Goal: Task Accomplishment & Management: Use online tool/utility

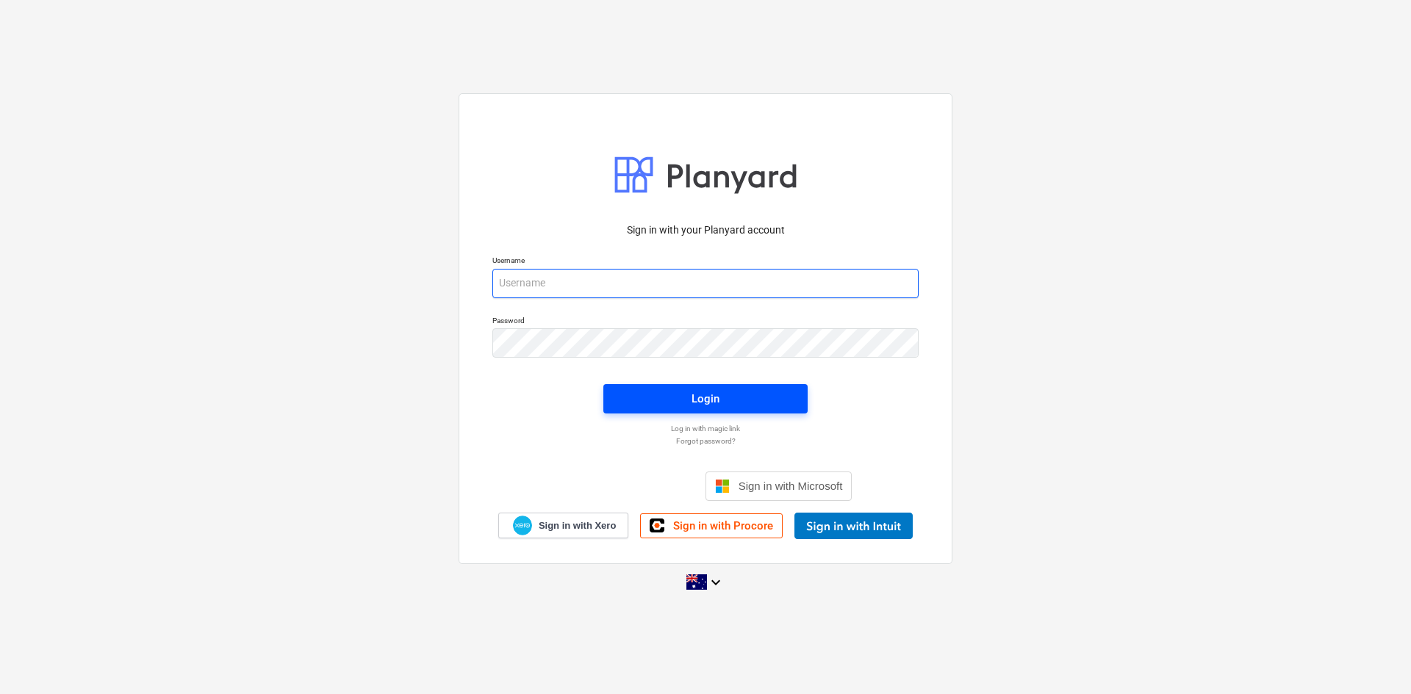
type input "[EMAIL_ADDRESS][DOMAIN_NAME]"
click at [655, 396] on span "Login" at bounding box center [705, 398] width 169 height 19
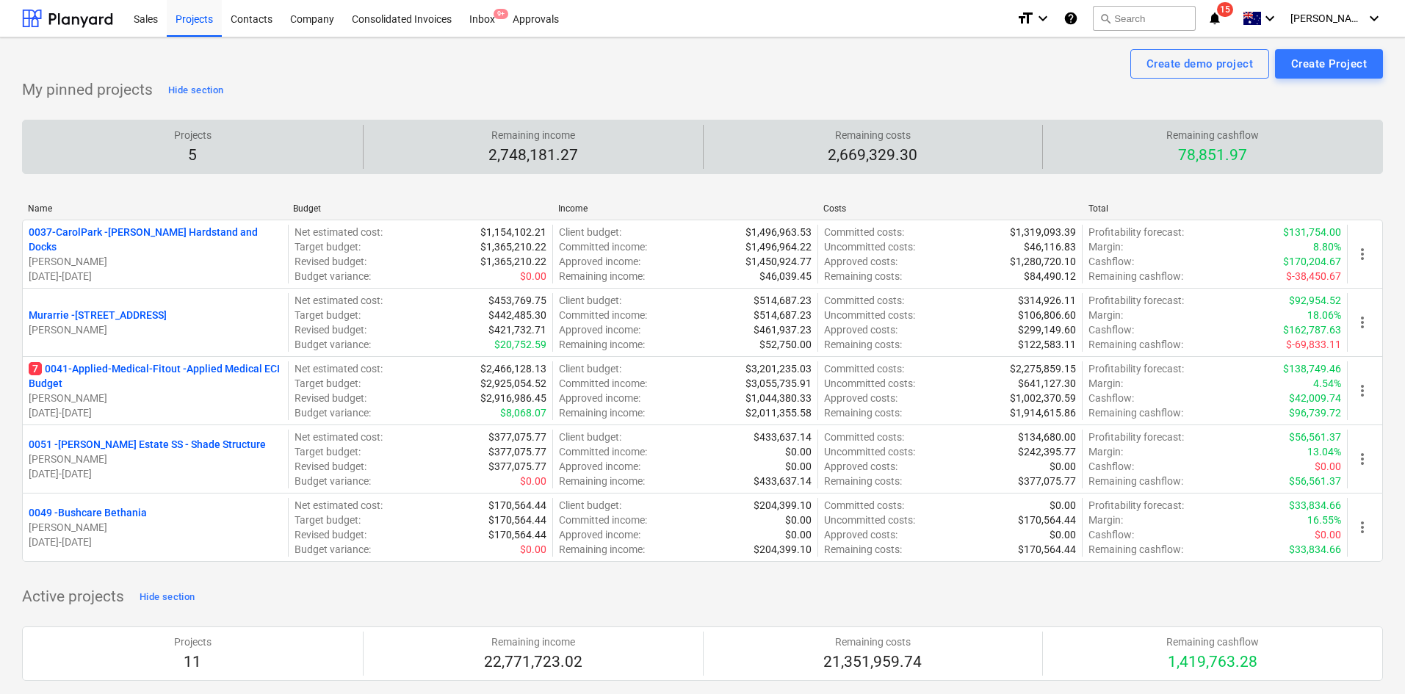
drag, startPoint x: 763, startPoint y: 74, endPoint x: 747, endPoint y: 143, distance: 70.0
click at [763, 74] on div "Create demo project Create Project" at bounding box center [702, 63] width 1361 height 29
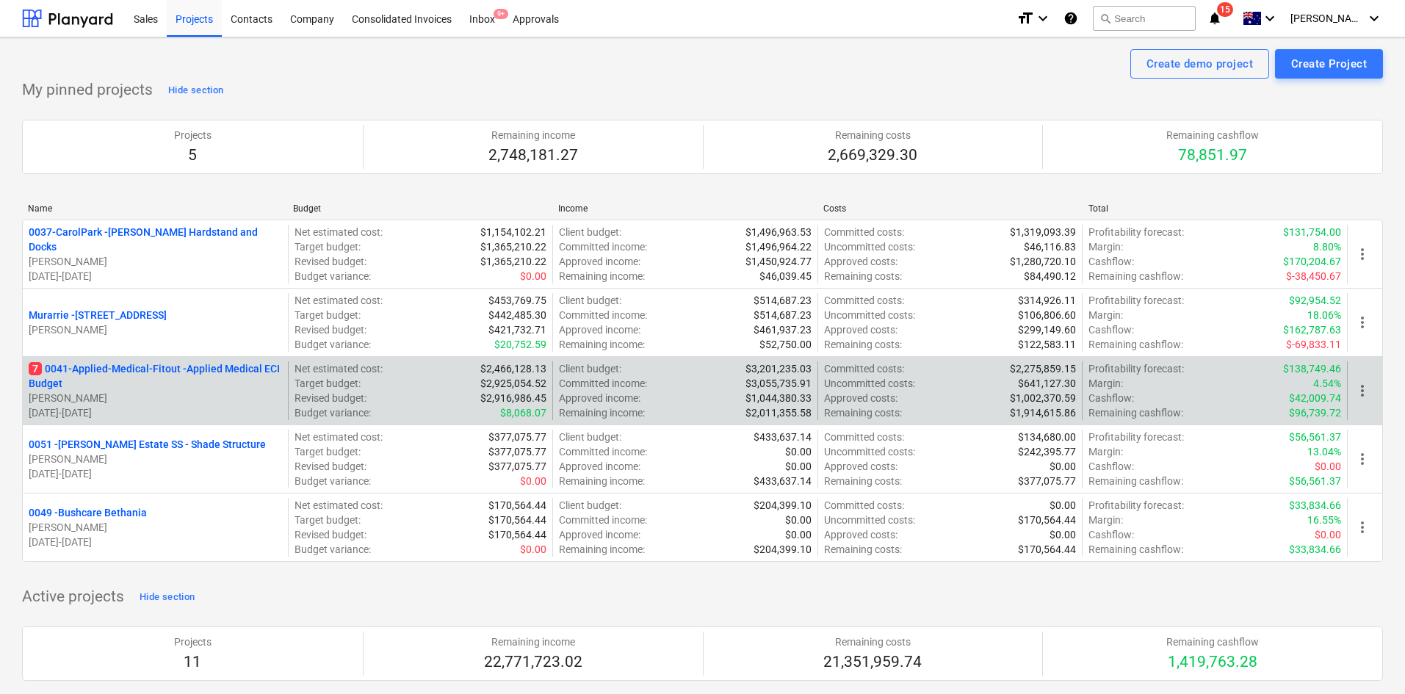
click at [217, 365] on p "7 0041-Applied-Medical-Fitout - Applied Medical ECI Budget" at bounding box center [155, 375] width 253 height 29
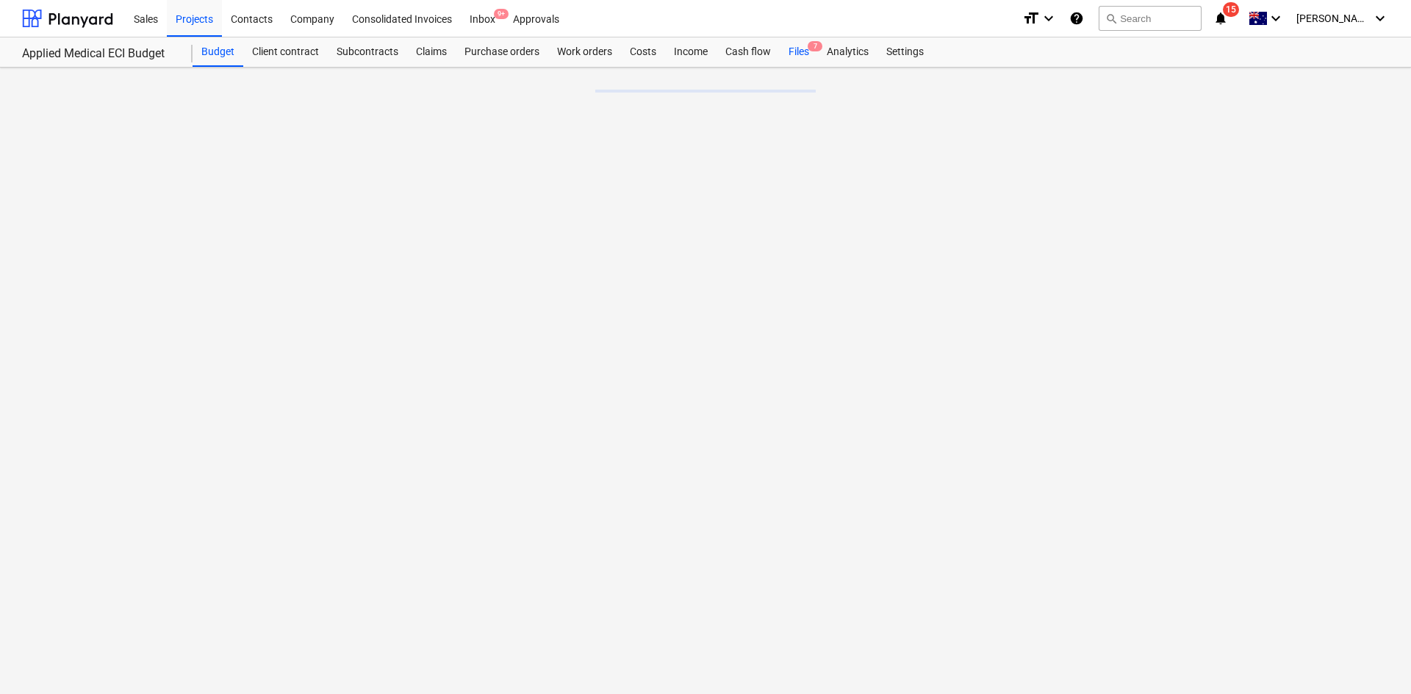
click at [805, 50] on div "Files 7" at bounding box center [798, 51] width 38 height 29
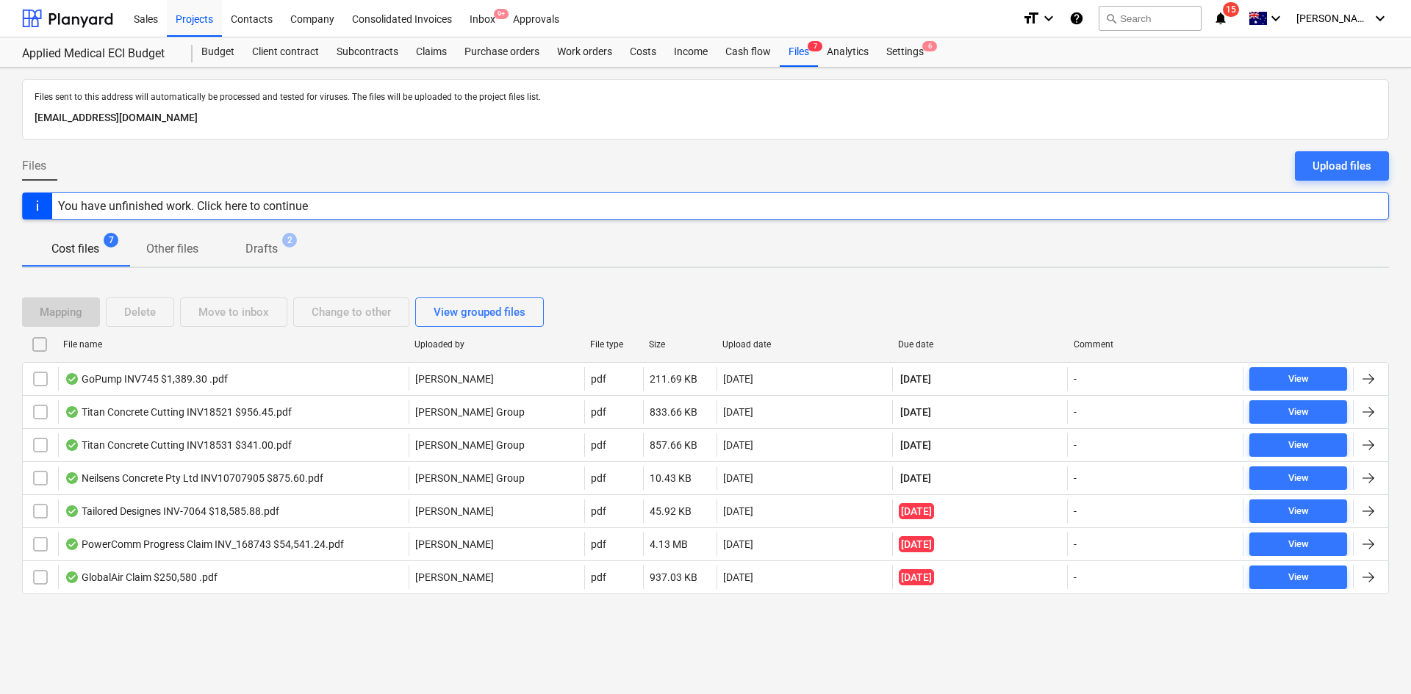
click at [687, 259] on div "Cost files 7 Other files Drafts 2" at bounding box center [705, 248] width 1366 height 35
click at [220, 57] on div "Budget" at bounding box center [217, 51] width 51 height 29
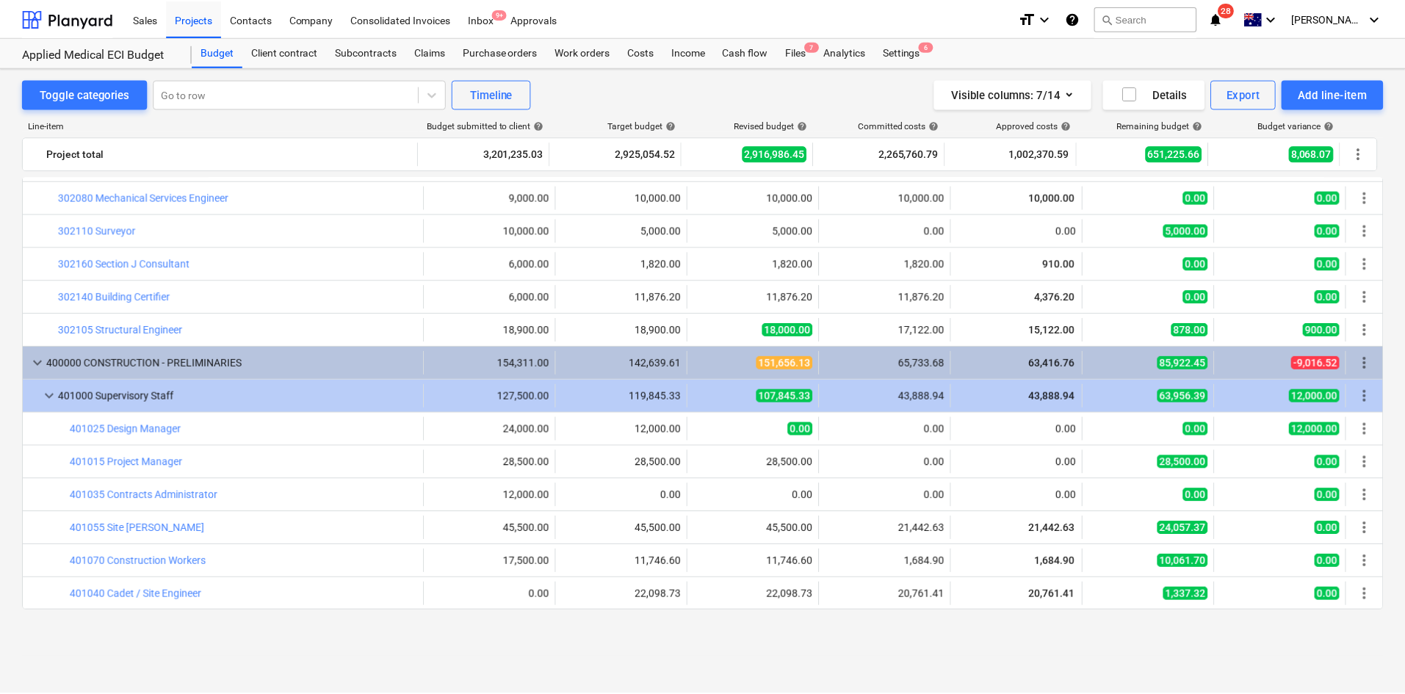
scroll to position [316, 0]
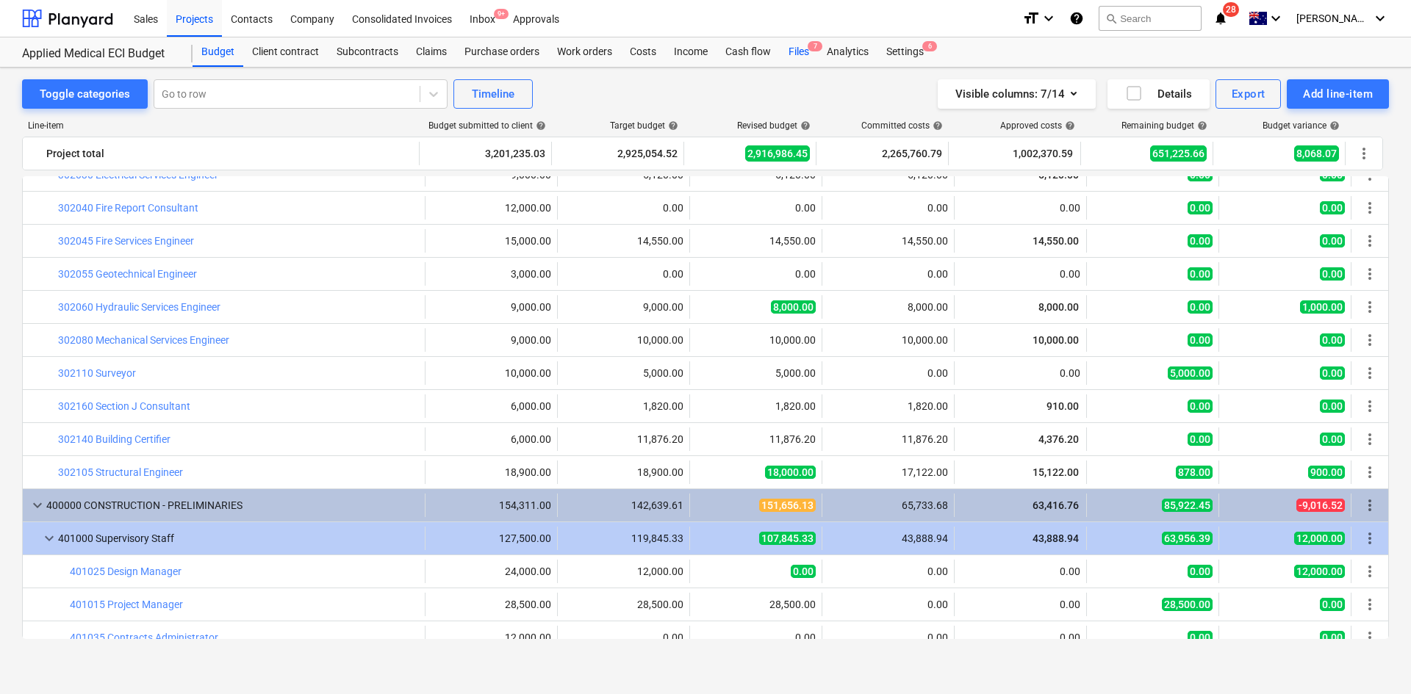
drag, startPoint x: 796, startPoint y: 51, endPoint x: 791, endPoint y: 57, distance: 7.8
click at [796, 51] on div "Files 7" at bounding box center [798, 51] width 38 height 29
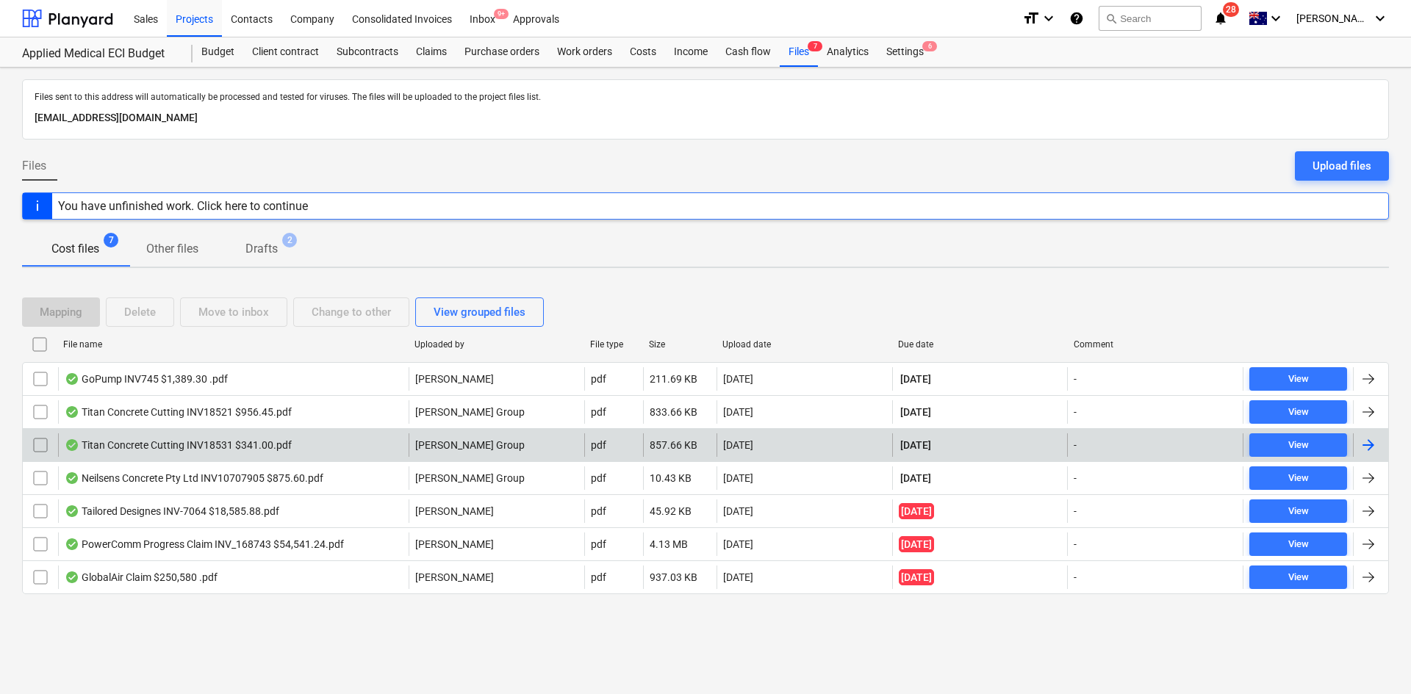
click at [126, 439] on div "Titan Concrete Cutting INV18531 $341.00.pdf" at bounding box center [178, 445] width 227 height 12
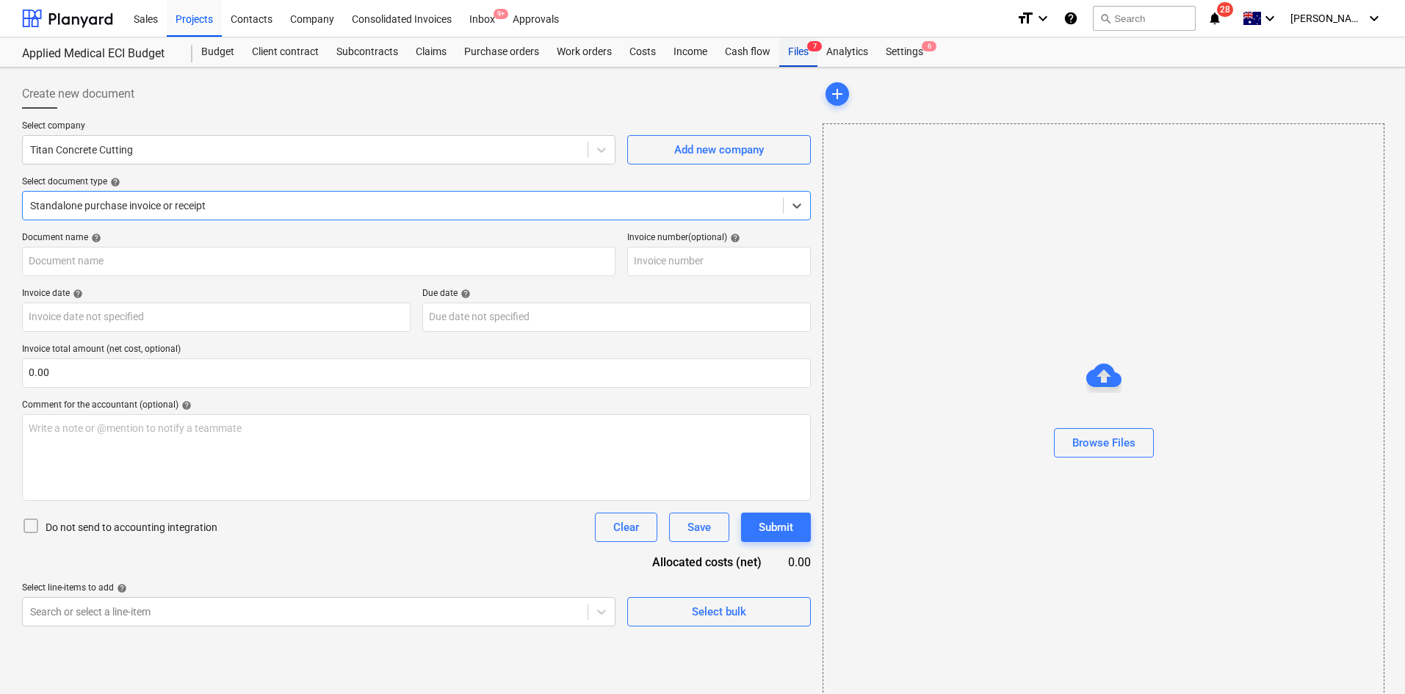
type input "INV-18531"
type input "[DATE]"
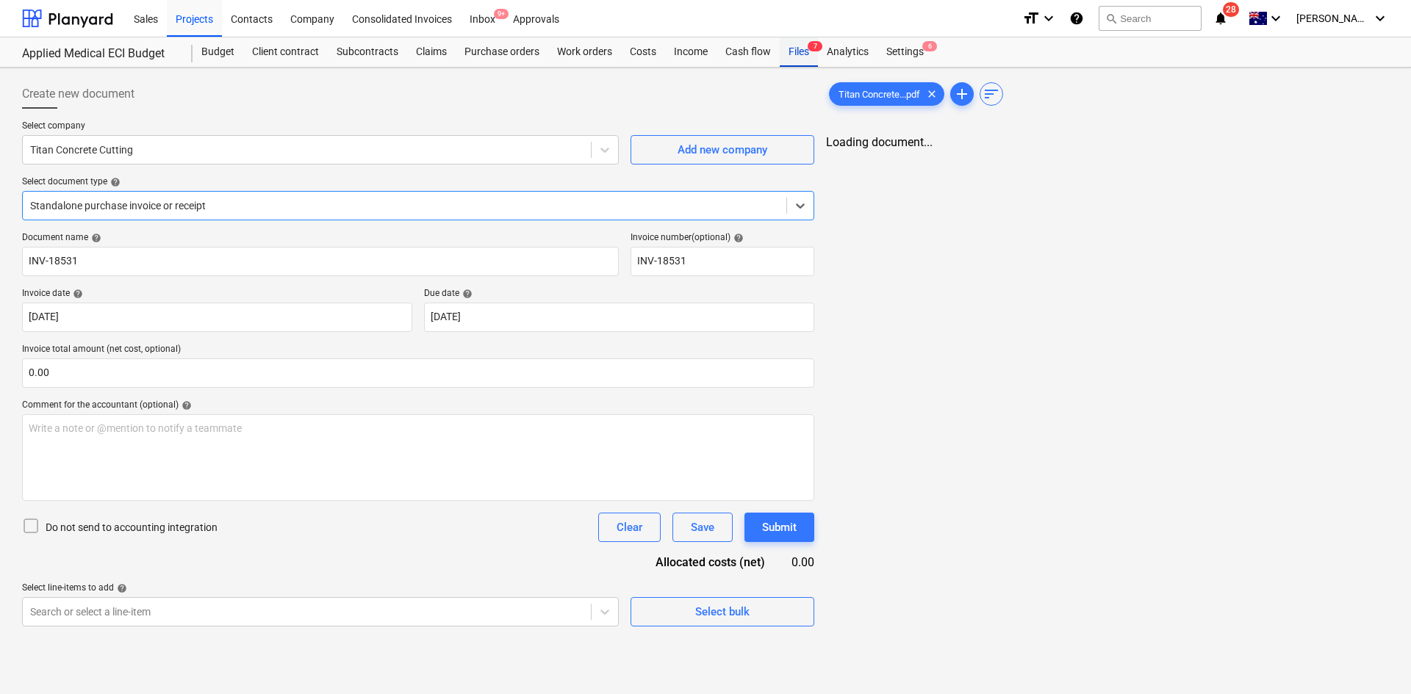
click at [802, 54] on div "Files 7" at bounding box center [798, 51] width 38 height 29
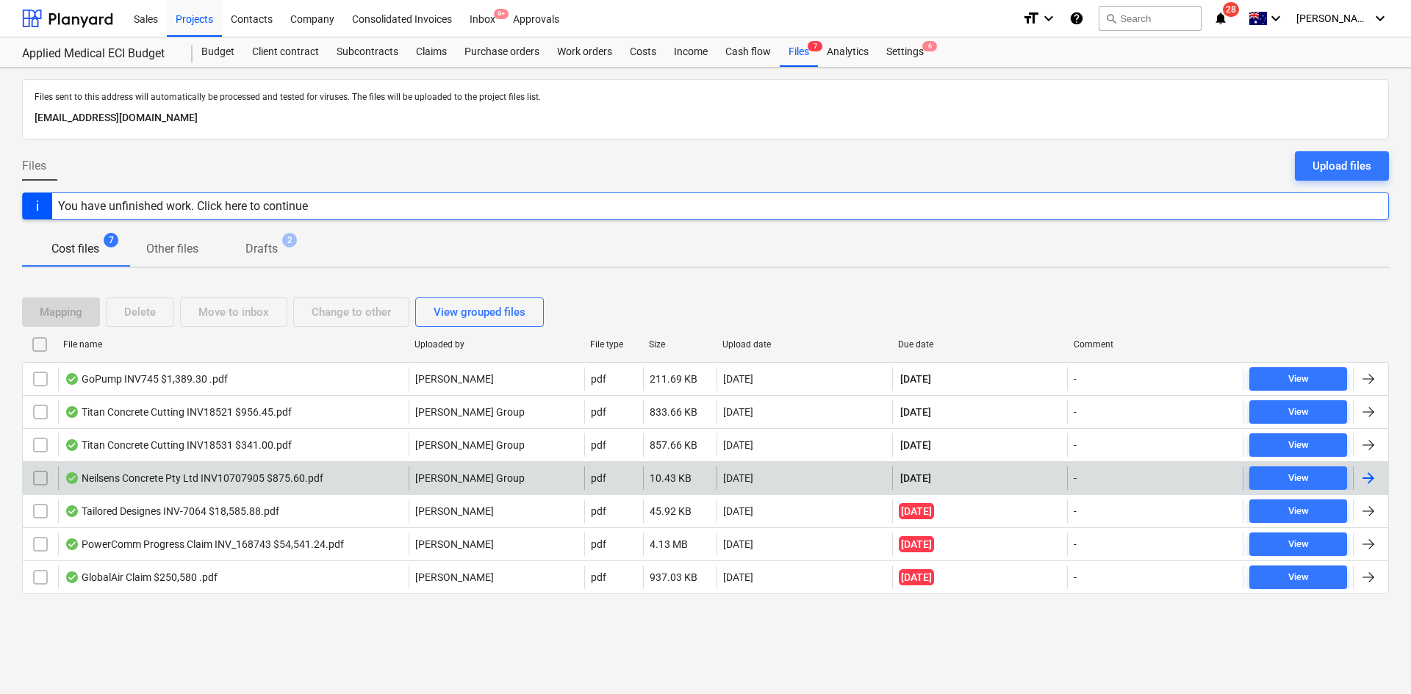
click at [37, 473] on input "checkbox" at bounding box center [41, 479] width 24 height 24
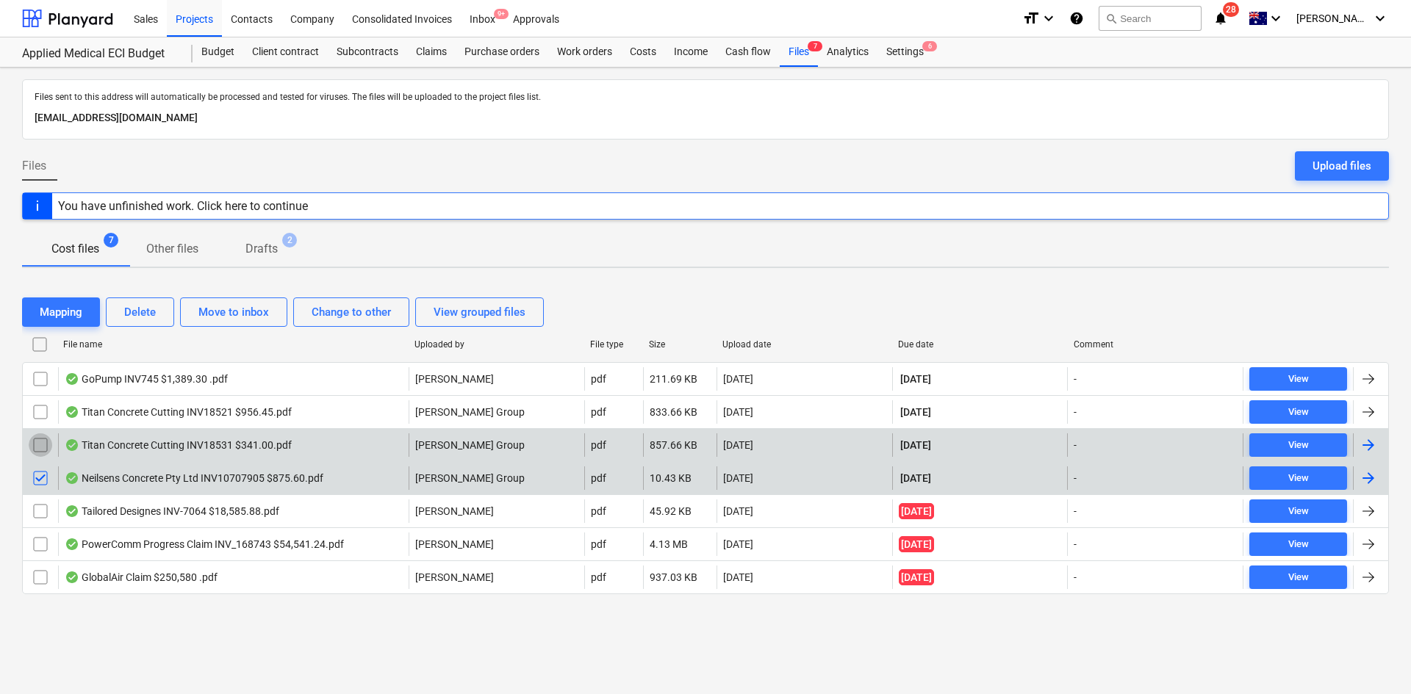
click at [38, 443] on input "checkbox" at bounding box center [41, 445] width 24 height 24
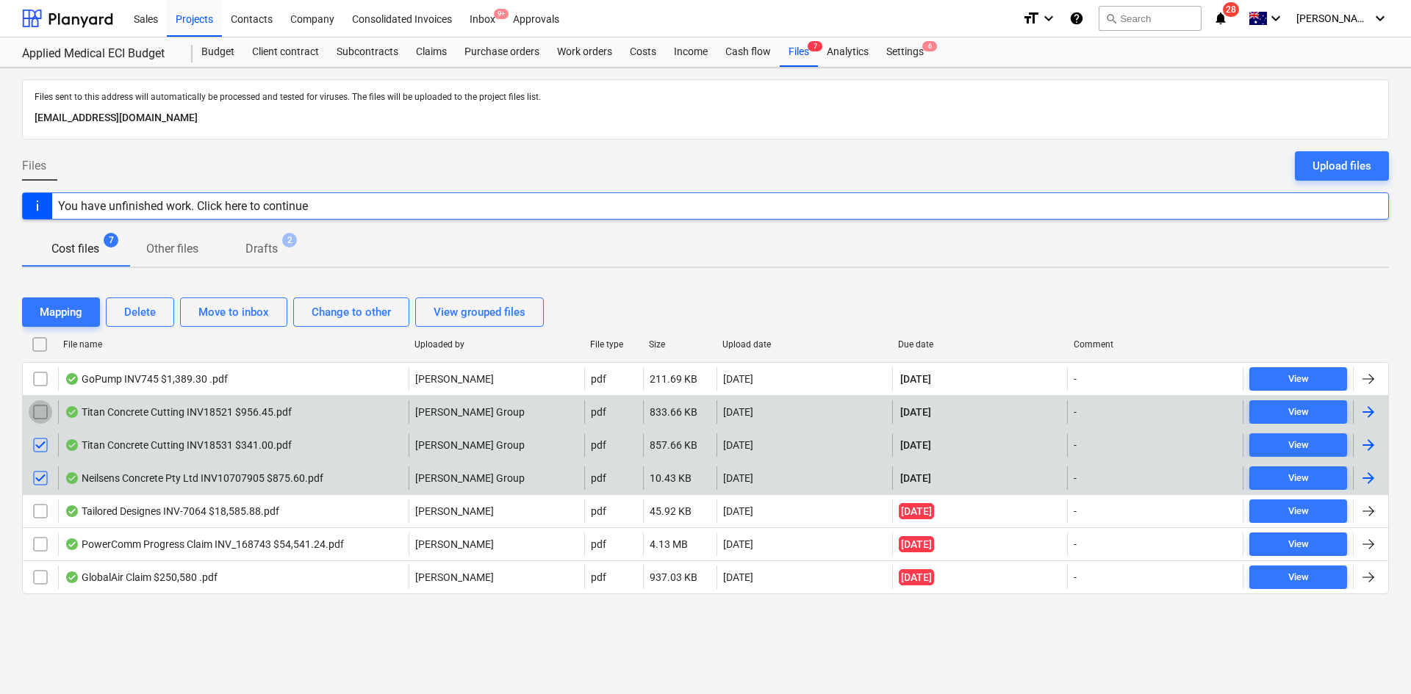
click at [44, 414] on input "checkbox" at bounding box center [41, 412] width 24 height 24
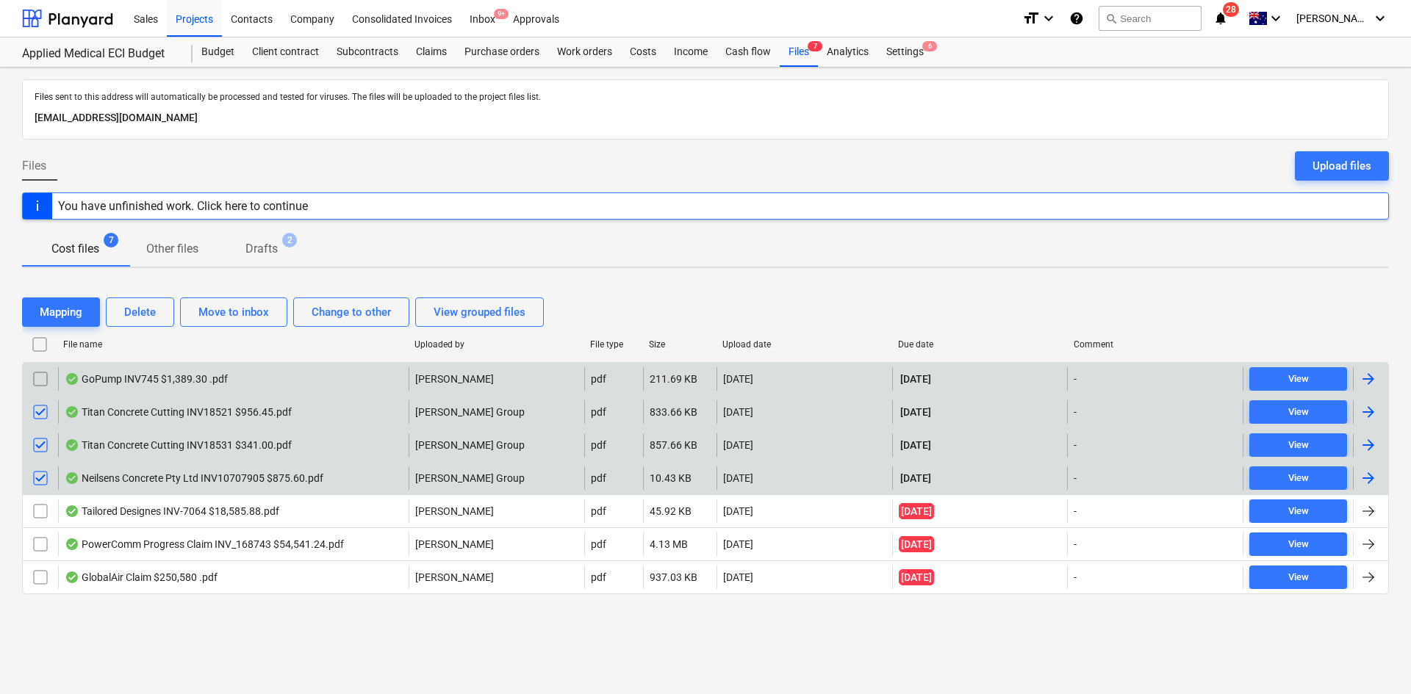
click at [40, 375] on input "checkbox" at bounding box center [41, 379] width 24 height 24
click at [266, 448] on div "Titan Concrete Cutting INV18531 $341.00.pdf" at bounding box center [178, 445] width 227 height 12
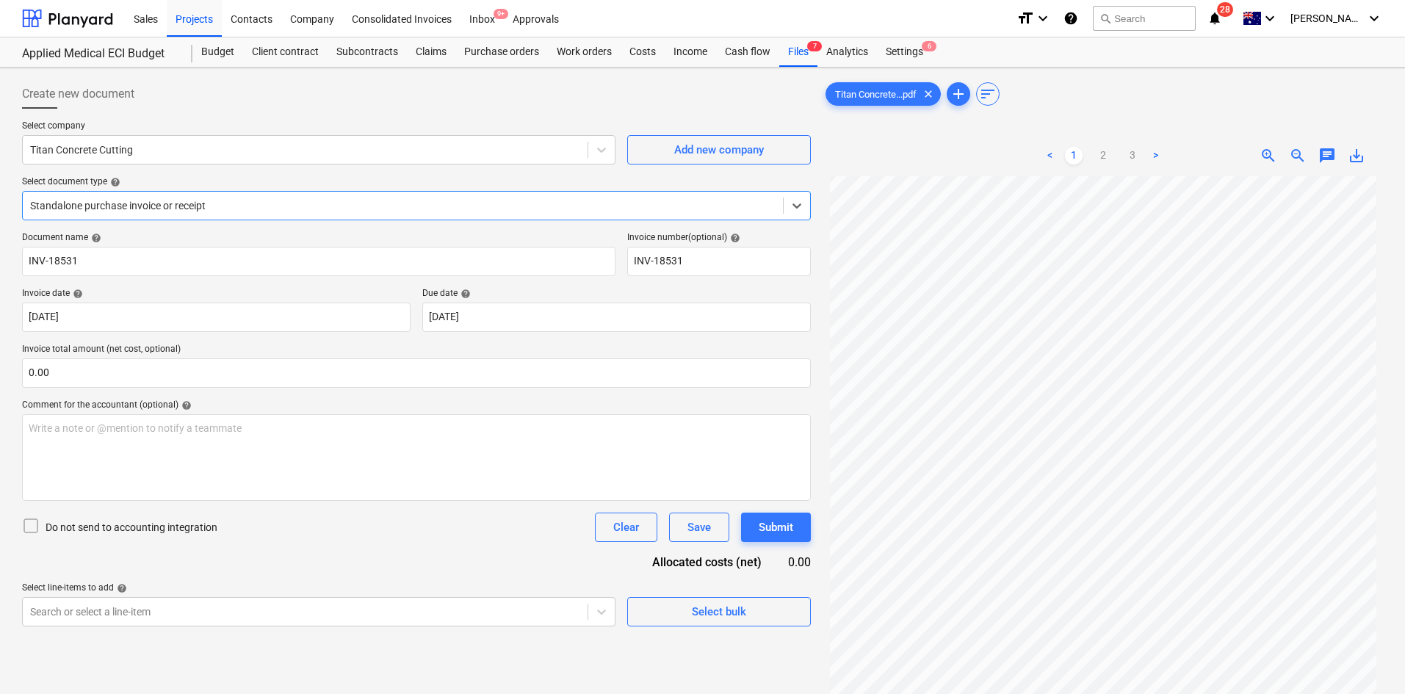
scroll to position [123, 0]
click at [1109, 148] on link "2" at bounding box center [1104, 156] width 18 height 18
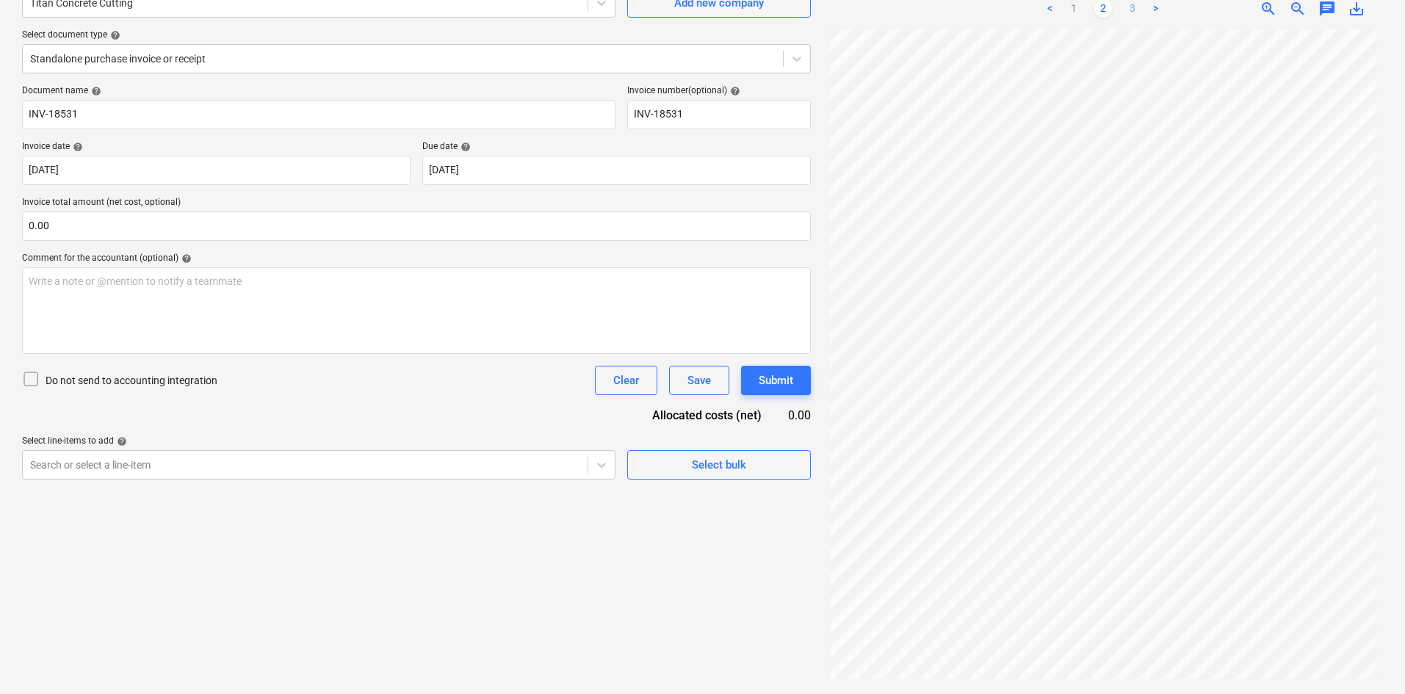
click at [1131, 16] on link "3" at bounding box center [1133, 9] width 18 height 18
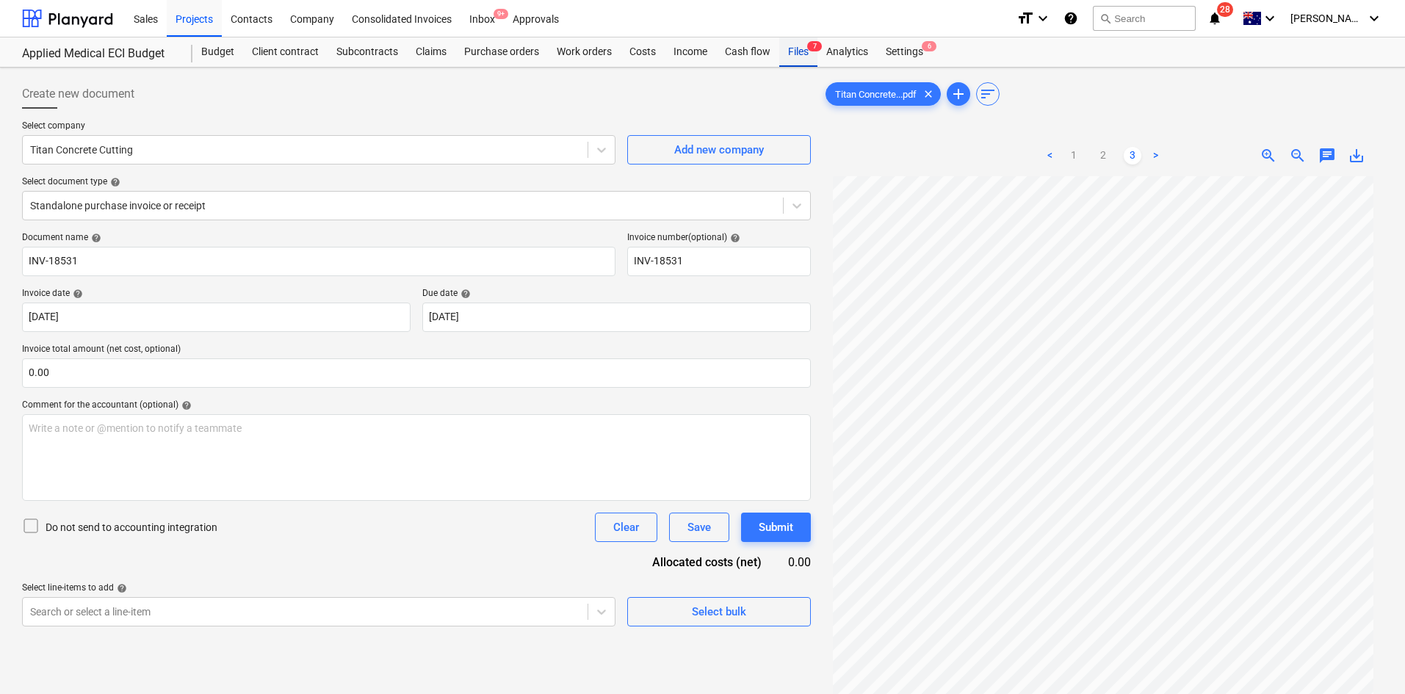
click at [802, 50] on div "Files 7" at bounding box center [798, 51] width 38 height 29
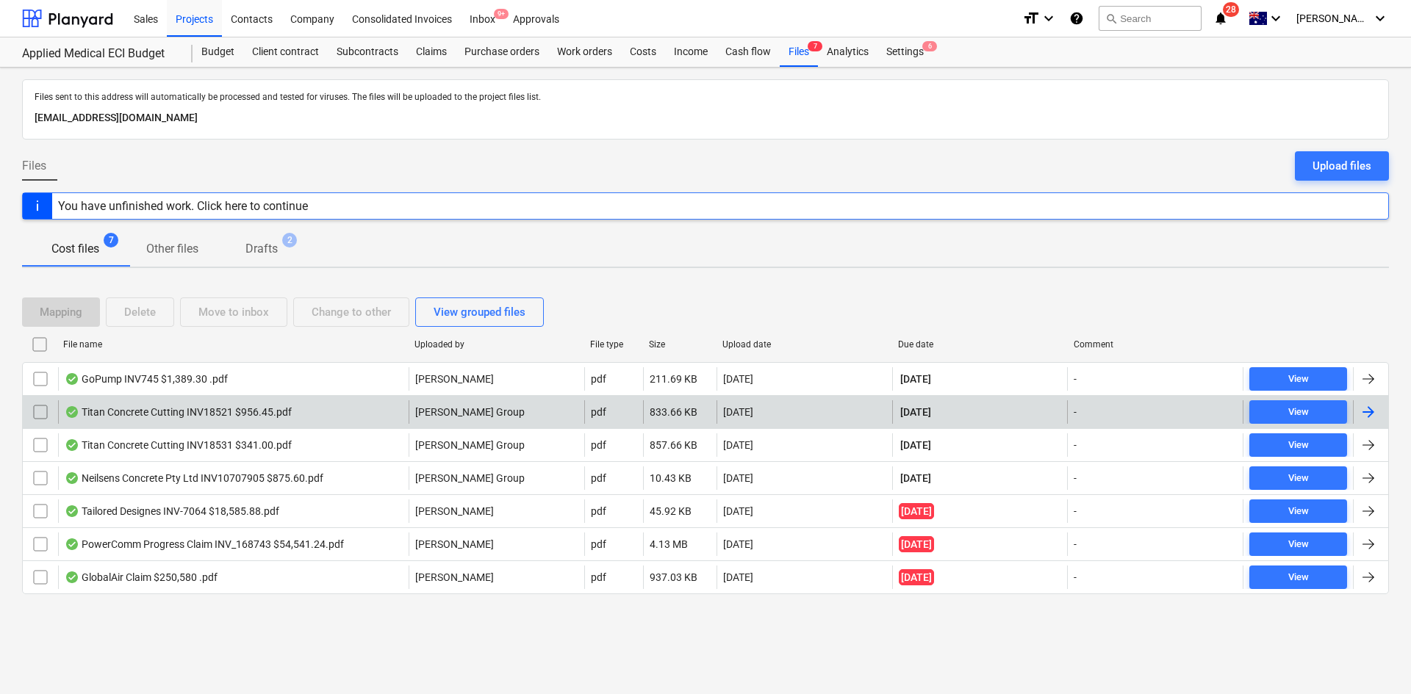
click at [165, 411] on div "Titan Concrete Cutting INV18521 $956.45.pdf" at bounding box center [178, 412] width 227 height 12
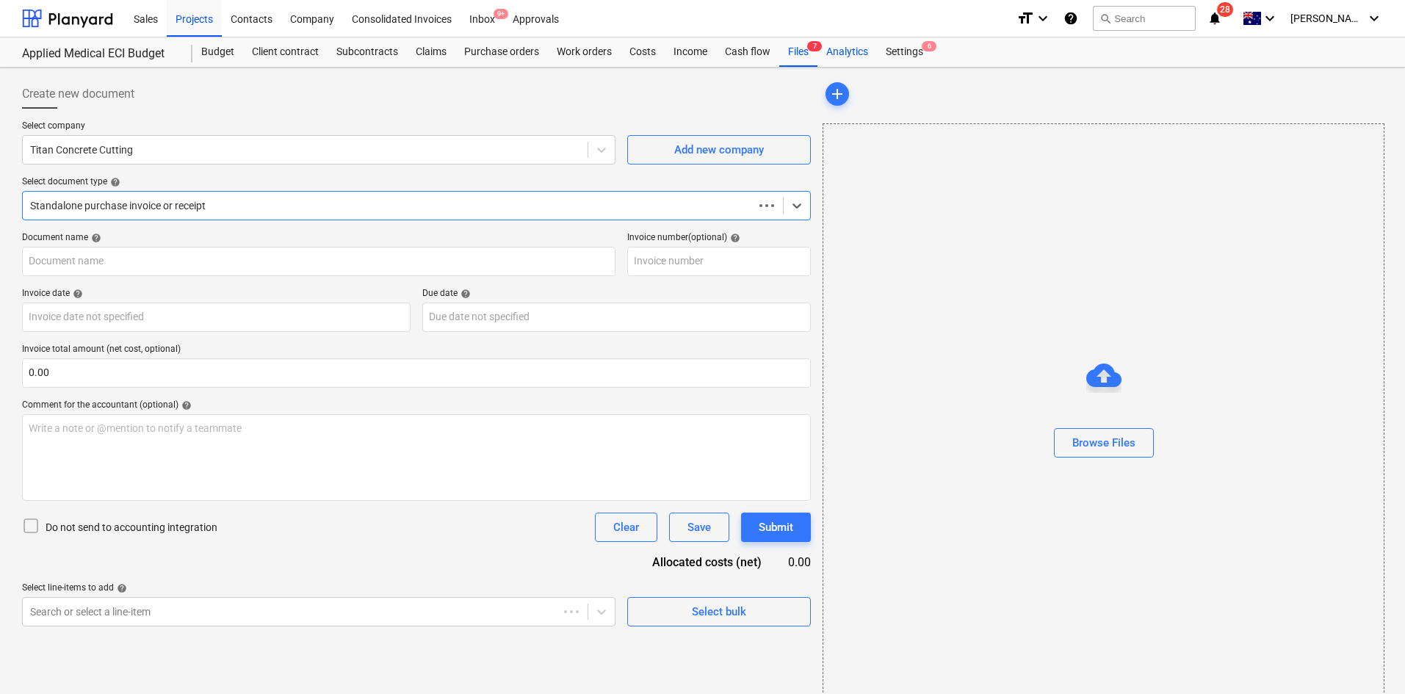
type input "INV-18521"
type input "[DATE]"
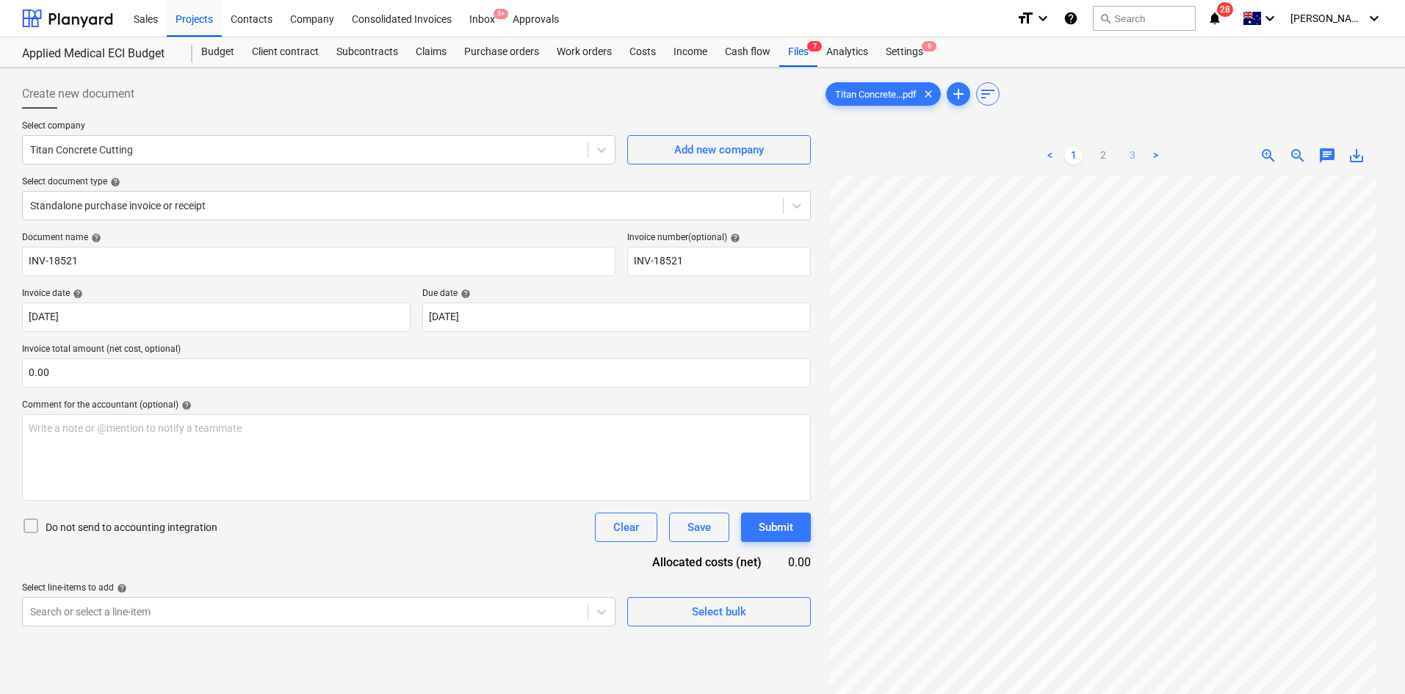
click at [1132, 154] on link "3" at bounding box center [1133, 156] width 18 height 18
click at [778, 51] on div "Cash flow" at bounding box center [747, 51] width 63 height 29
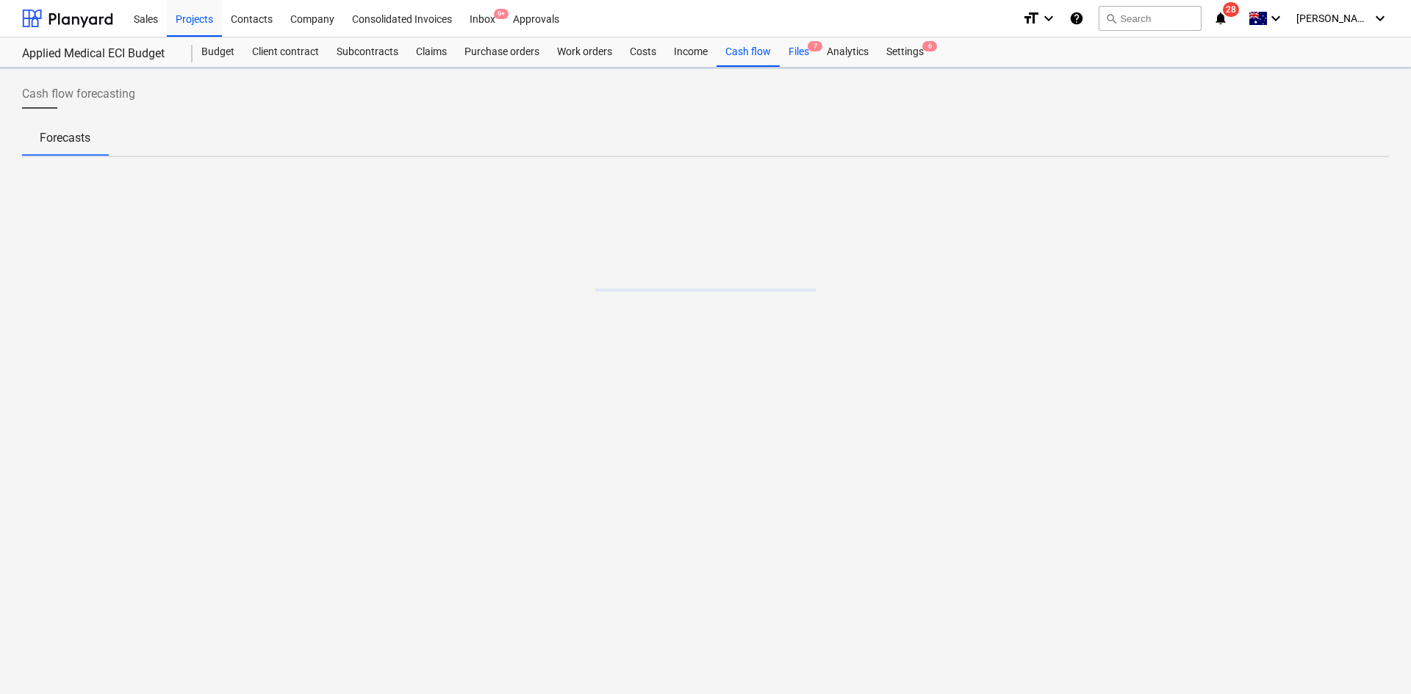
click at [797, 50] on div "Files 7" at bounding box center [798, 51] width 38 height 29
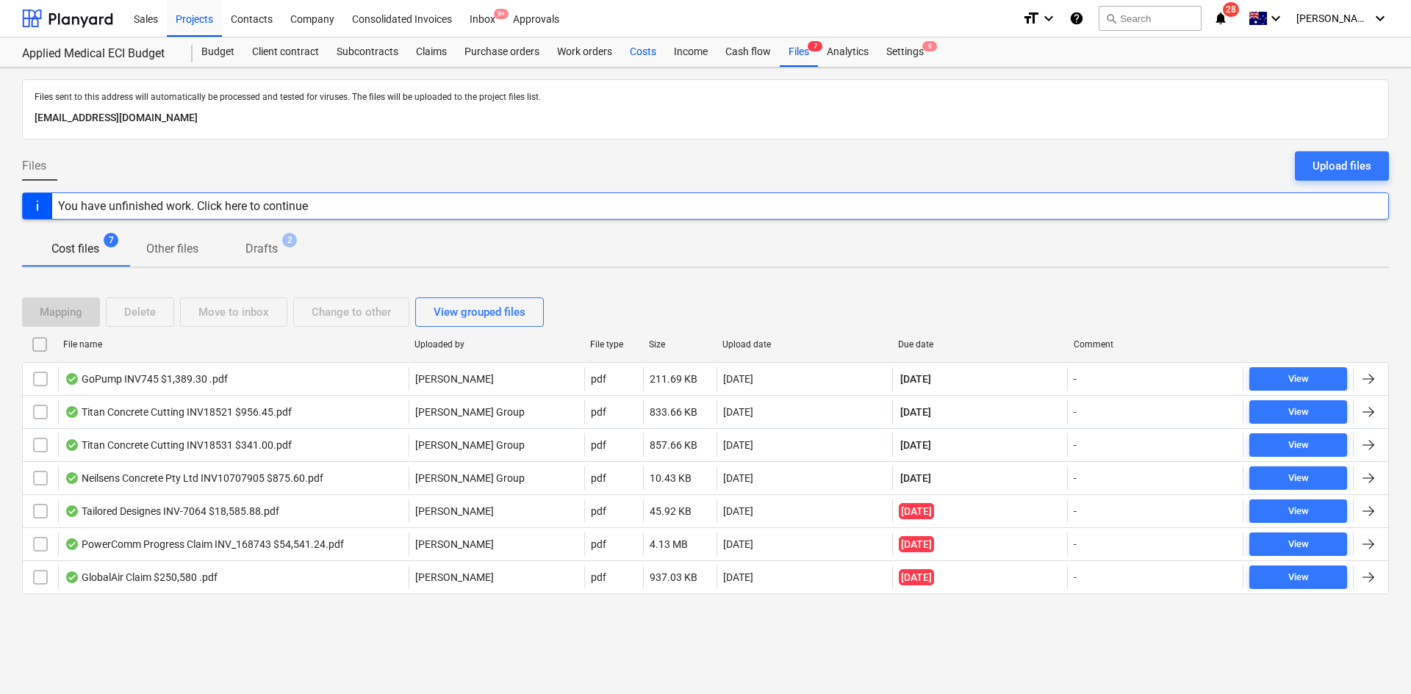
click at [641, 51] on div "Costs" at bounding box center [643, 51] width 44 height 29
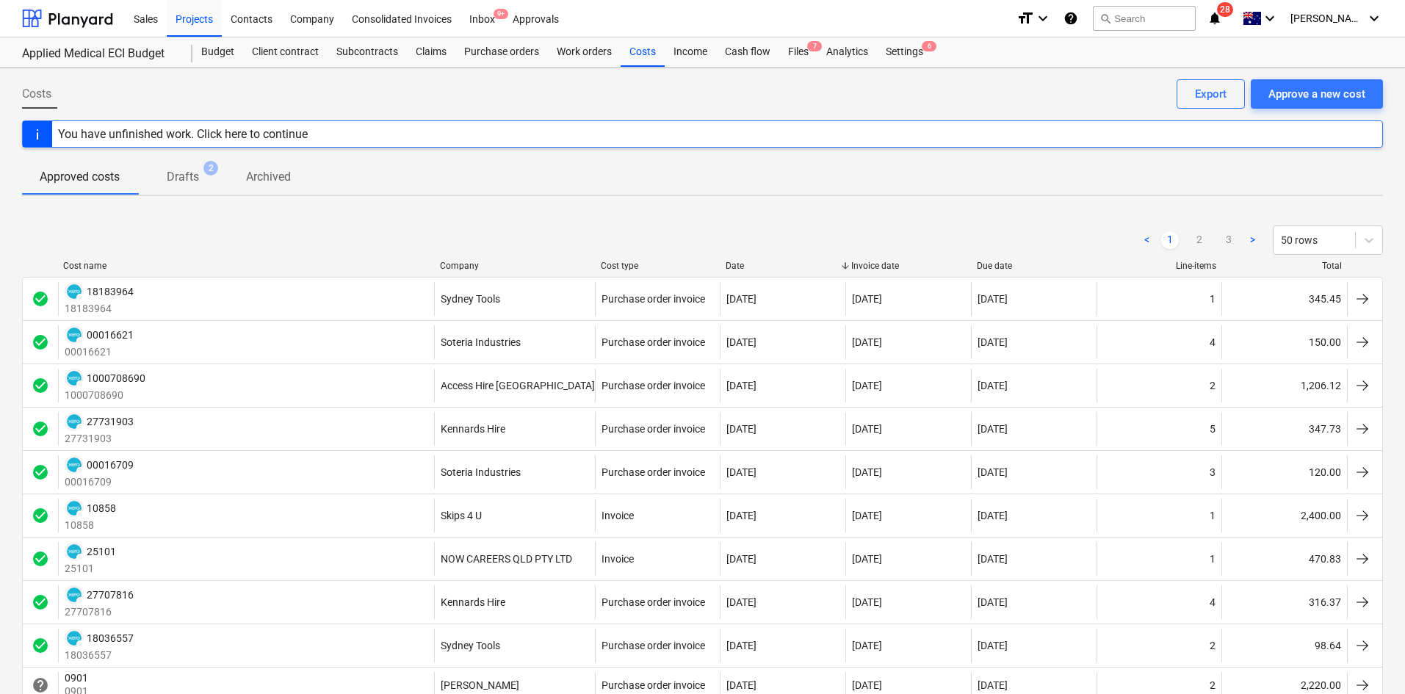
click at [483, 267] on div "Company" at bounding box center [514, 266] width 149 height 10
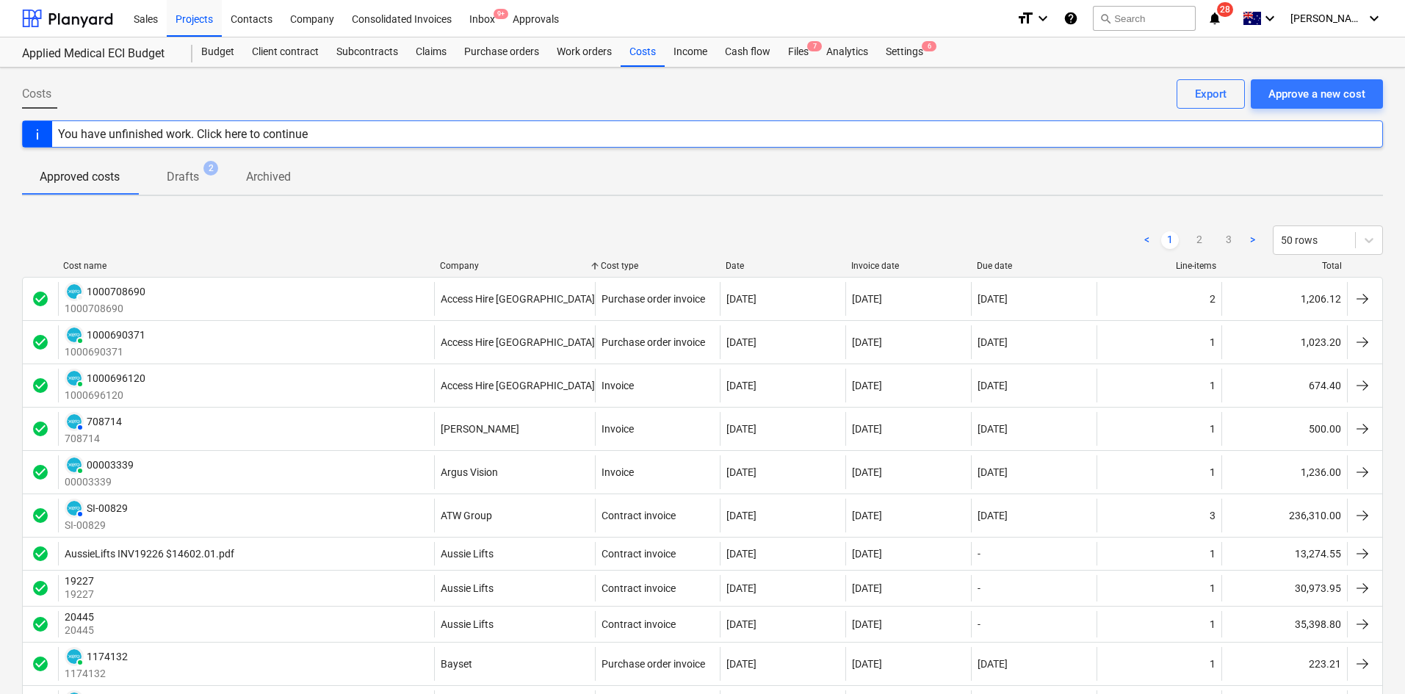
click at [486, 267] on div "Company" at bounding box center [514, 266] width 149 height 10
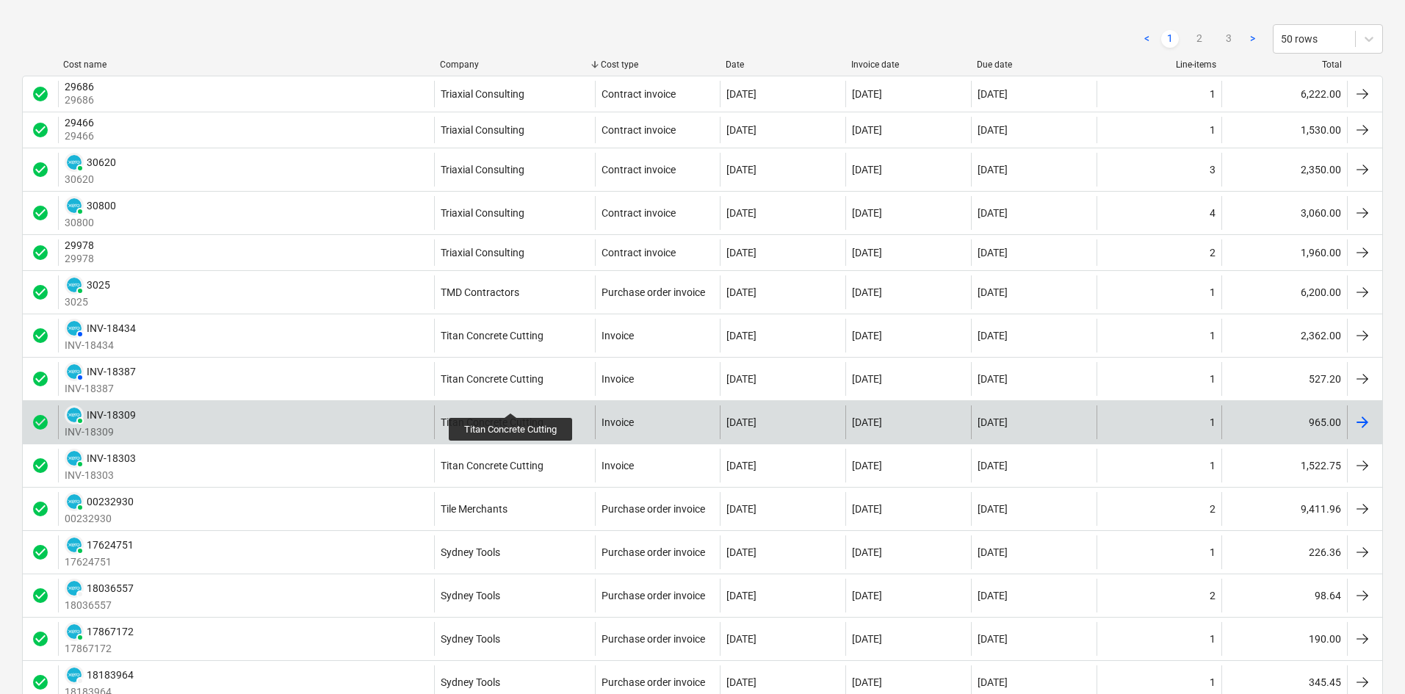
scroll to position [220, 0]
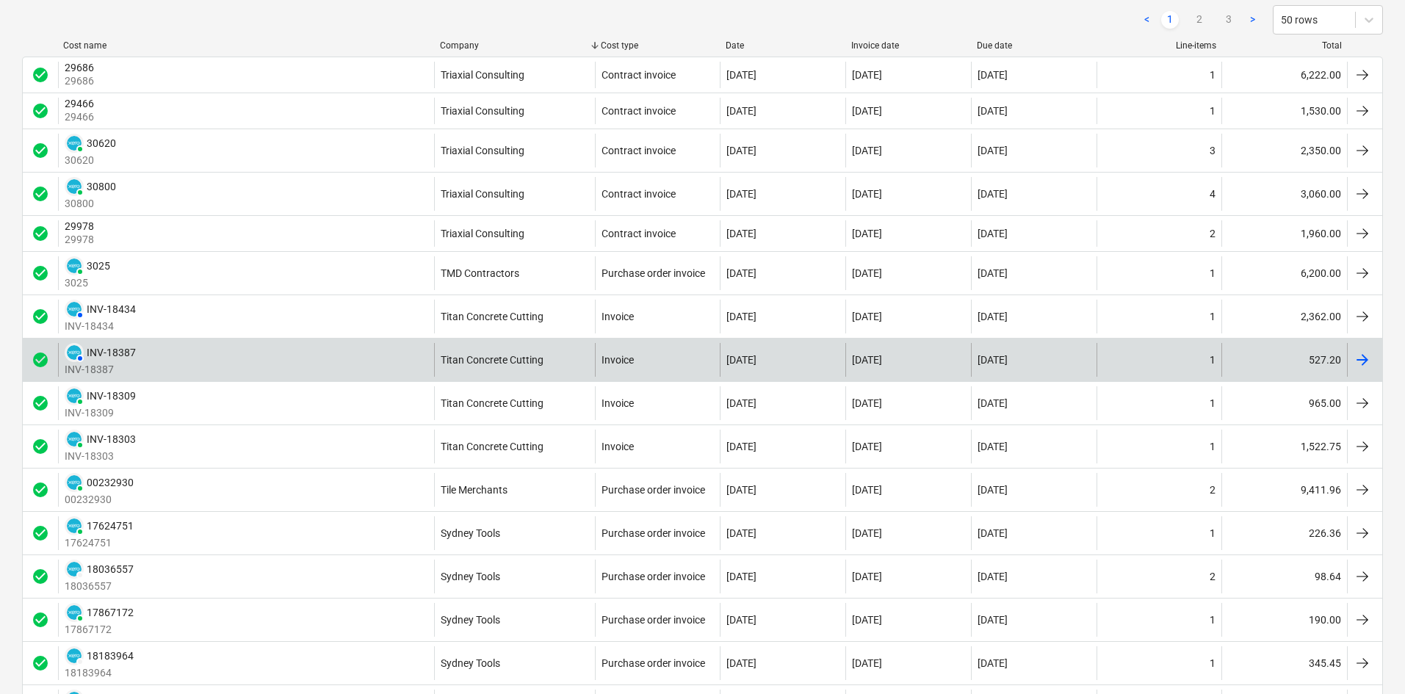
click at [500, 347] on div "Titan Concrete Cutting" at bounding box center [514, 360] width 161 height 34
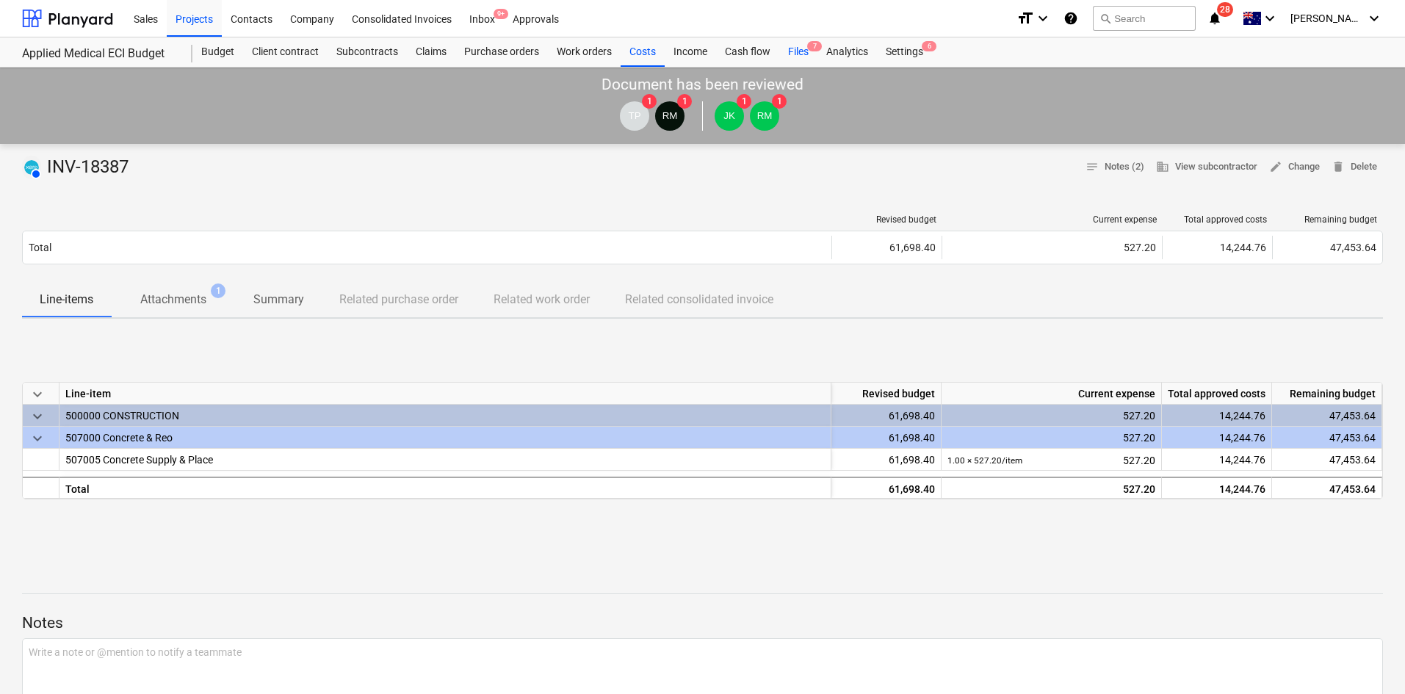
click at [804, 54] on div "Files 7" at bounding box center [798, 51] width 38 height 29
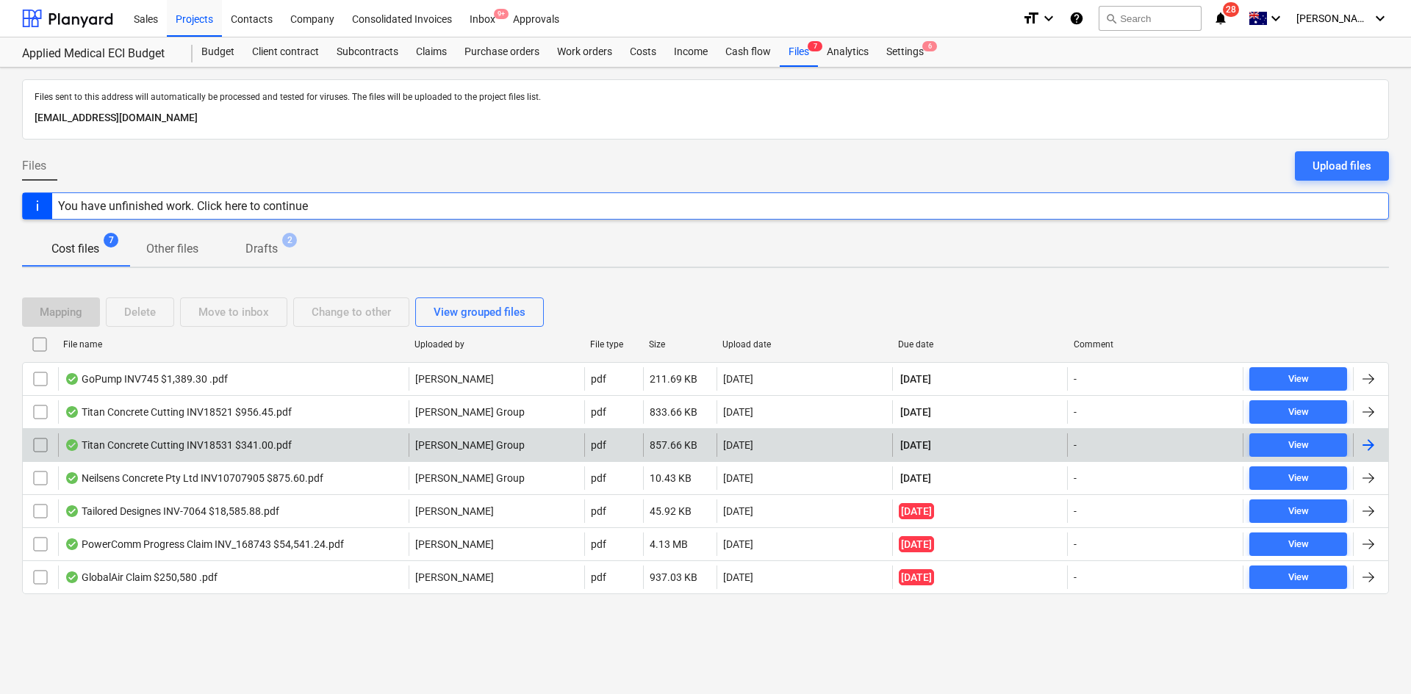
click at [305, 439] on div "Titan Concrete Cutting INV18531 $341.00.pdf" at bounding box center [233, 445] width 350 height 24
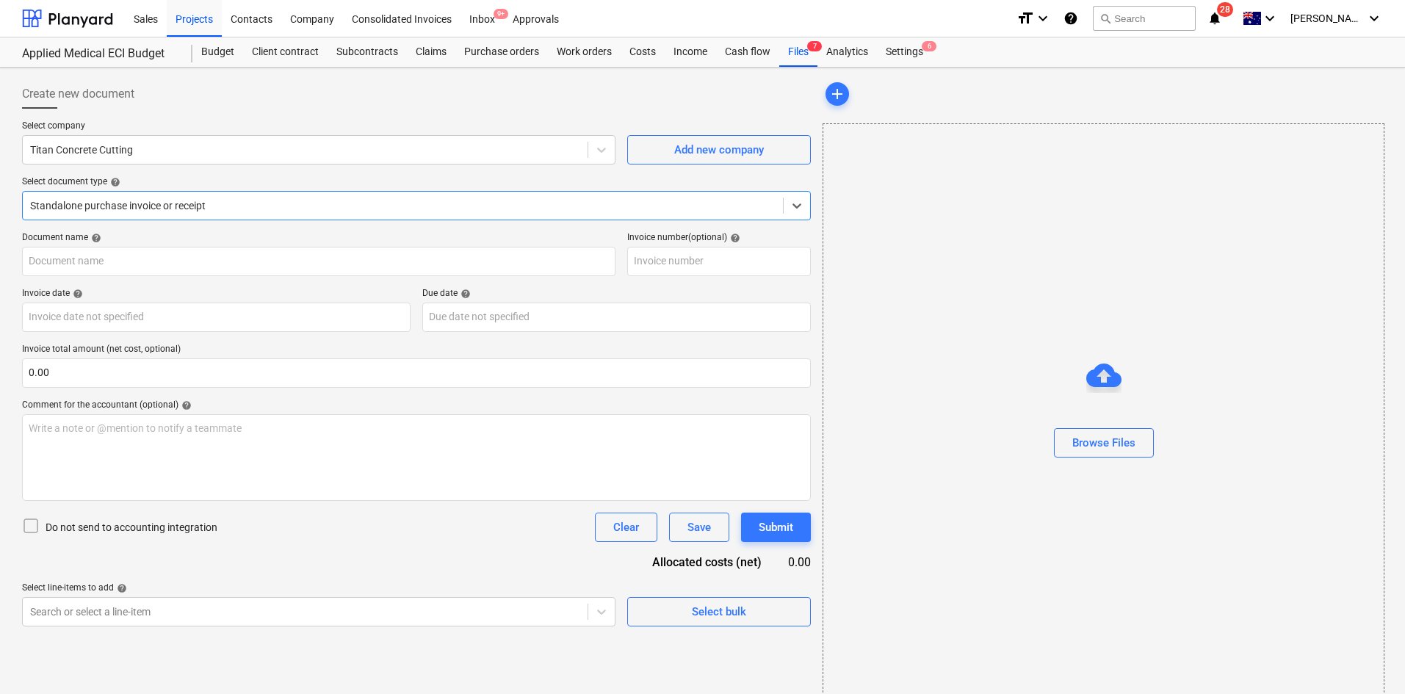
click at [154, 212] on div at bounding box center [403, 205] width 746 height 15
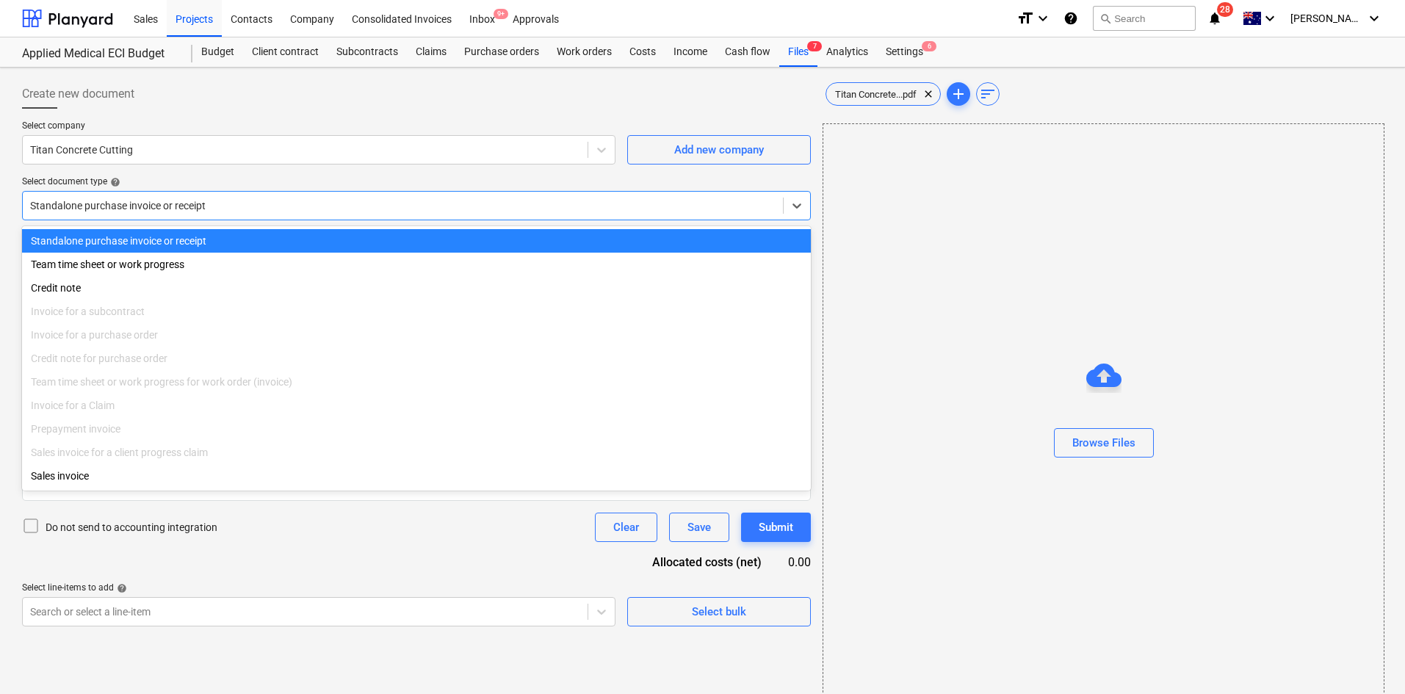
type input "INV-18531"
type input "[DATE]"
click at [194, 212] on div at bounding box center [404, 205] width 749 height 15
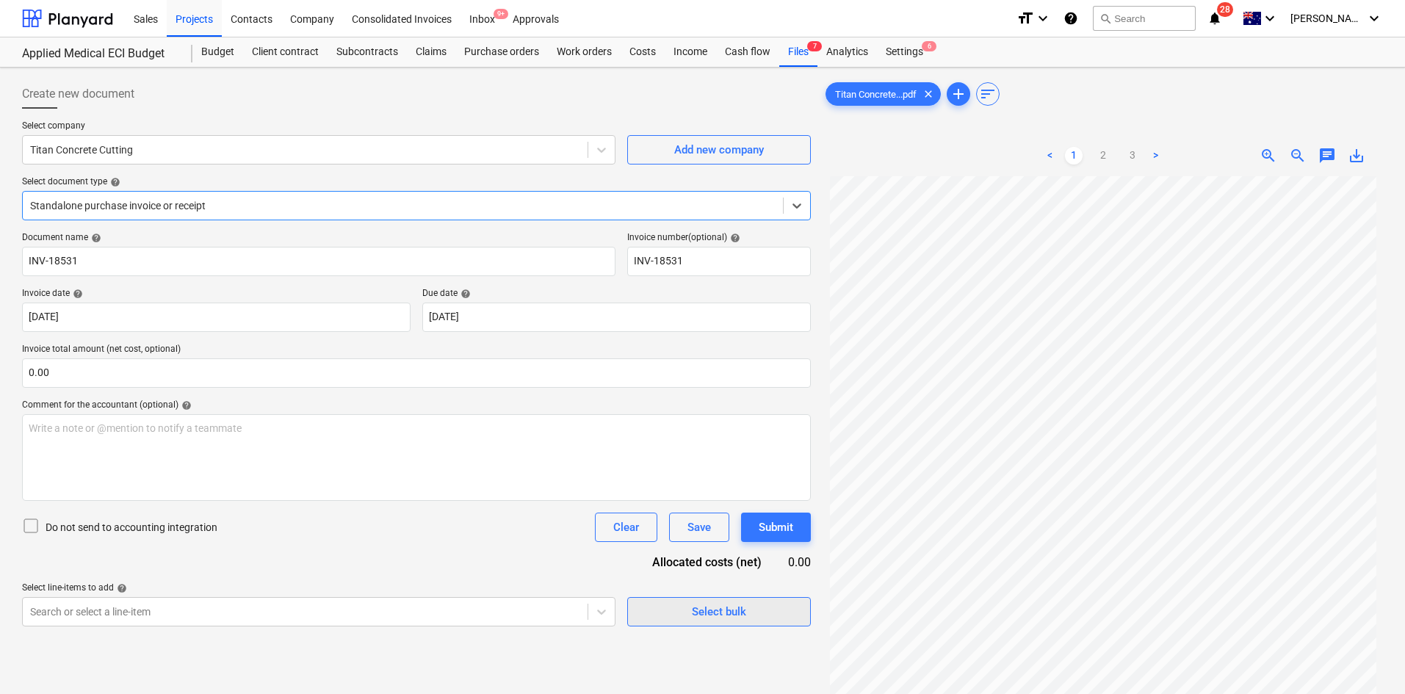
click at [669, 614] on span "Select bulk" at bounding box center [719, 611] width 147 height 19
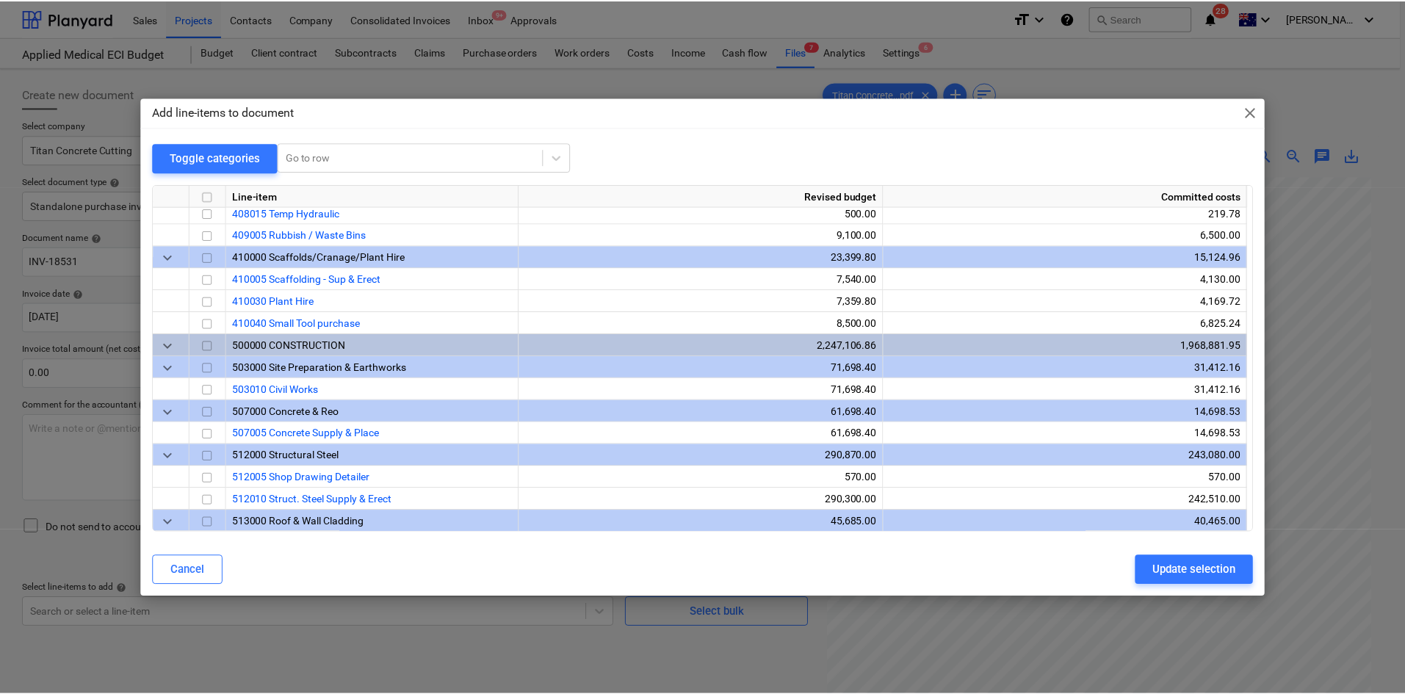
scroll to position [882, 0]
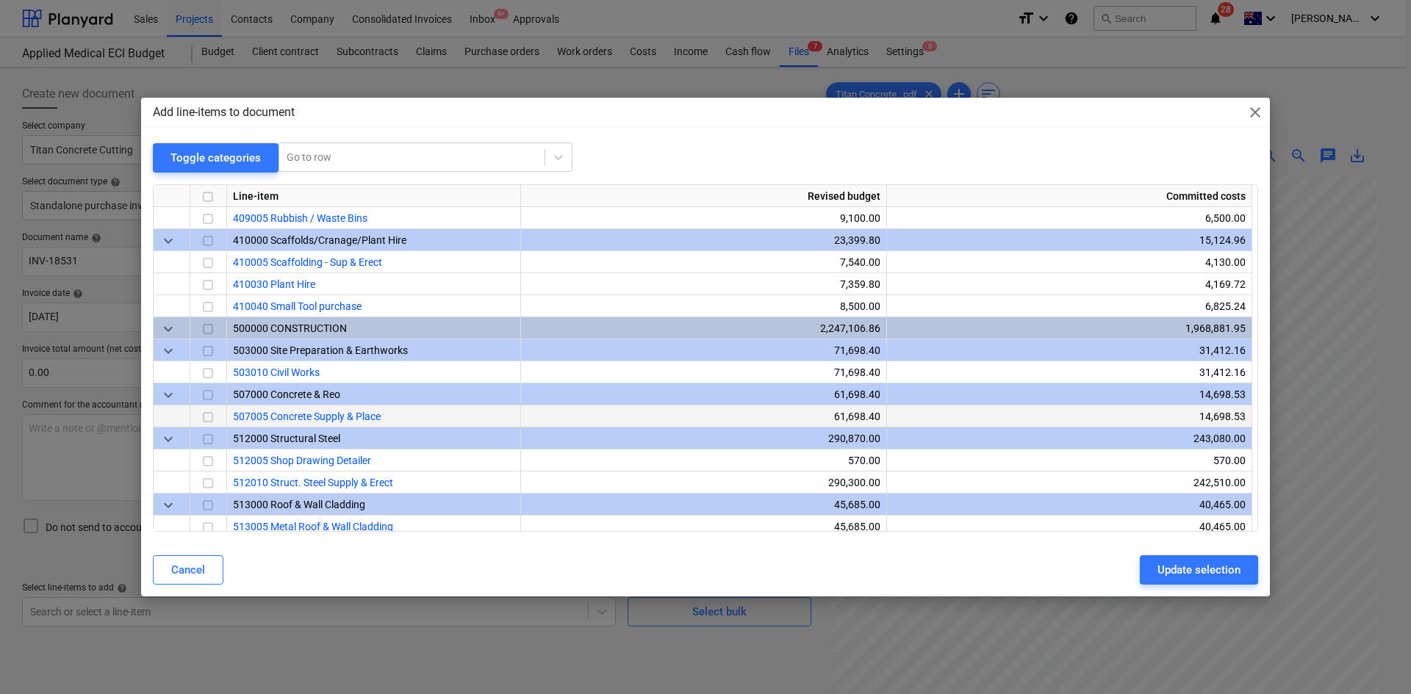
click at [206, 414] on input "checkbox" at bounding box center [208, 417] width 18 height 18
click at [1186, 569] on div "Update selection" at bounding box center [1198, 570] width 83 height 19
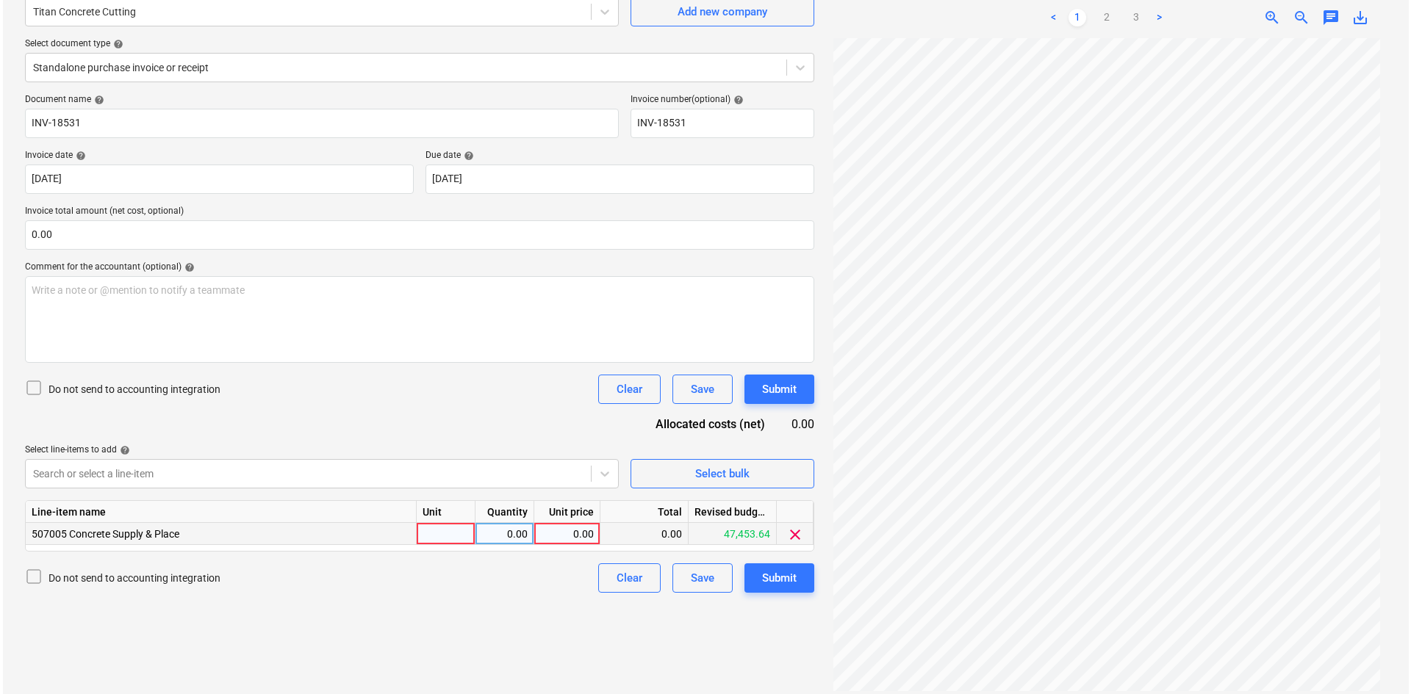
scroll to position [147, 0]
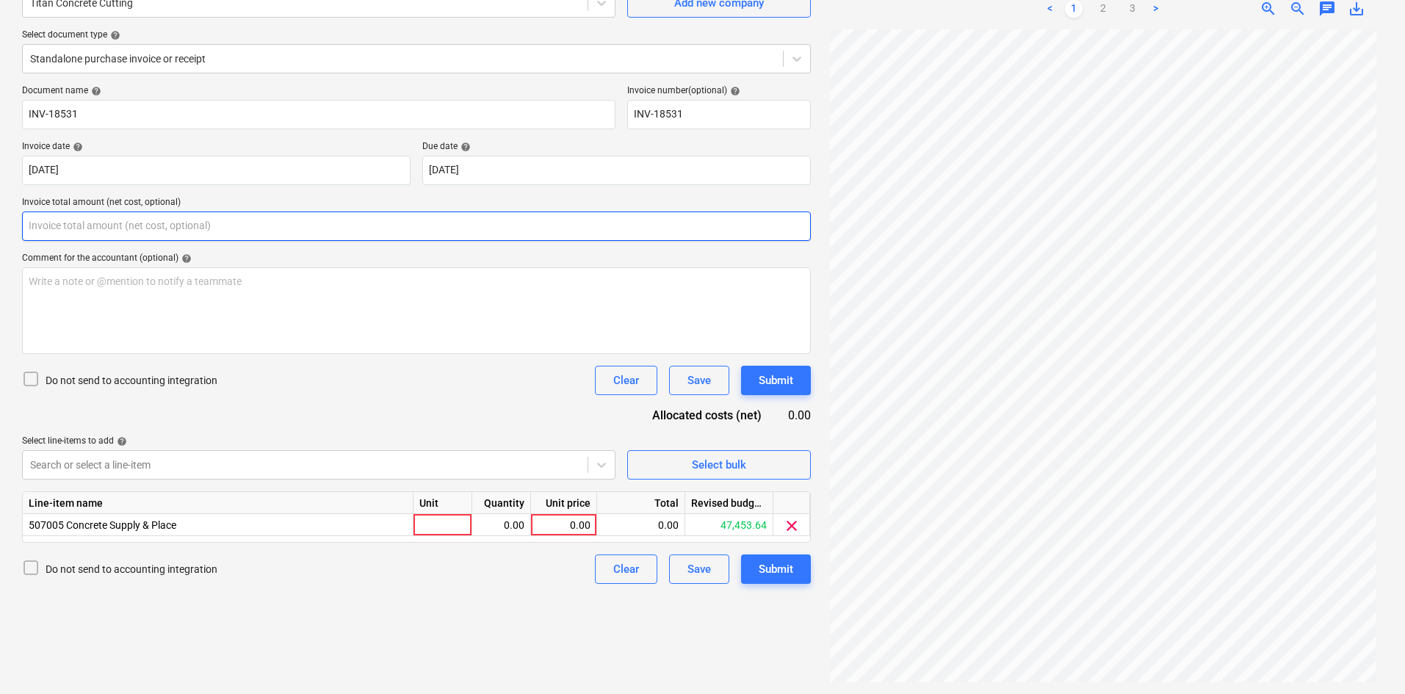
click at [224, 222] on input "text" at bounding box center [416, 226] width 789 height 29
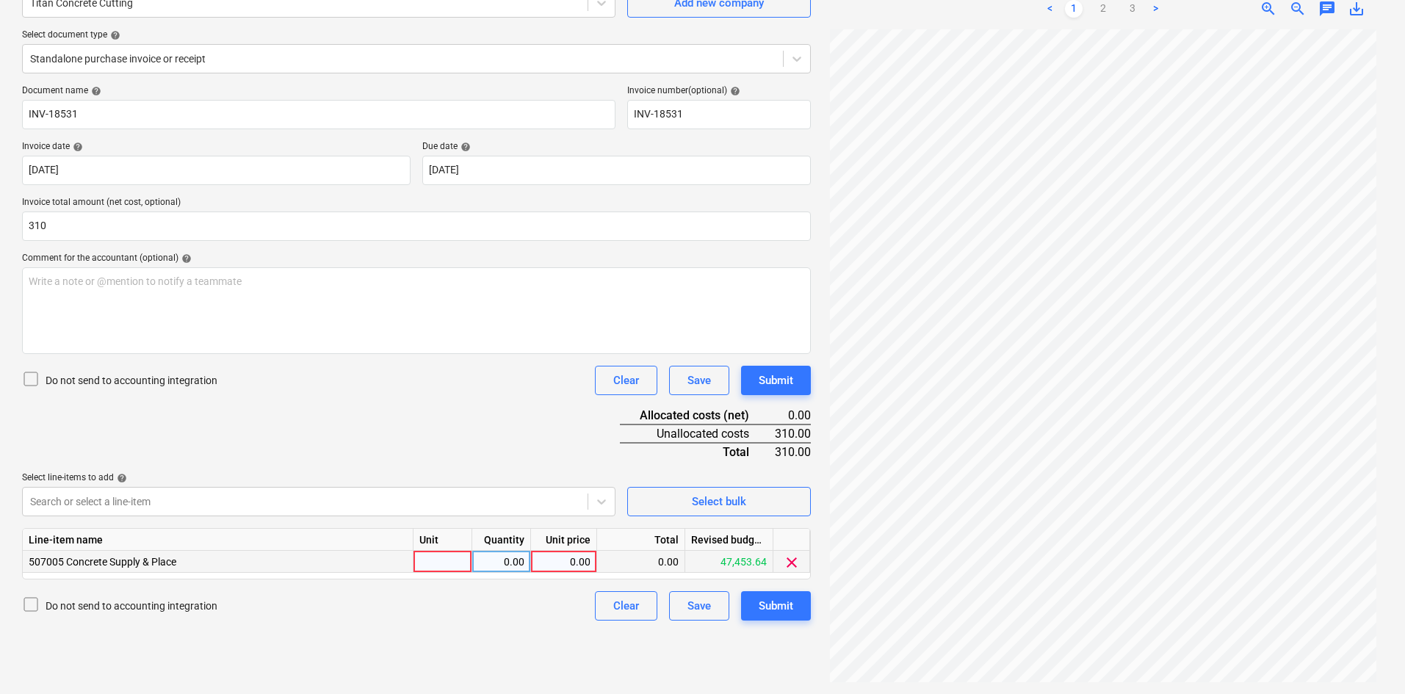
type input "310.00"
click at [422, 567] on div at bounding box center [443, 562] width 59 height 22
type input "item"
type input "310"
click at [378, 449] on div "Document name help INV-18531 Invoice number (optional) help INV-18531 Invoice d…" at bounding box center [416, 353] width 789 height 536
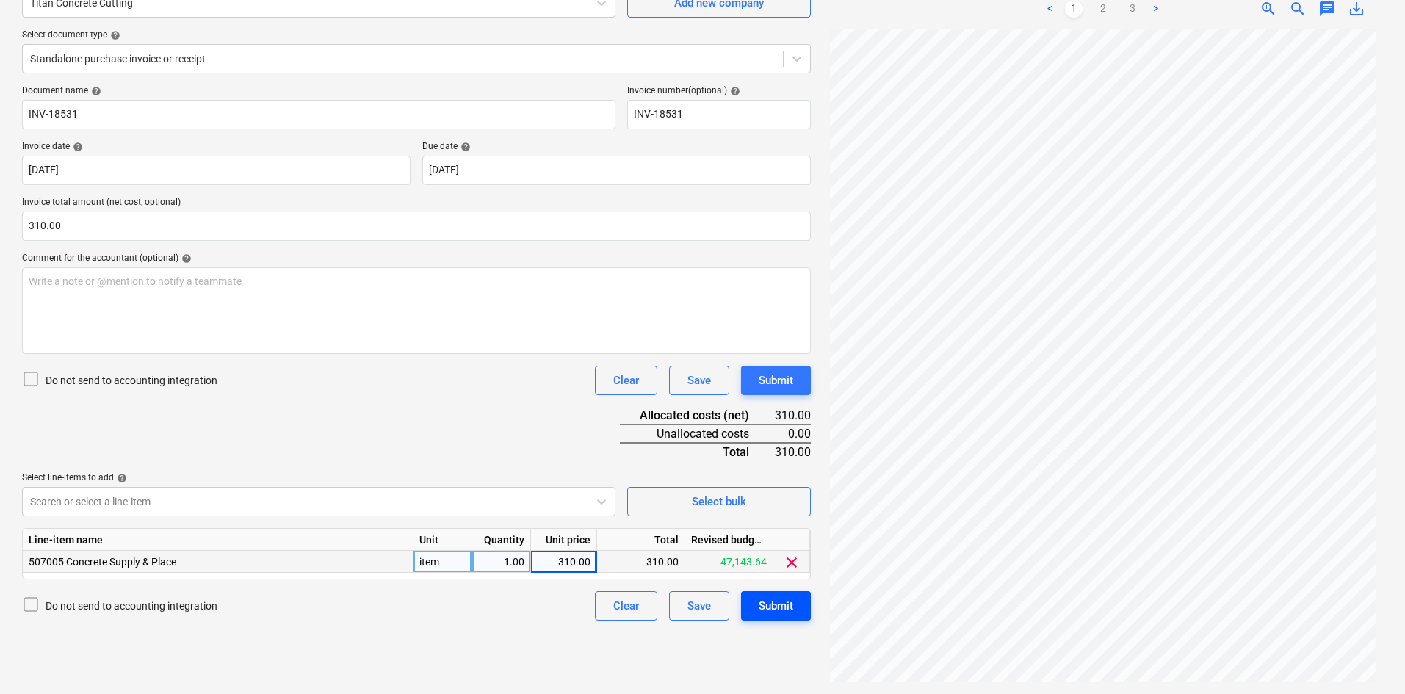
click at [771, 602] on div "Submit" at bounding box center [776, 606] width 35 height 19
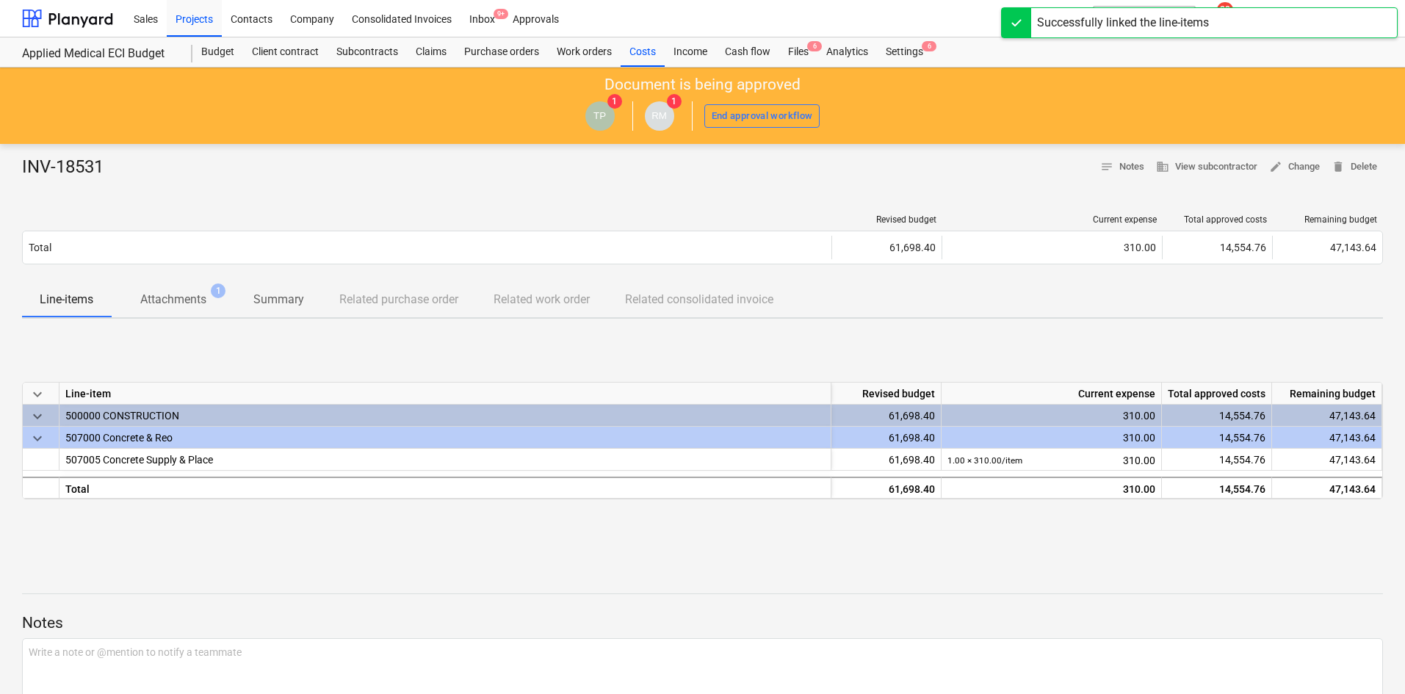
click at [1257, 4] on div "Successfully linked the line-items" at bounding box center [1199, 14] width 411 height 29
click at [1257, 16] on div "Successfully linked the line-items" at bounding box center [1199, 22] width 397 height 31
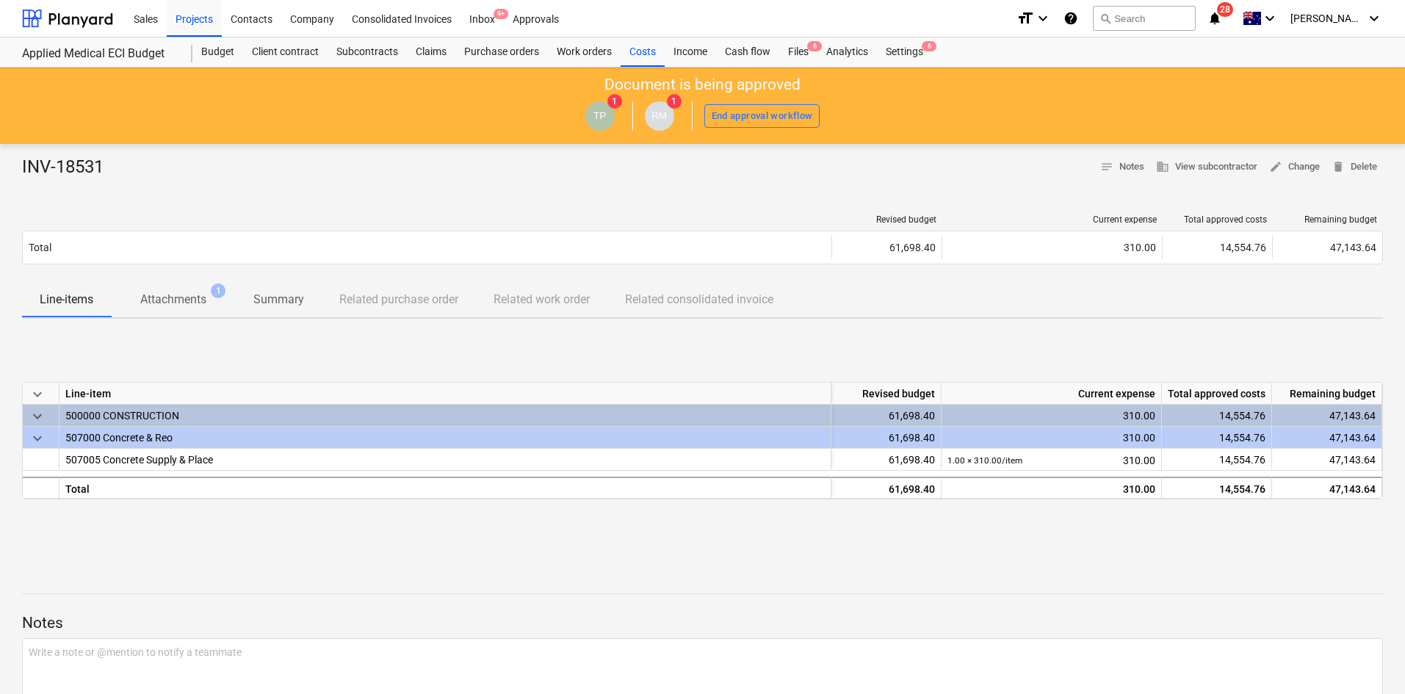
click at [1225, 18] on span "notifications 28" at bounding box center [1217, 19] width 18 height 18
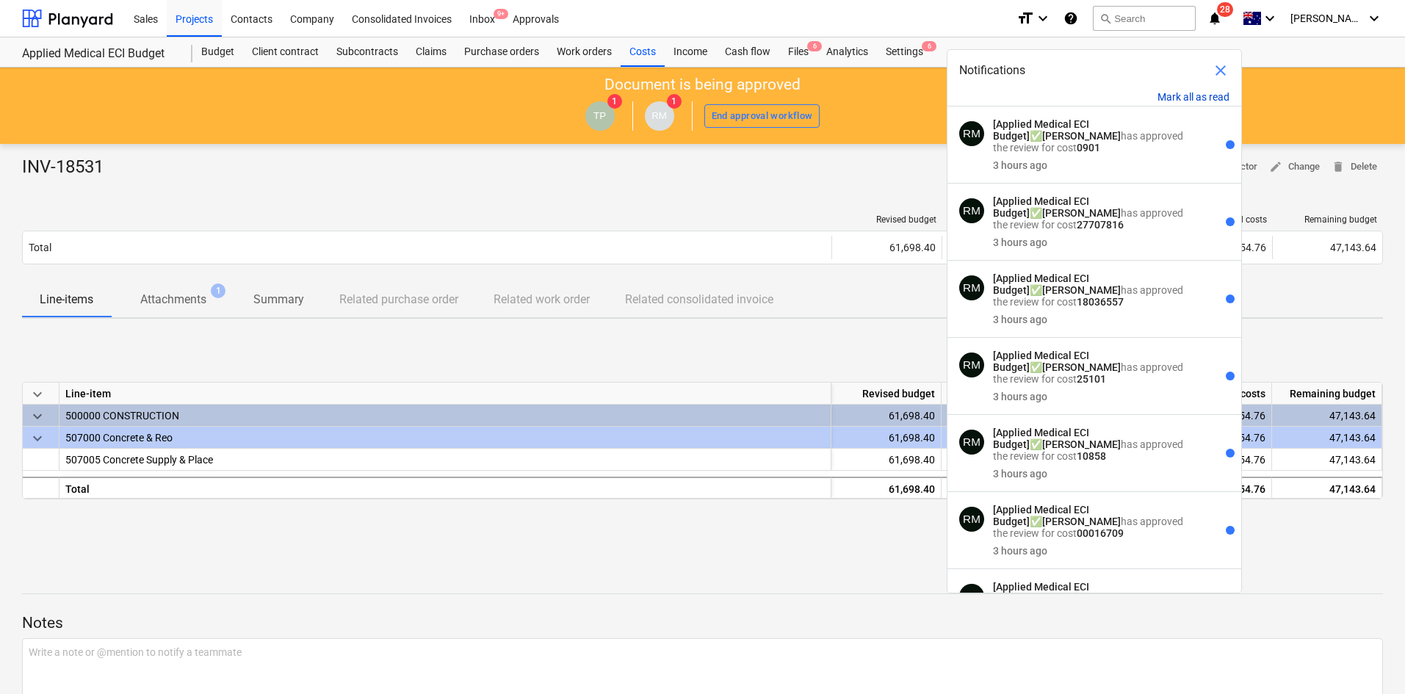
click at [1198, 91] on button "Mark all as read" at bounding box center [1194, 97] width 72 height 12
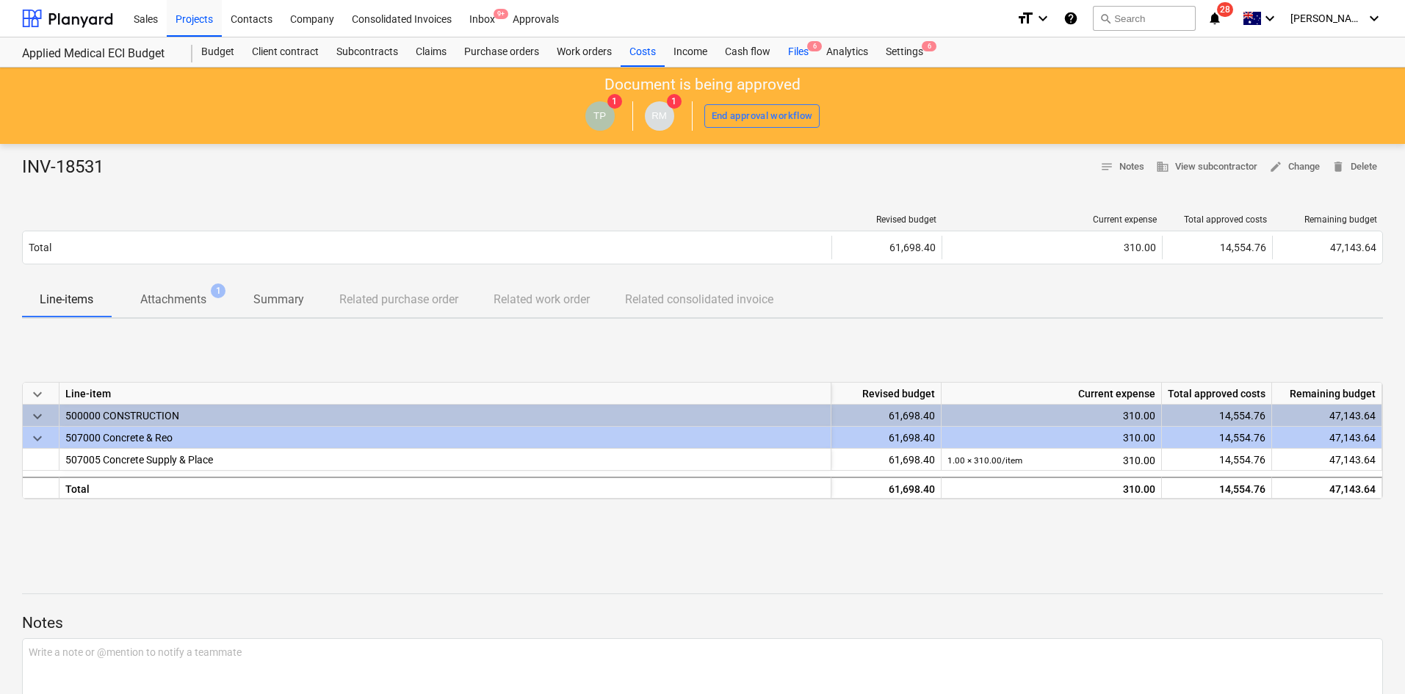
click at [804, 54] on div "Files 6" at bounding box center [798, 51] width 38 height 29
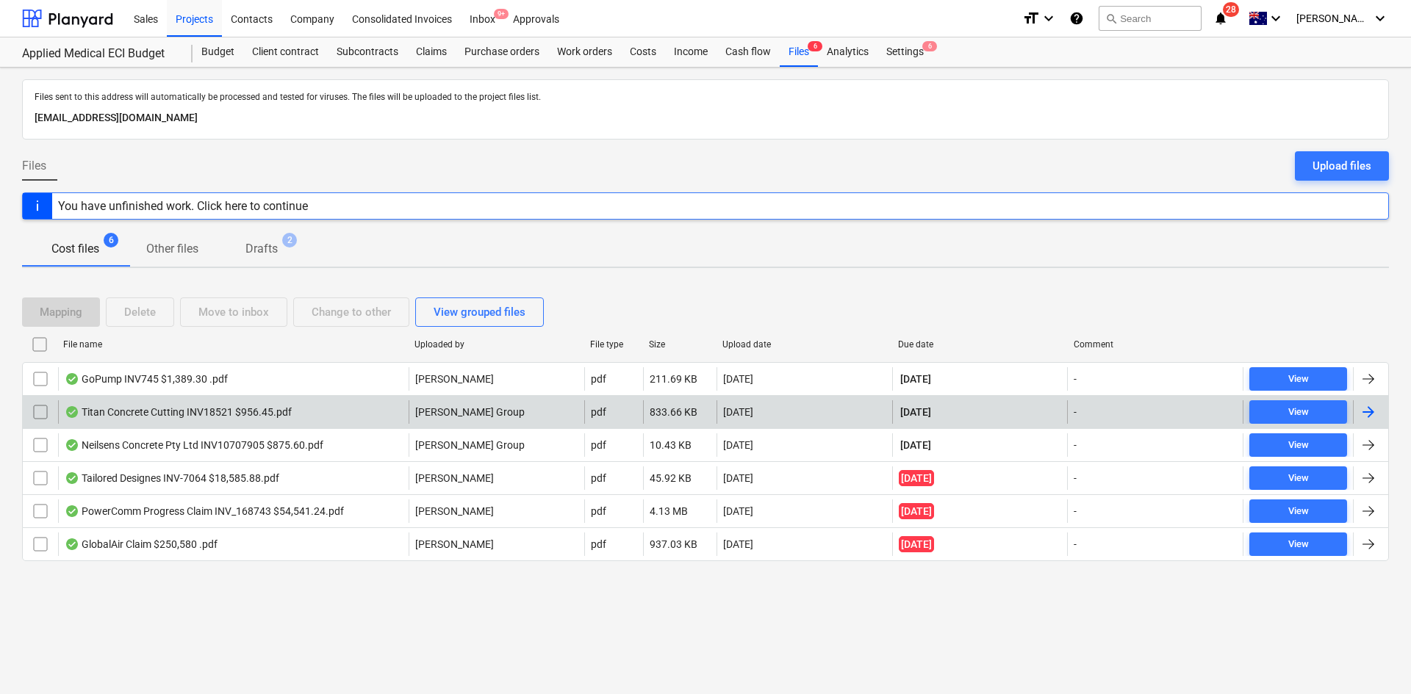
click at [383, 406] on div "Titan Concrete Cutting INV18521 $956.45.pdf" at bounding box center [233, 412] width 350 height 24
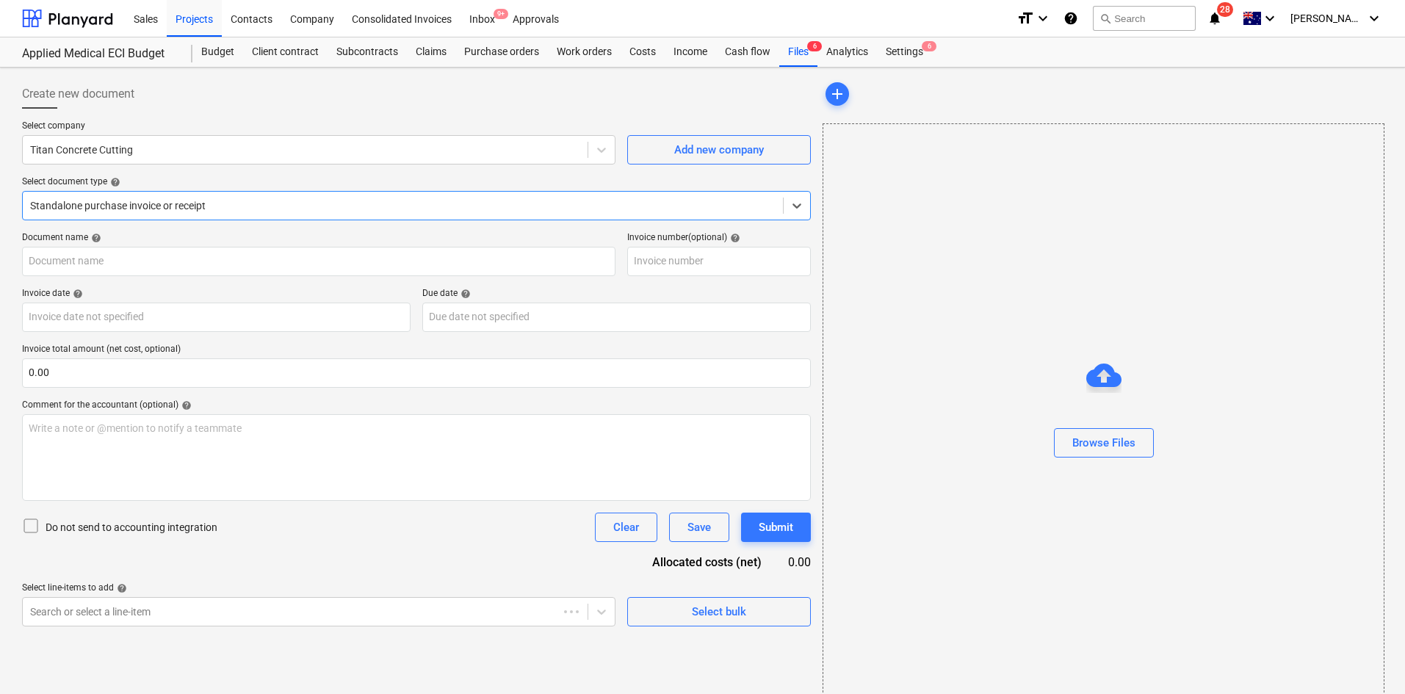
type input "INV-18521"
type input "[DATE]"
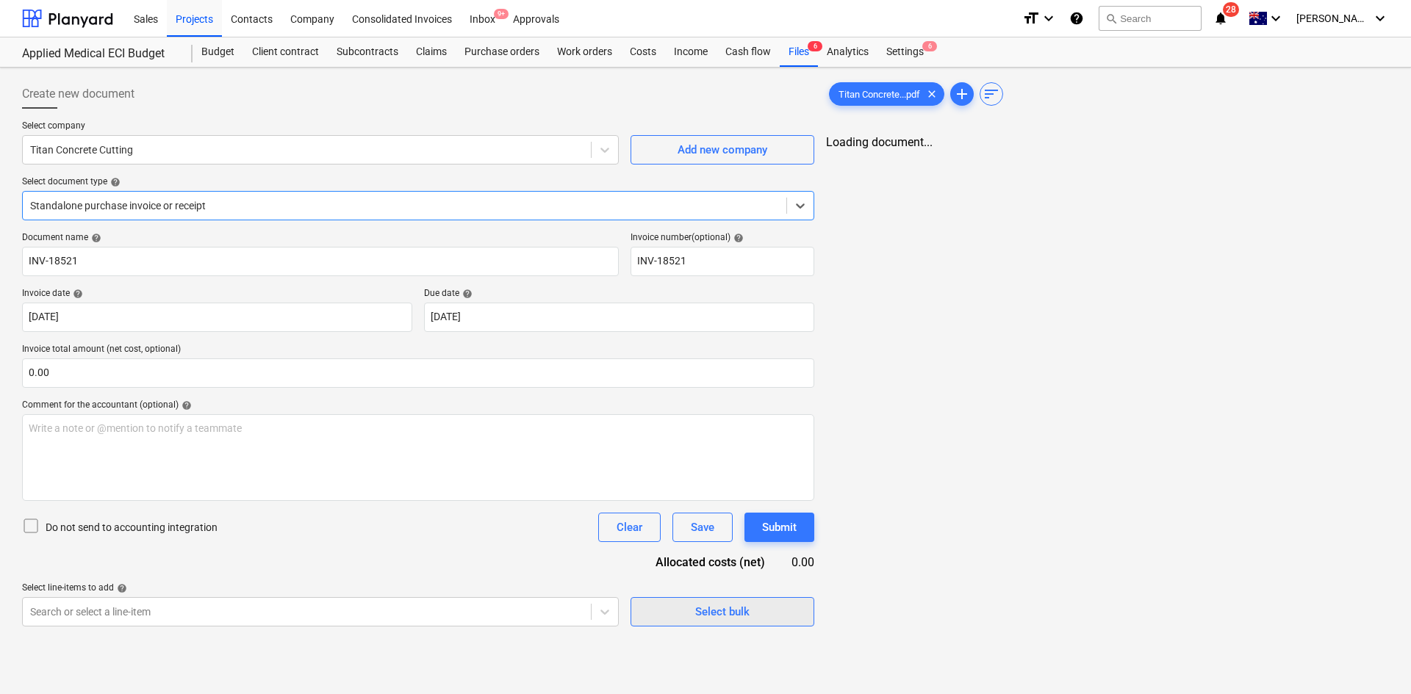
click at [699, 614] on div "Select bulk" at bounding box center [722, 611] width 54 height 19
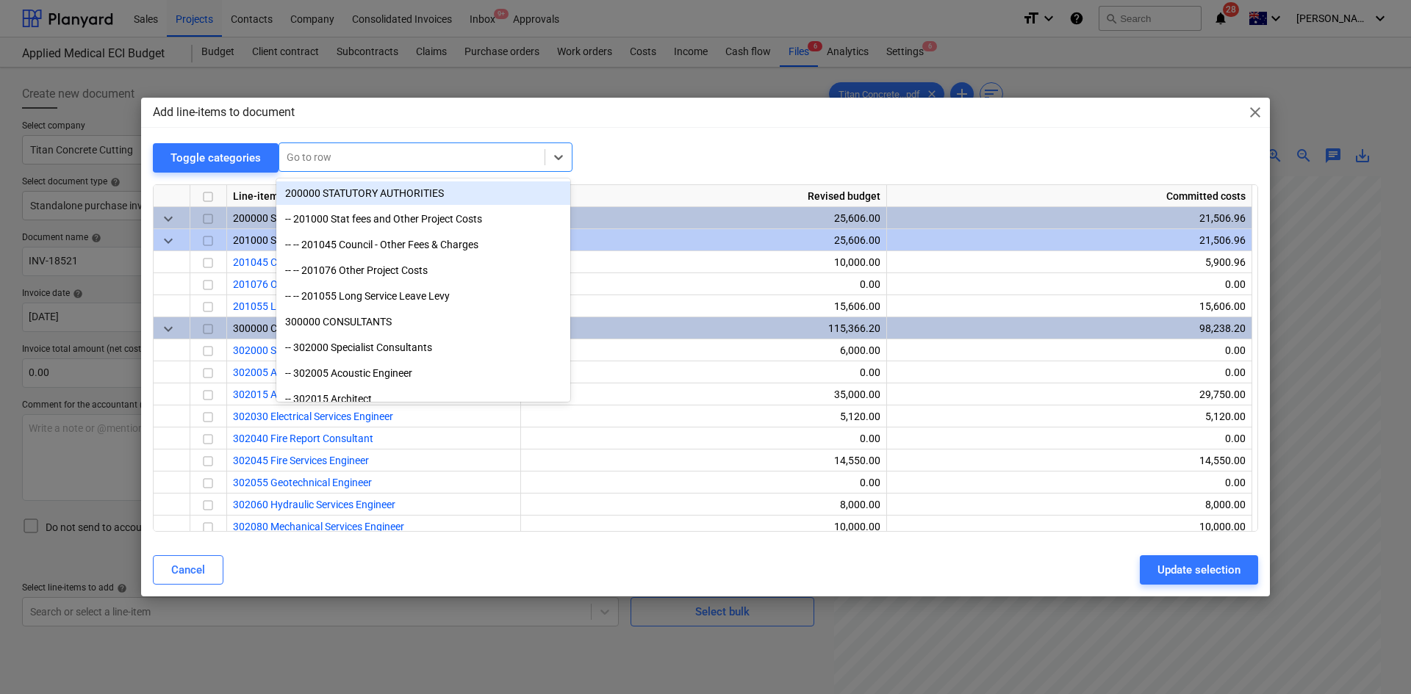
click at [411, 170] on div "Go to row" at bounding box center [425, 157] width 294 height 29
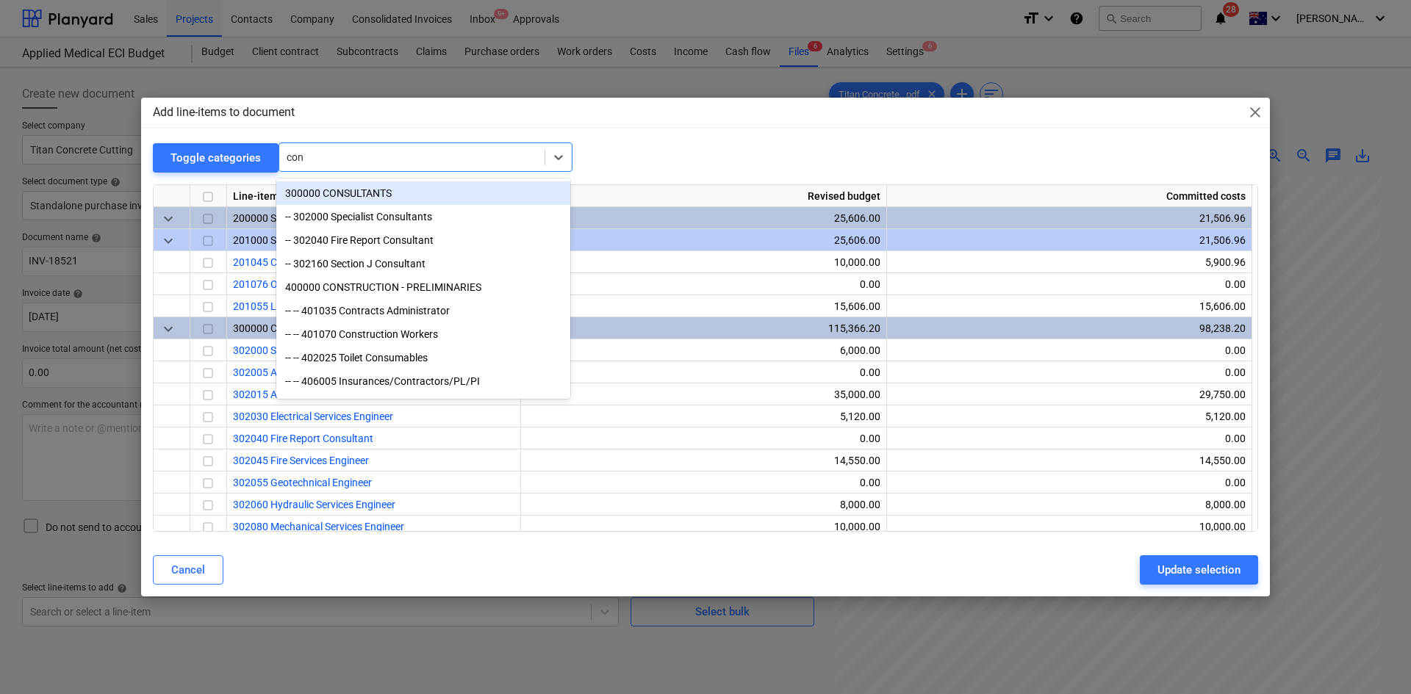
type input "conc"
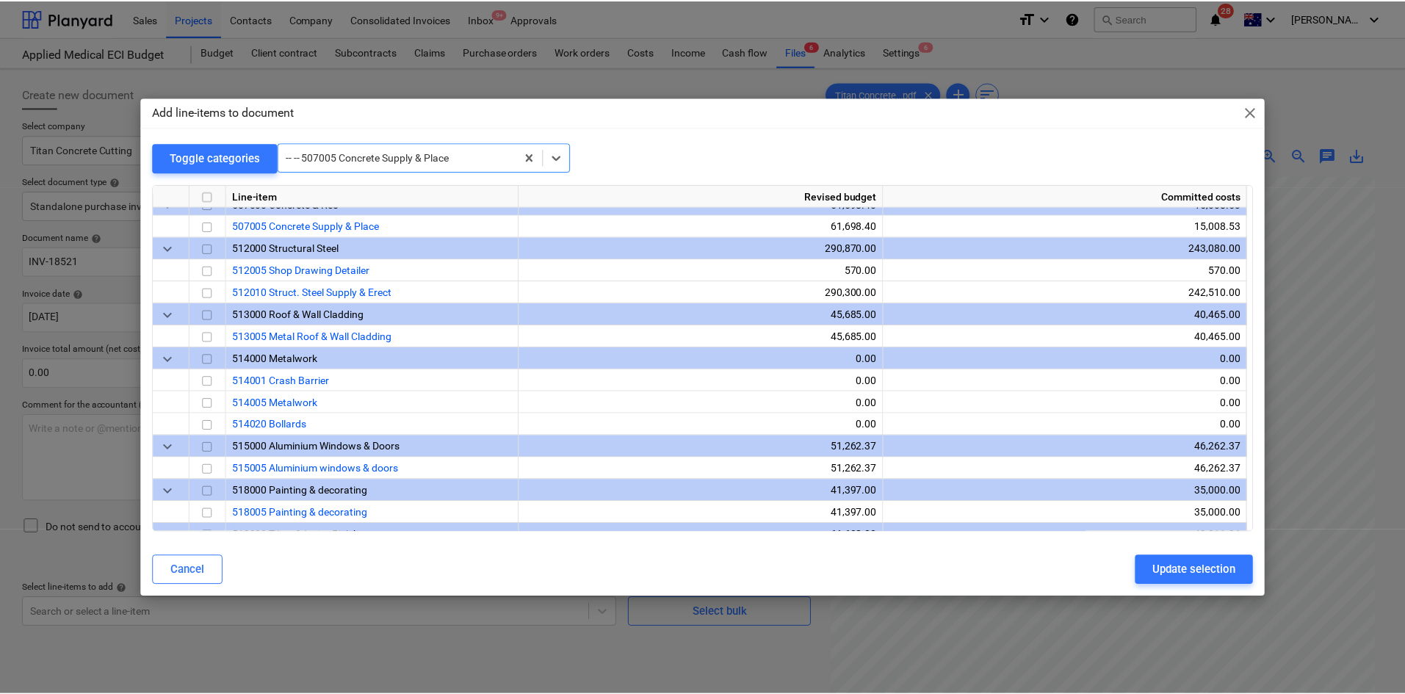
scroll to position [1080, 0]
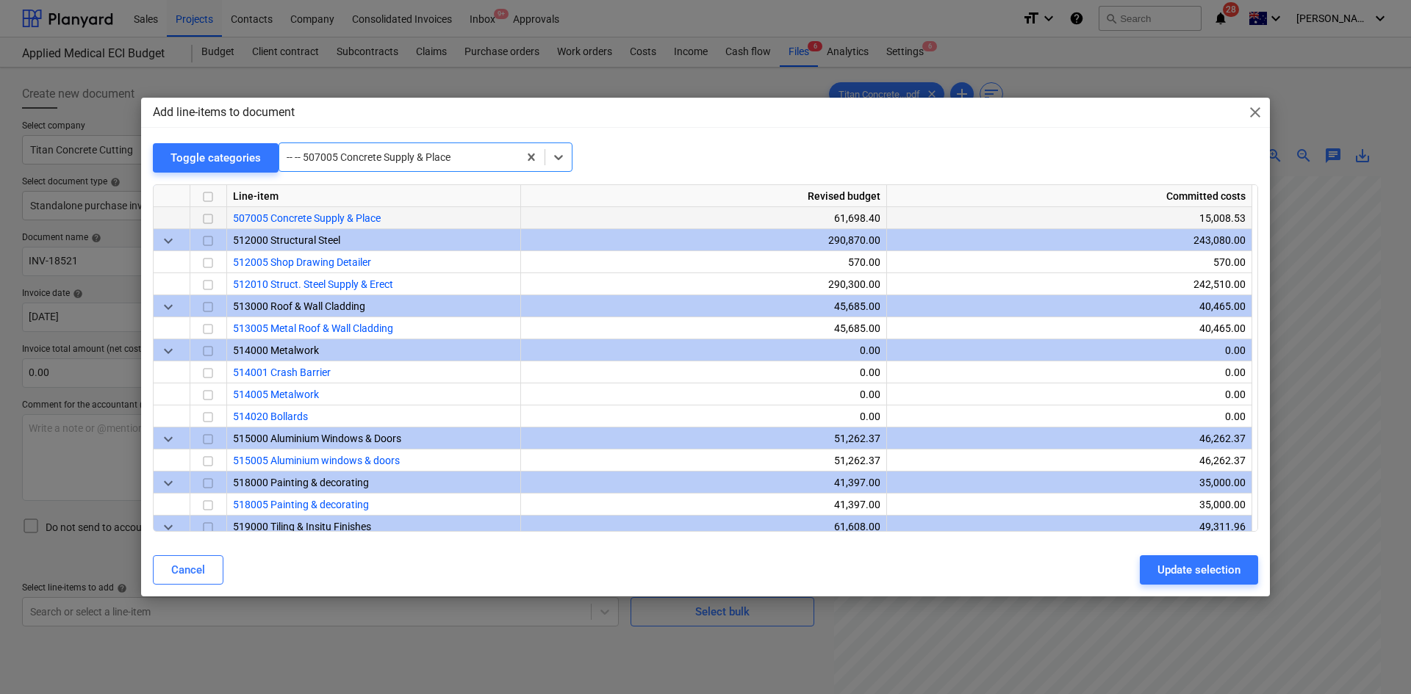
click at [209, 215] on input "checkbox" at bounding box center [208, 219] width 18 height 18
click at [1198, 563] on div "Update selection" at bounding box center [1198, 570] width 83 height 19
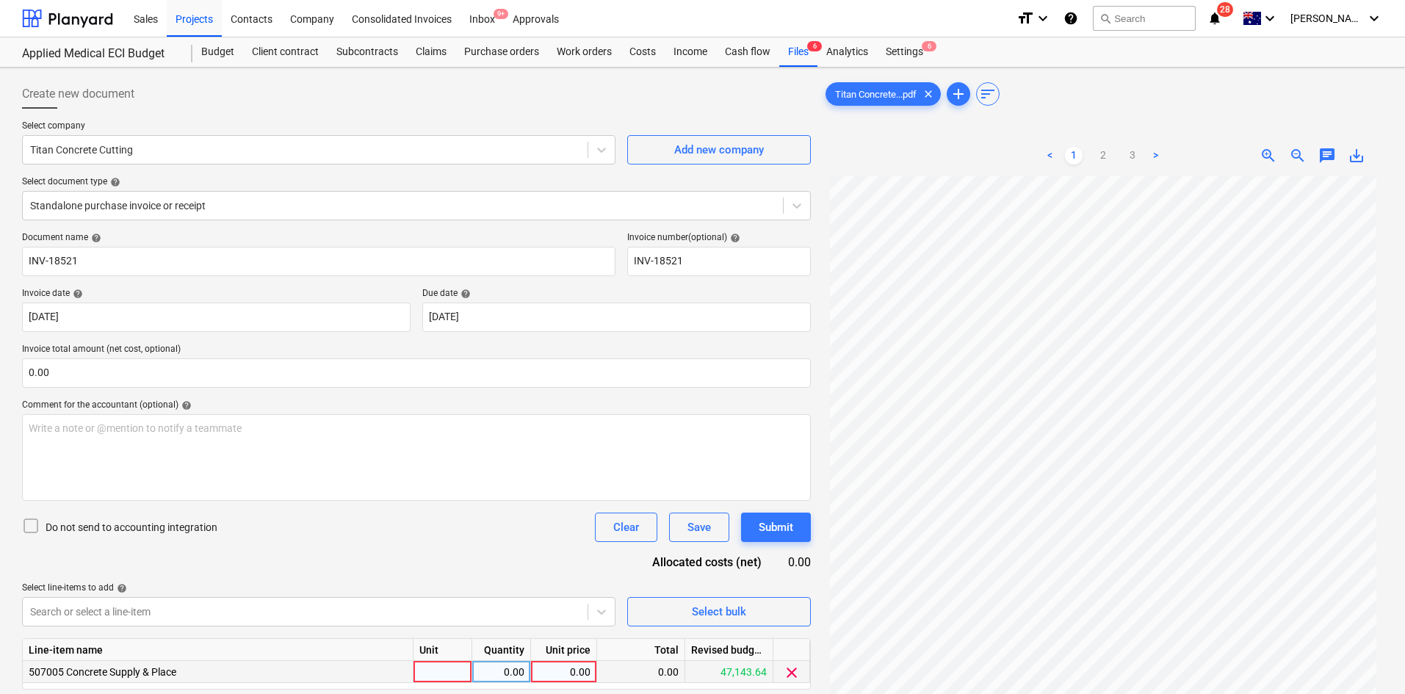
click at [455, 671] on div at bounding box center [443, 672] width 59 height 22
type input "item"
type input "869.50"
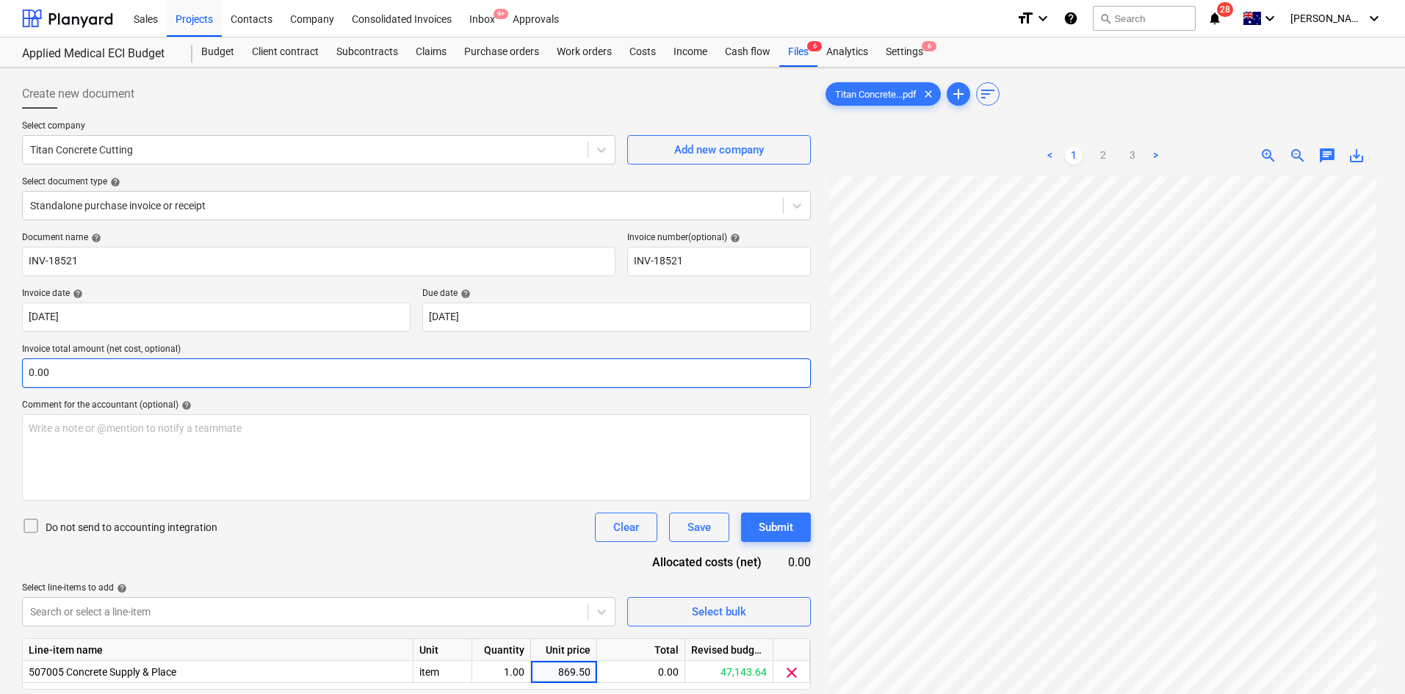
click at [170, 372] on input "0.00" at bounding box center [416, 373] width 789 height 29
type input "869.50"
click at [247, 552] on div "Document name help INV-18521 Invoice number (optional) help INV-18521 Invoice d…" at bounding box center [416, 481] width 789 height 499
click at [196, 373] on input "text" at bounding box center [416, 373] width 789 height 29
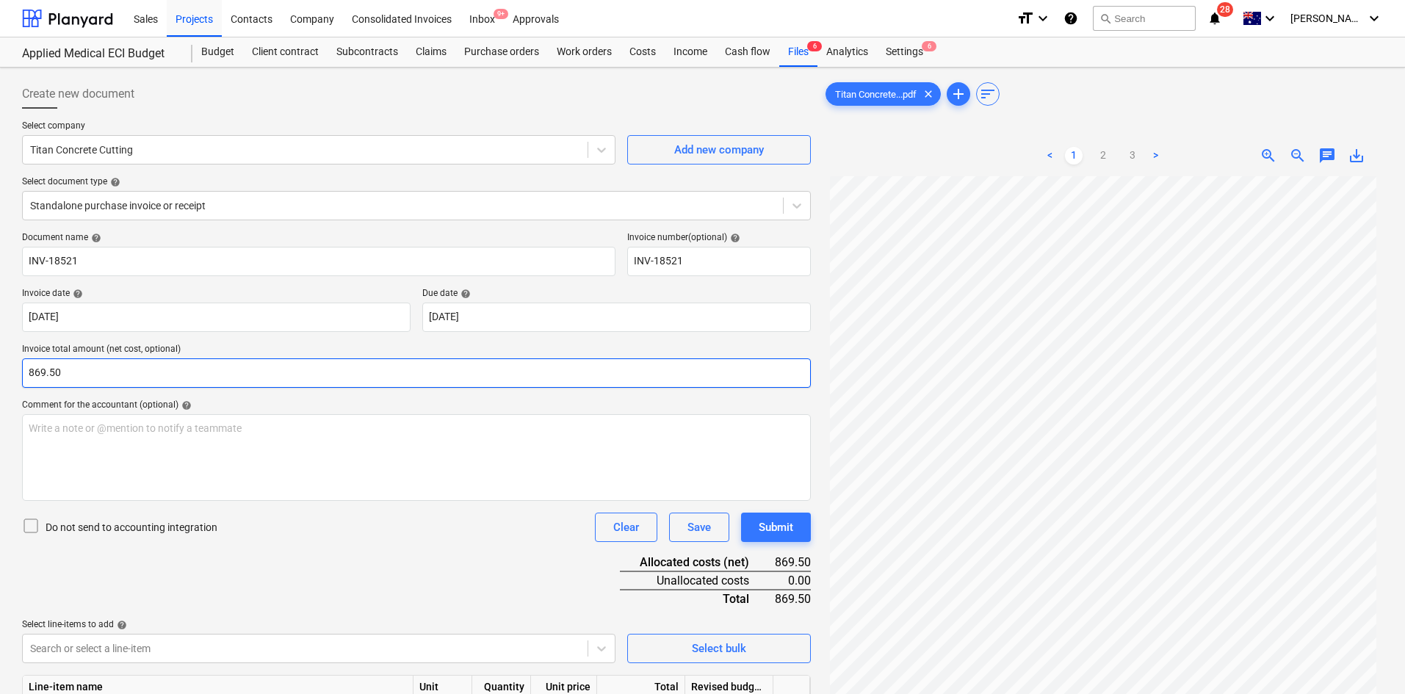
type input "869.50"
click at [345, 516] on div "Do not send to accounting integration Clear Save Submit" at bounding box center [416, 527] width 789 height 29
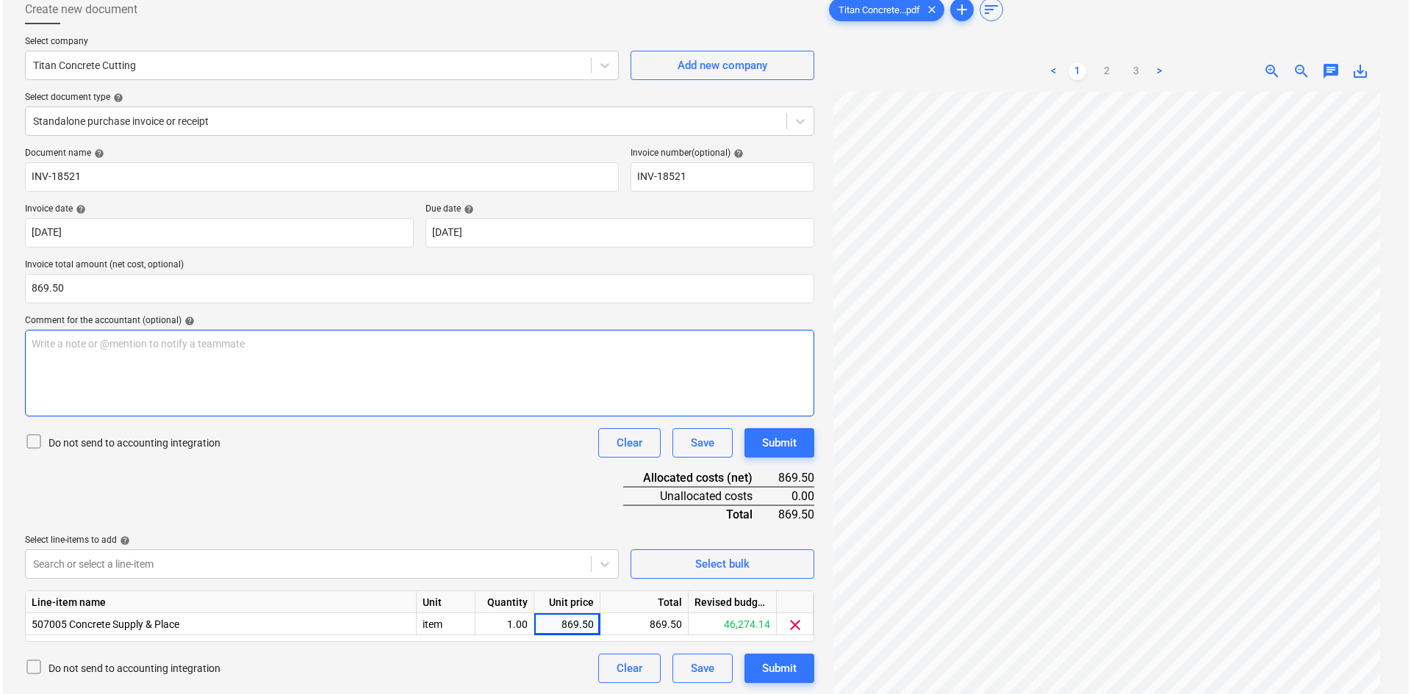
scroll to position [147, 0]
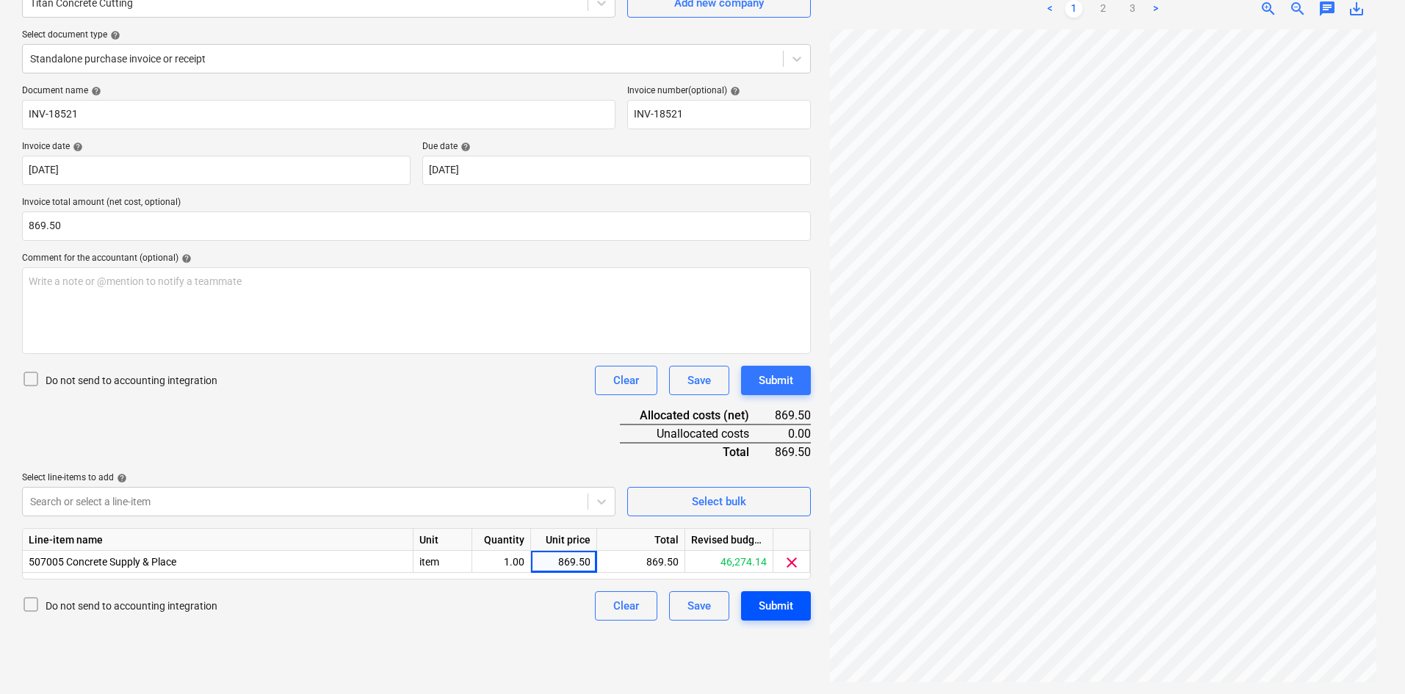
click at [773, 599] on div "Submit" at bounding box center [776, 606] width 35 height 19
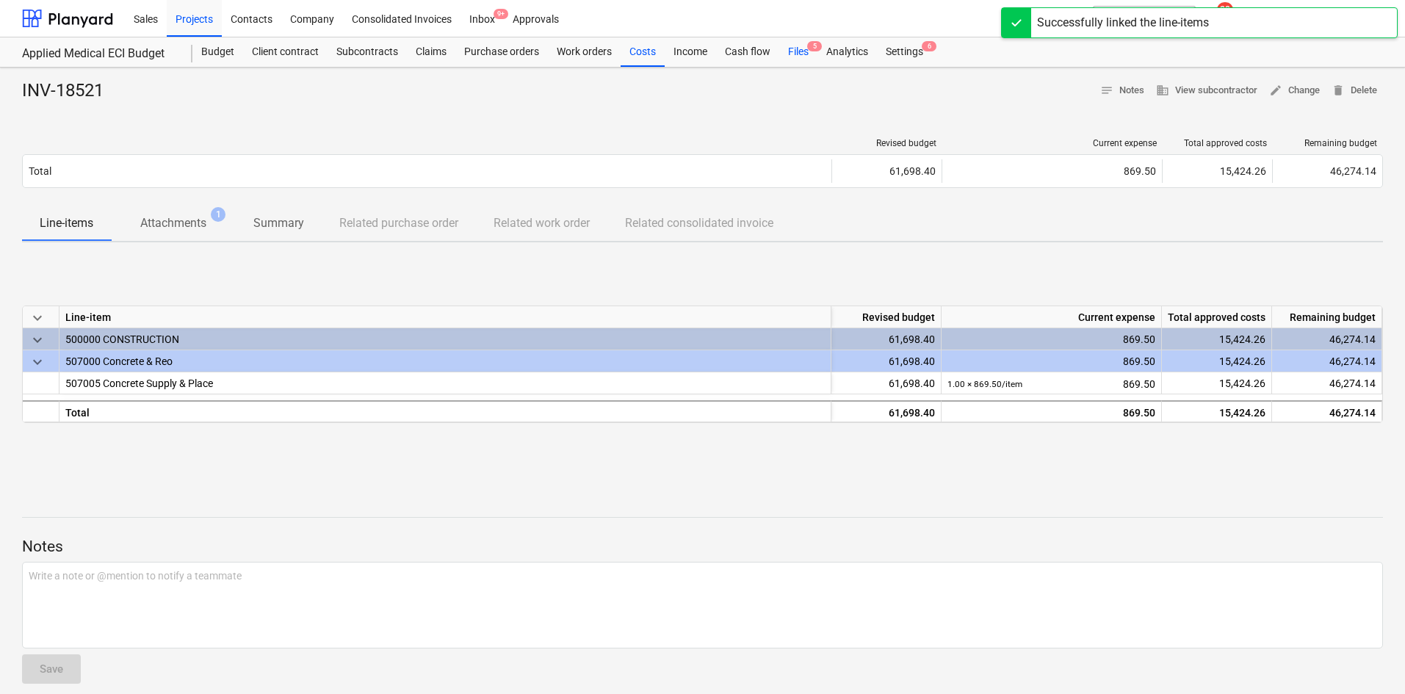
drag, startPoint x: 803, startPoint y: 49, endPoint x: 804, endPoint y: 57, distance: 7.5
click at [803, 49] on div "Files 5" at bounding box center [798, 51] width 38 height 29
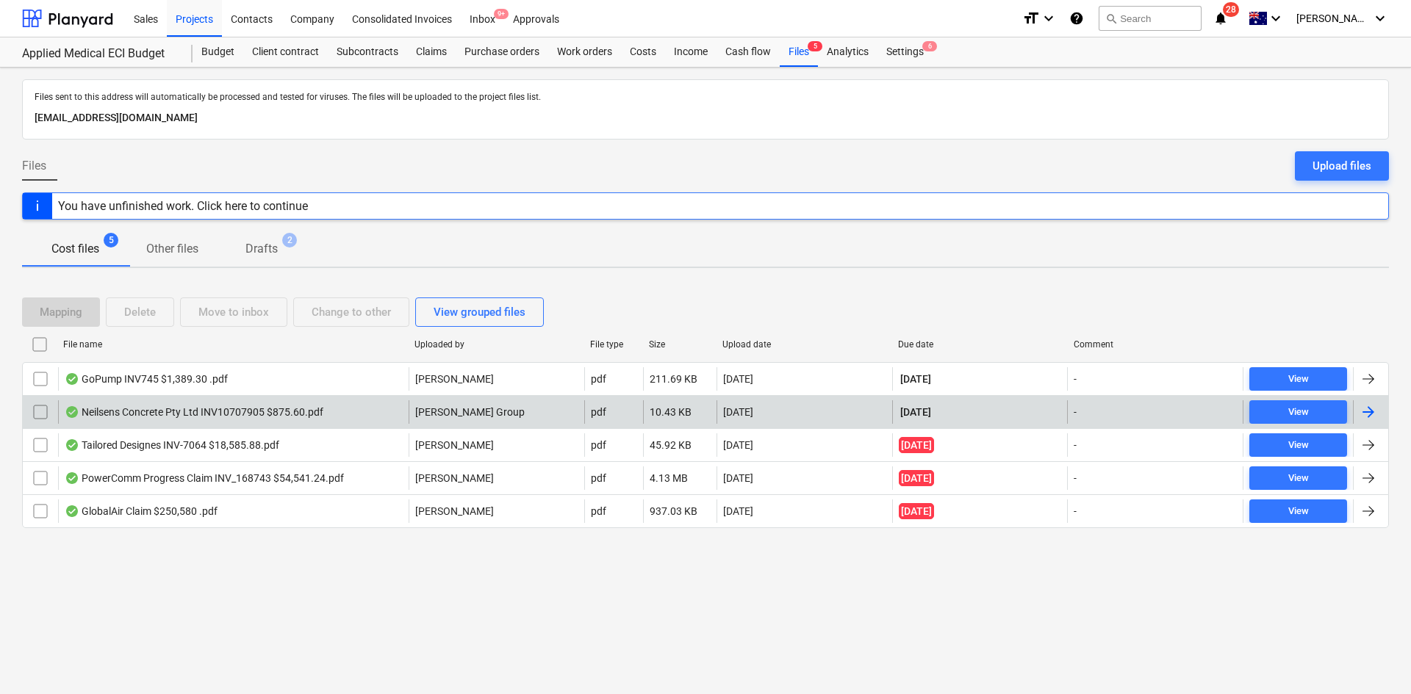
click at [328, 410] on div "Neilsens Concrete Pty Ltd INV10707905 $875.60.pdf" at bounding box center [233, 412] width 350 height 24
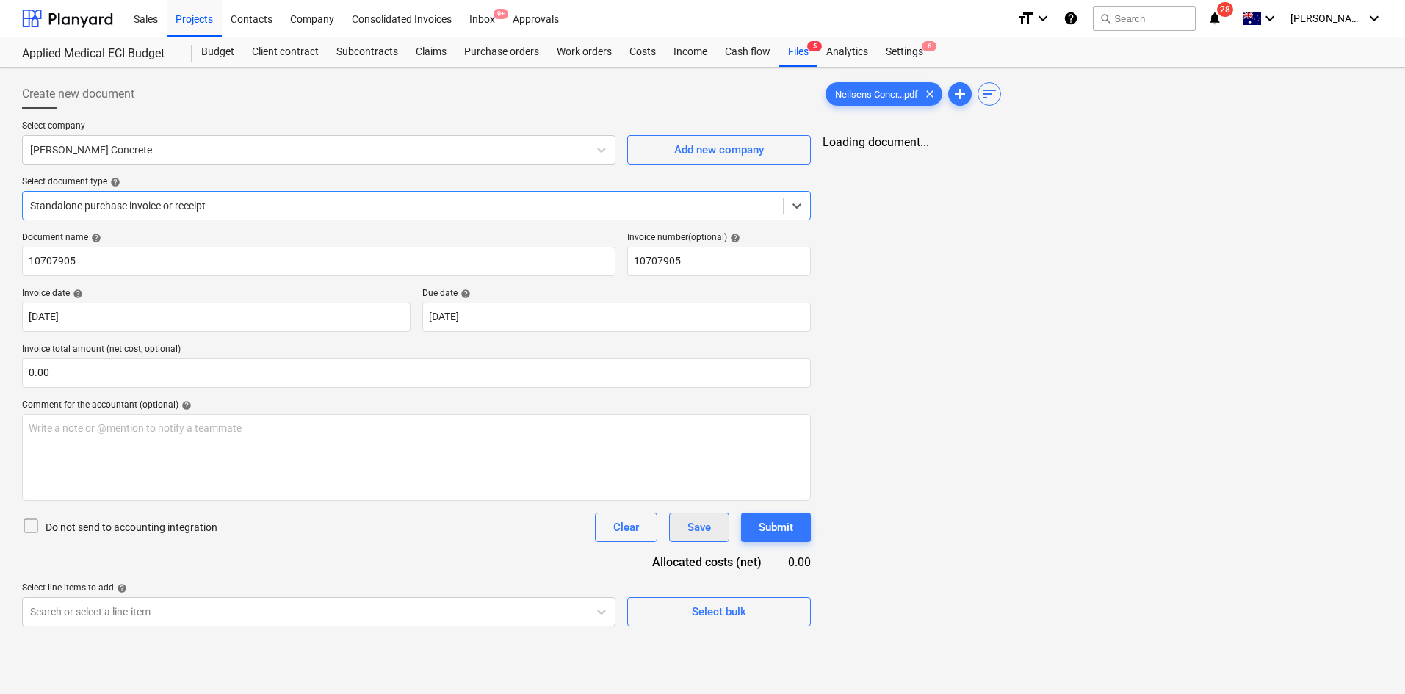
type input "10707905"
type input "[DATE]"
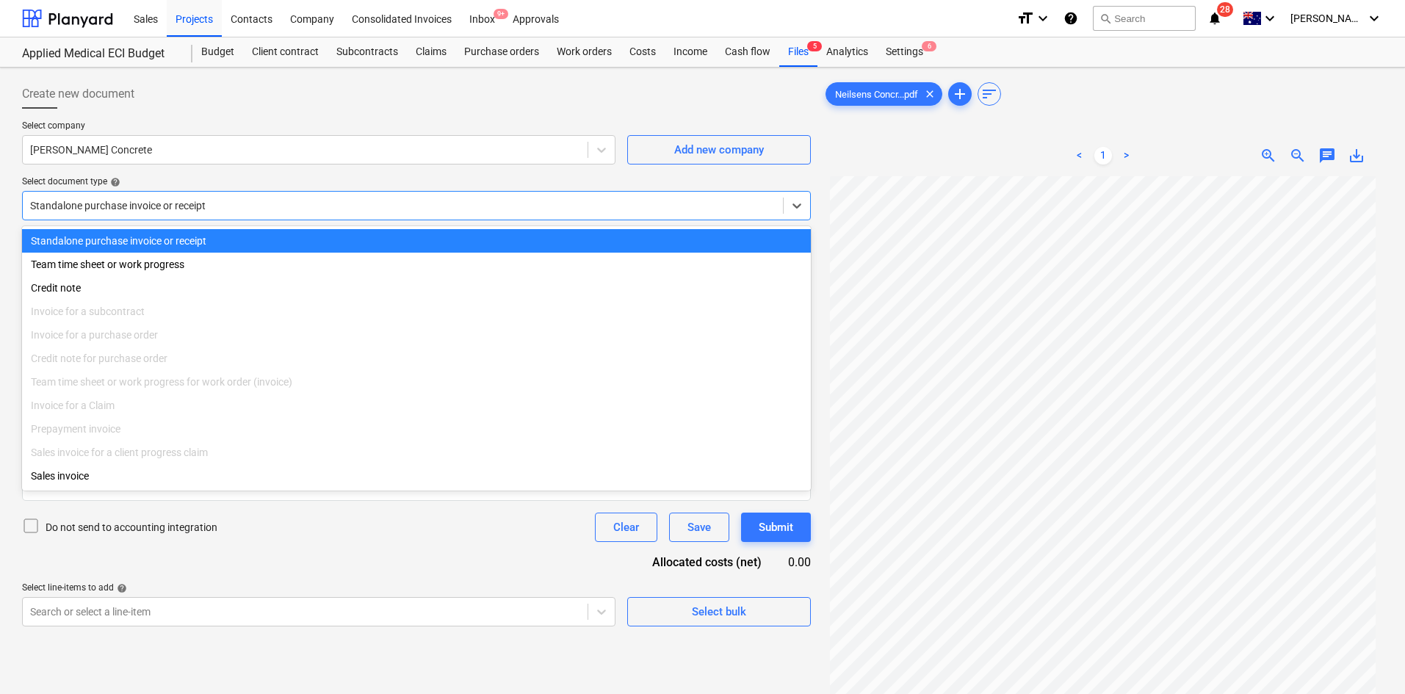
click at [250, 208] on div at bounding box center [403, 205] width 746 height 15
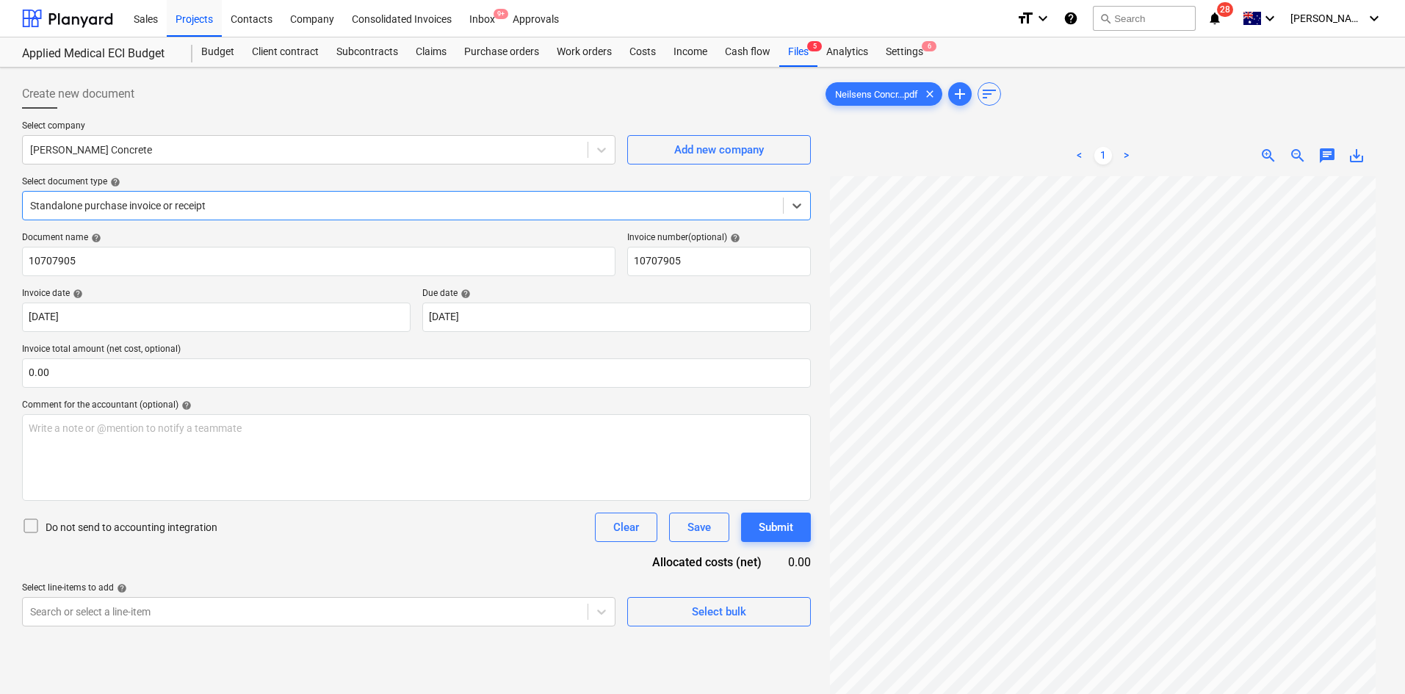
click at [250, 208] on div at bounding box center [403, 205] width 746 height 15
click at [686, 614] on span "Select bulk" at bounding box center [719, 611] width 147 height 19
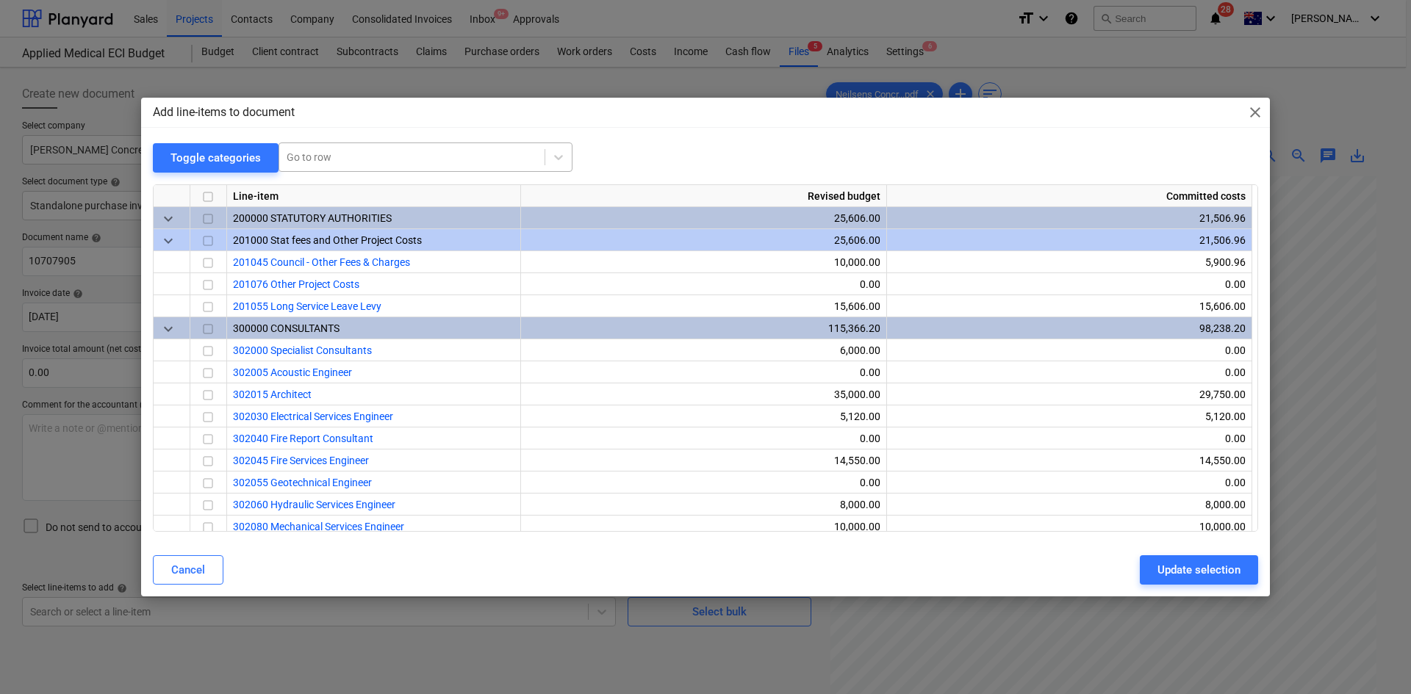
click at [425, 167] on div "Go to row" at bounding box center [411, 157] width 265 height 21
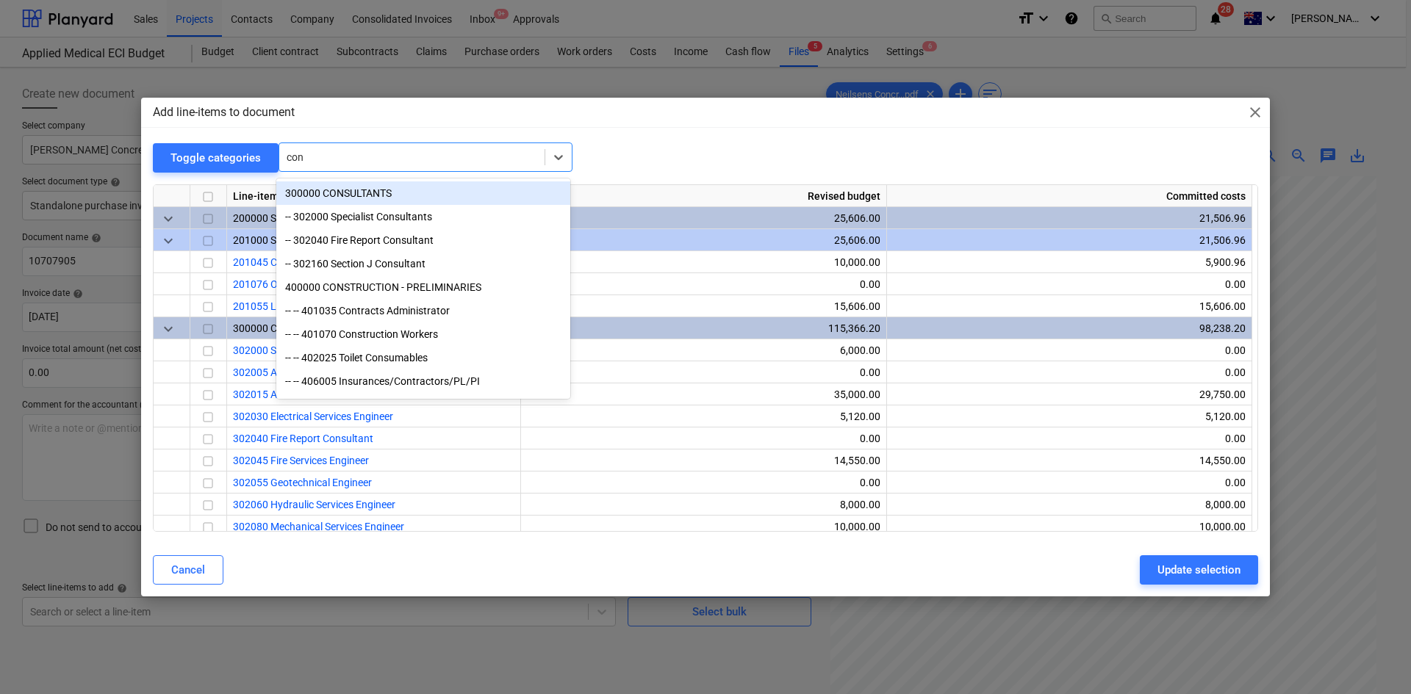
type input "conc"
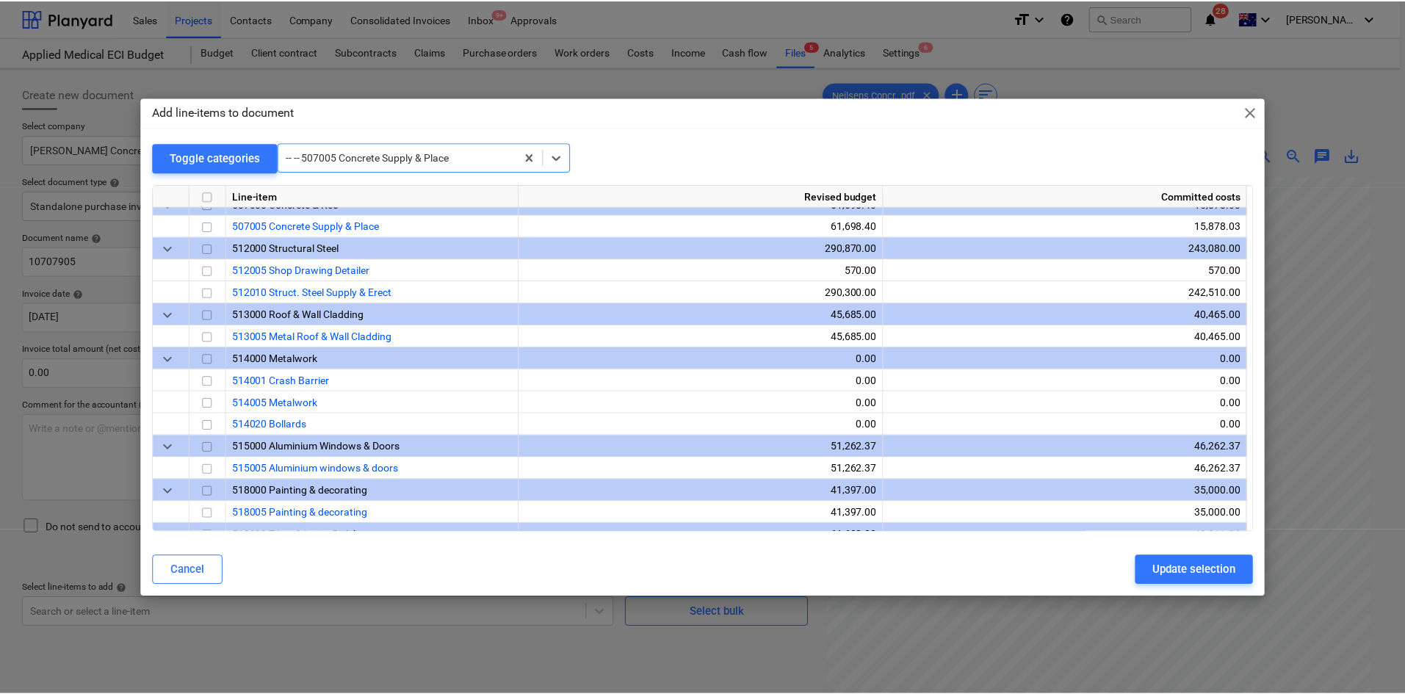
scroll to position [1080, 0]
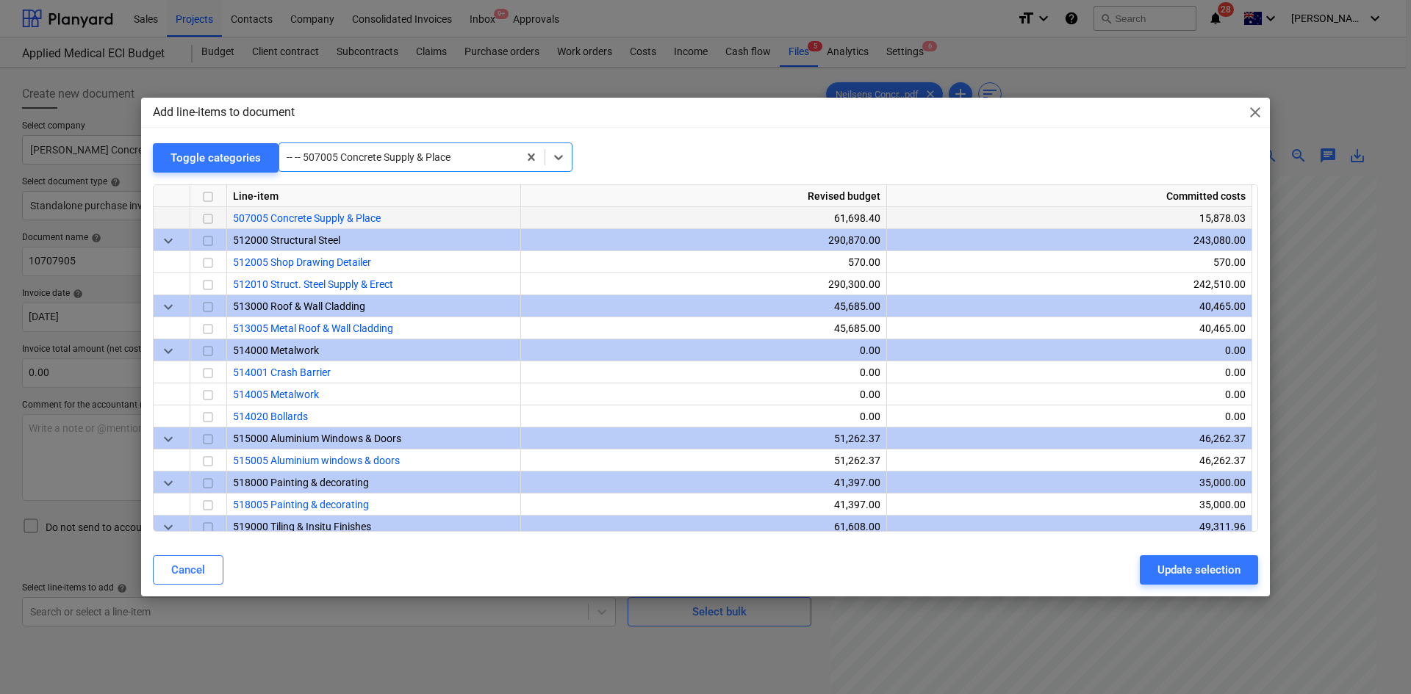
click at [213, 220] on input "checkbox" at bounding box center [208, 219] width 18 height 18
click at [1181, 566] on div "Update selection" at bounding box center [1198, 570] width 83 height 19
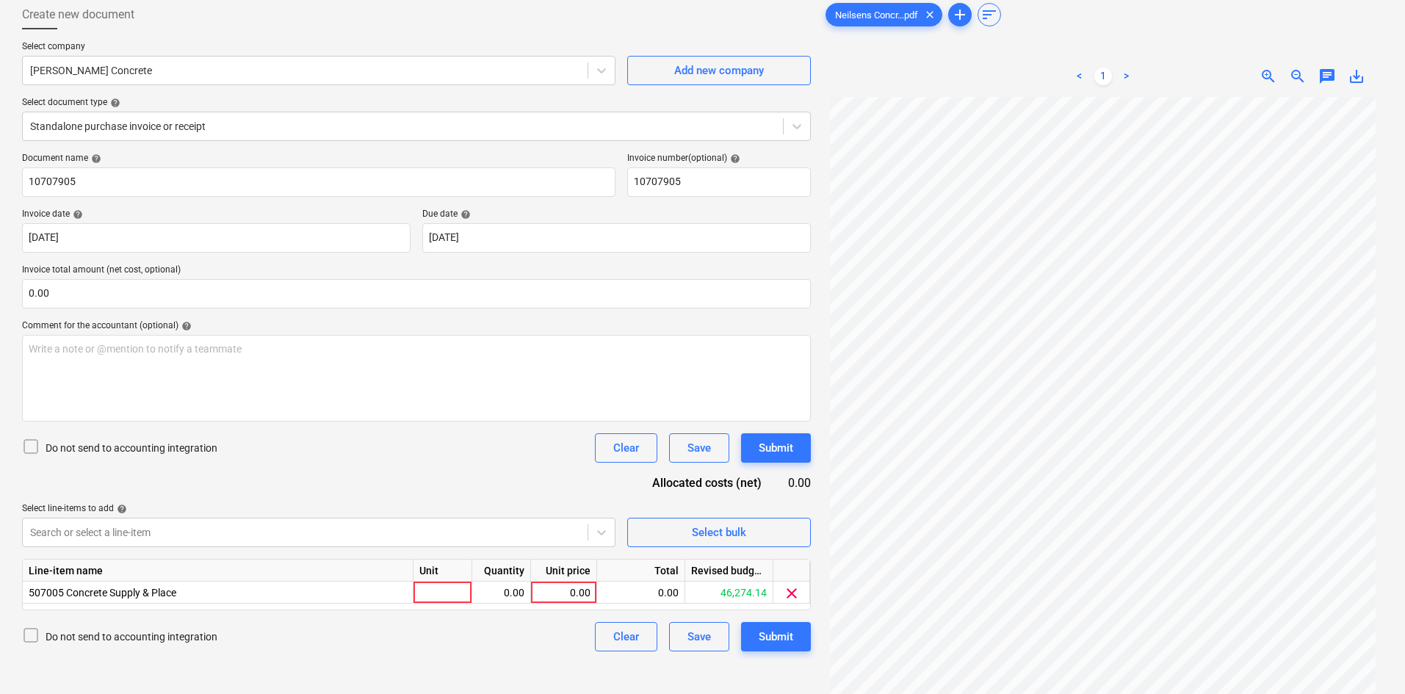
scroll to position [147, 0]
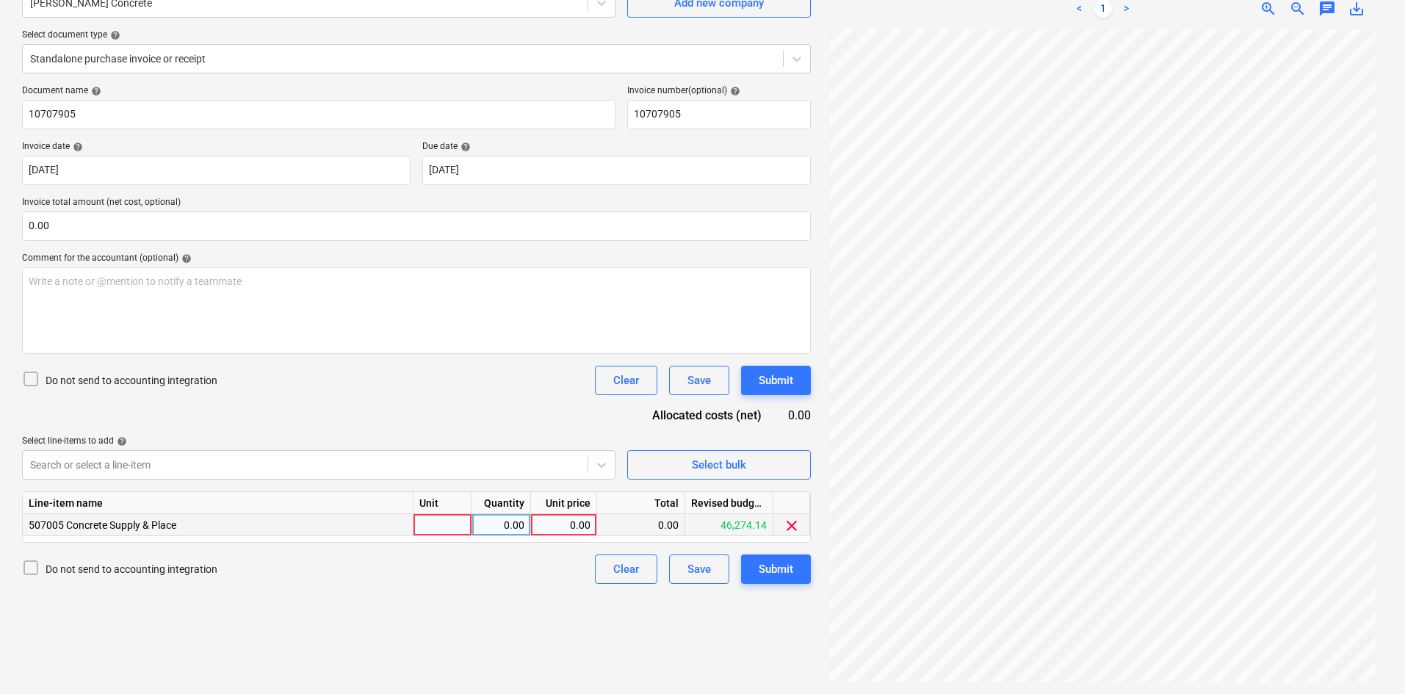
click at [432, 533] on div at bounding box center [443, 525] width 59 height 22
type input "item"
type input "796"
click at [649, 527] on div "0.00" at bounding box center [641, 525] width 88 height 22
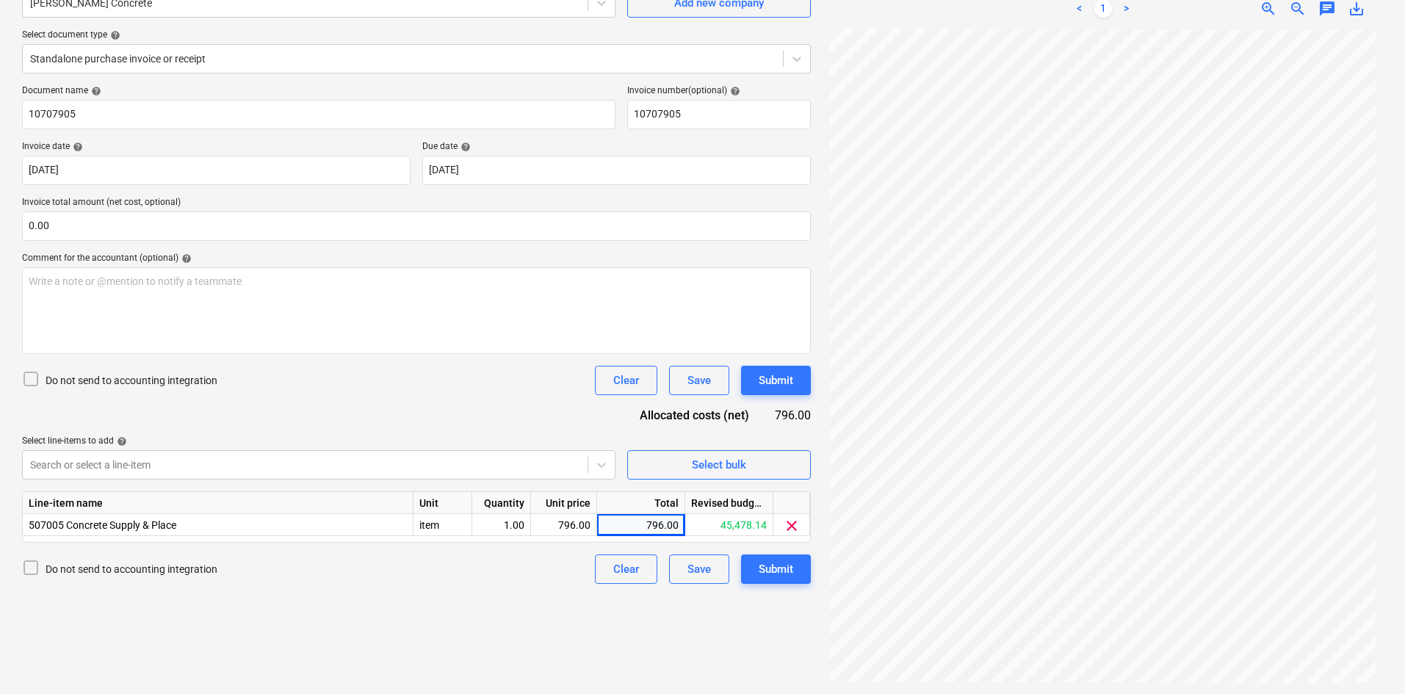
click at [382, 403] on div "Document name help 10707905 Invoice number (optional) help 10707905 Invoice dat…" at bounding box center [416, 334] width 789 height 499
click at [184, 224] on input "text" at bounding box center [416, 226] width 789 height 29
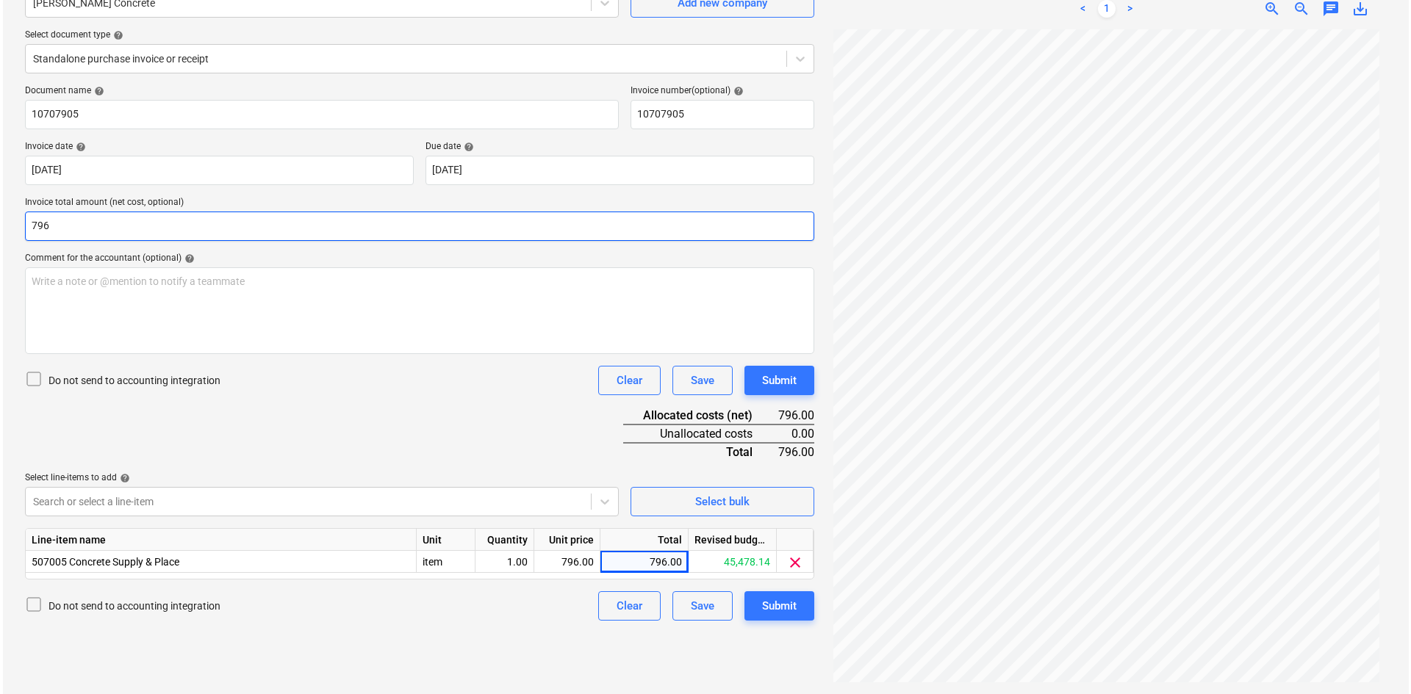
scroll to position [123, 0]
type input "796.00"
click at [481, 403] on div "Document name help 10707905 Invoice number (optional) help 10707905 Invoice dat…" at bounding box center [416, 353] width 789 height 536
click at [773, 607] on div "Submit" at bounding box center [776, 606] width 35 height 19
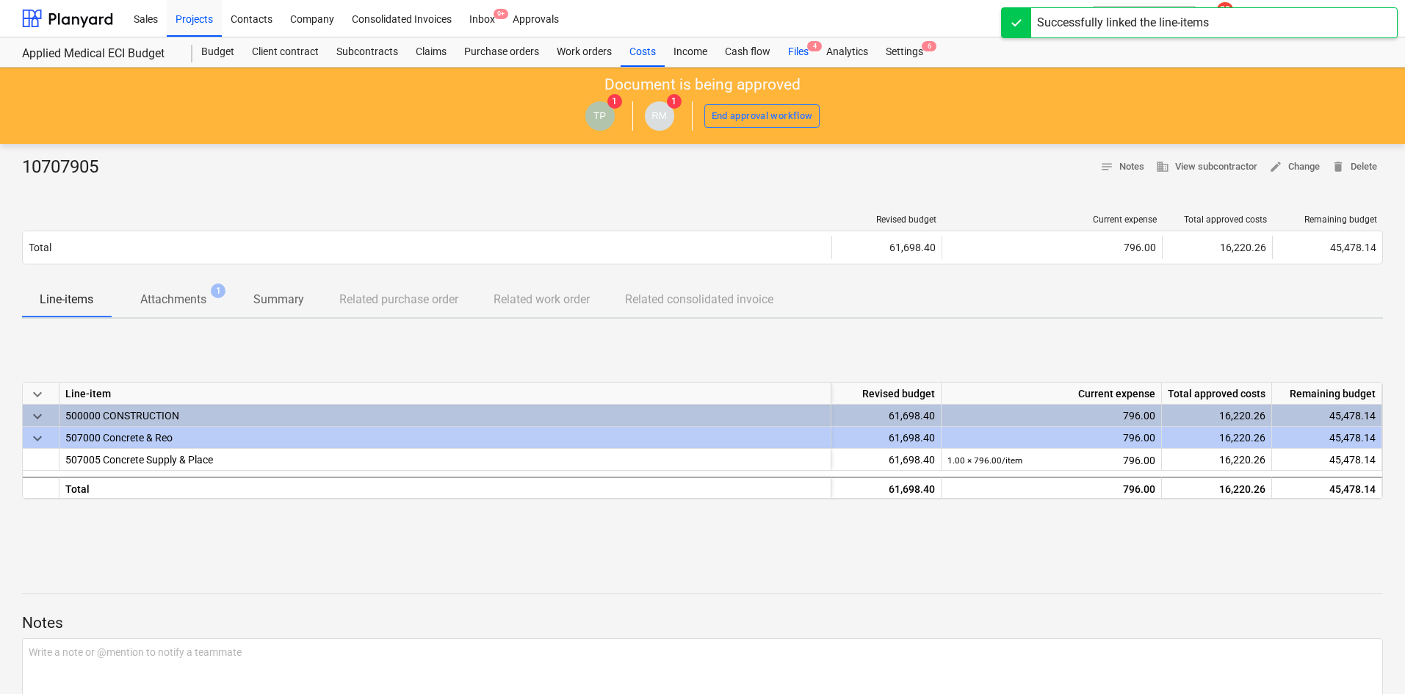
click at [793, 48] on div "Files 4" at bounding box center [798, 51] width 38 height 29
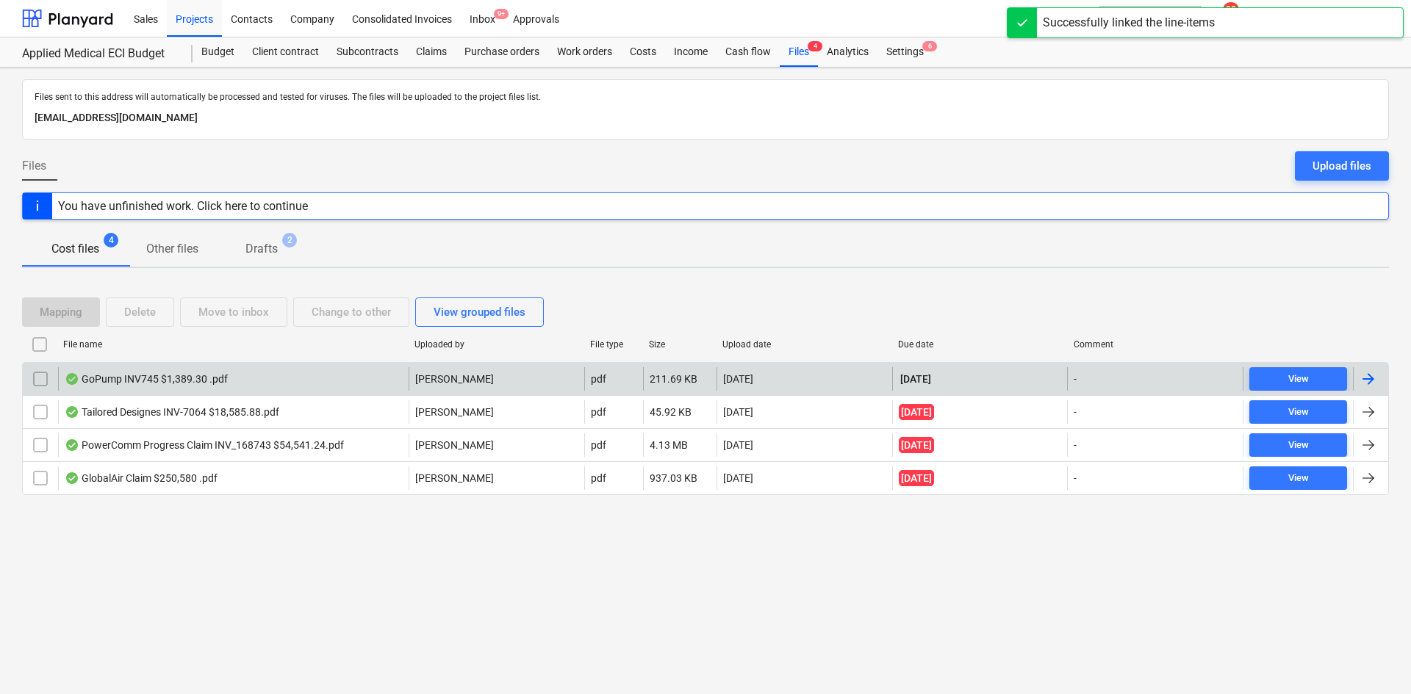
click at [284, 386] on div "GoPump INV745 $1,389.30 .pdf" at bounding box center [233, 379] width 350 height 24
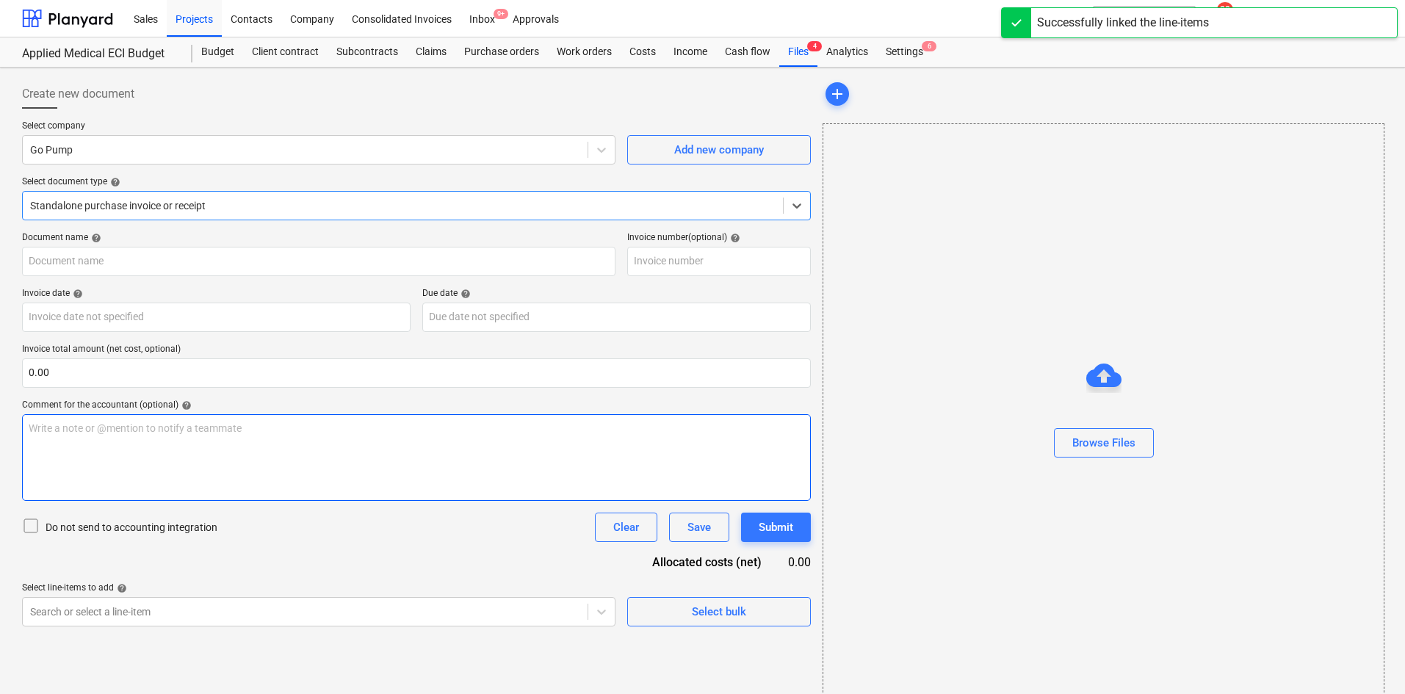
type input "745"
type input "[DATE]"
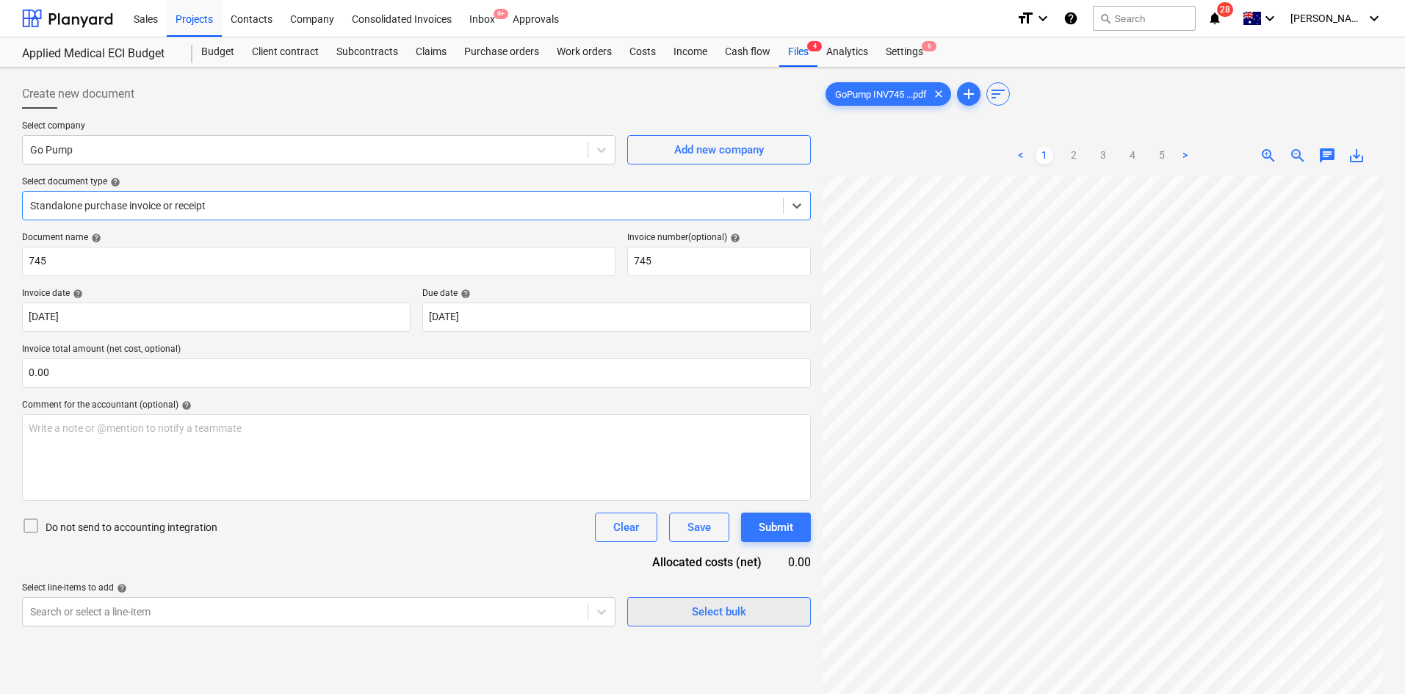
click at [723, 611] on div "Select bulk" at bounding box center [719, 611] width 54 height 19
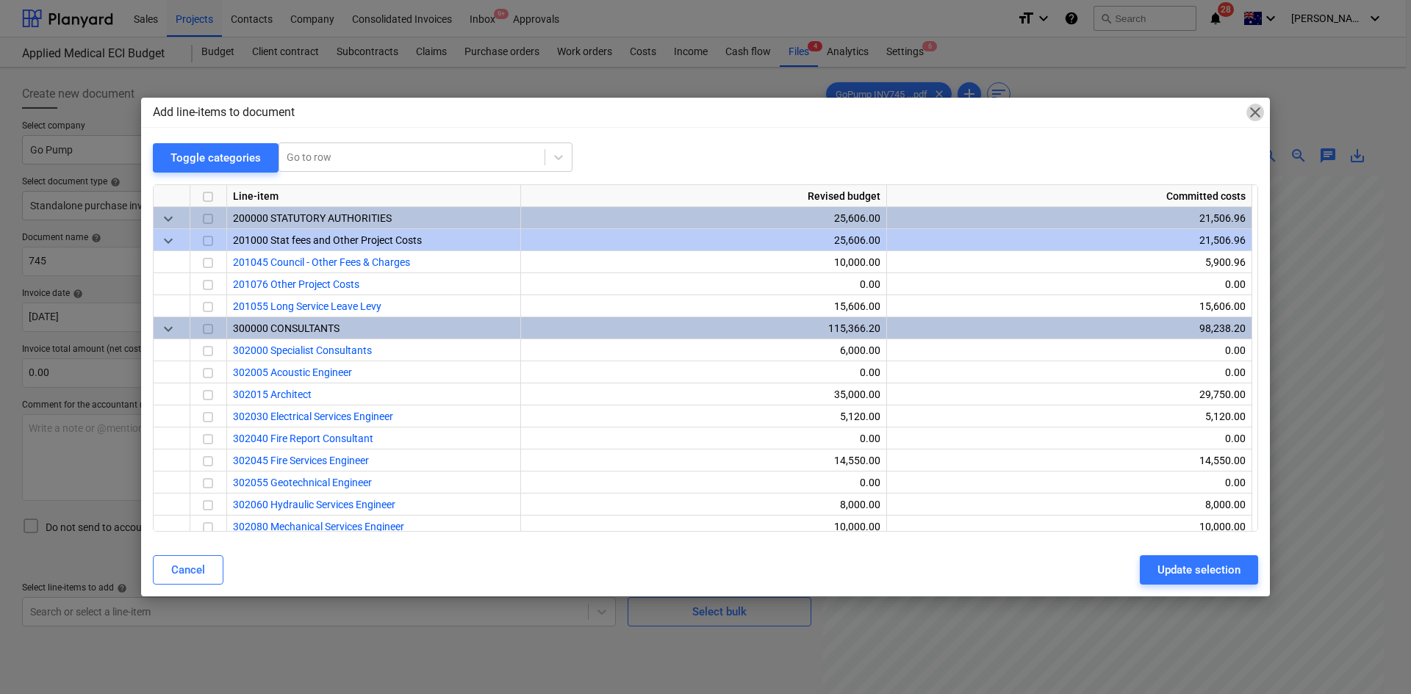
click at [1260, 118] on span "close" at bounding box center [1255, 113] width 18 height 18
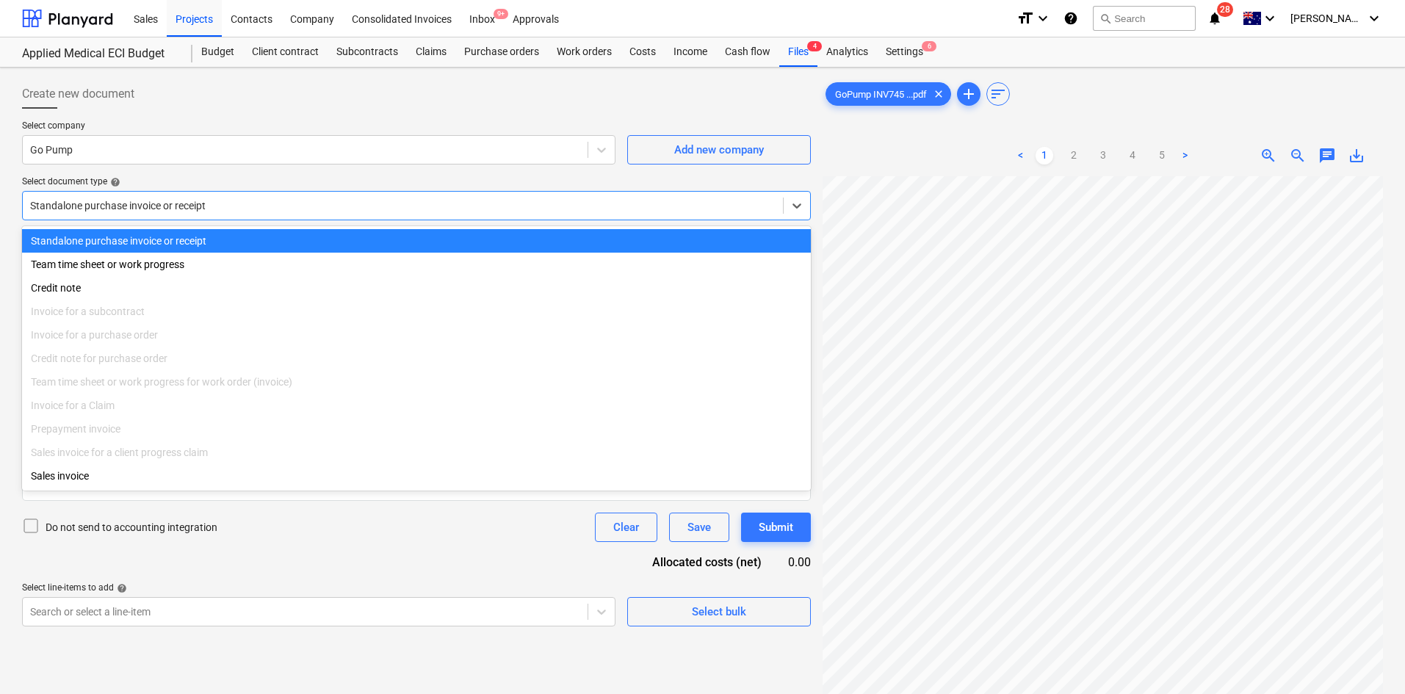
click at [150, 204] on div at bounding box center [403, 205] width 746 height 15
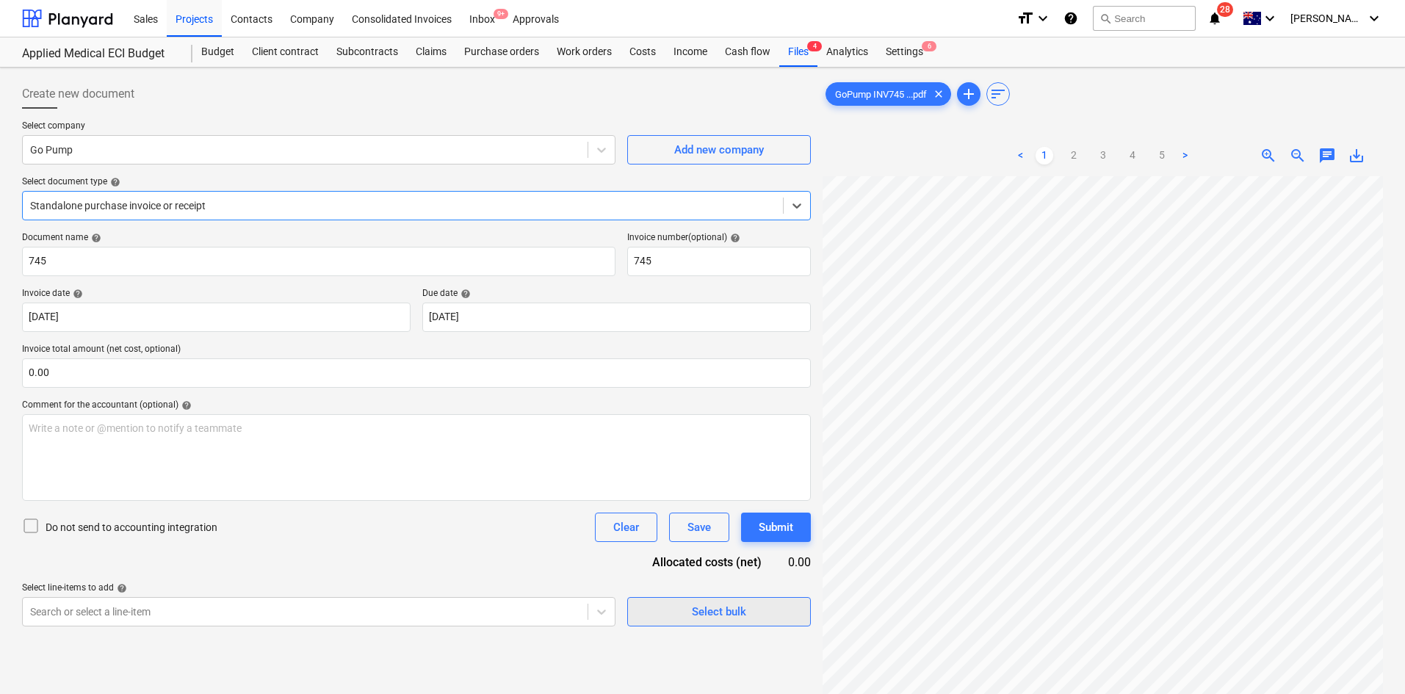
click at [706, 616] on div "Select bulk" at bounding box center [719, 611] width 54 height 19
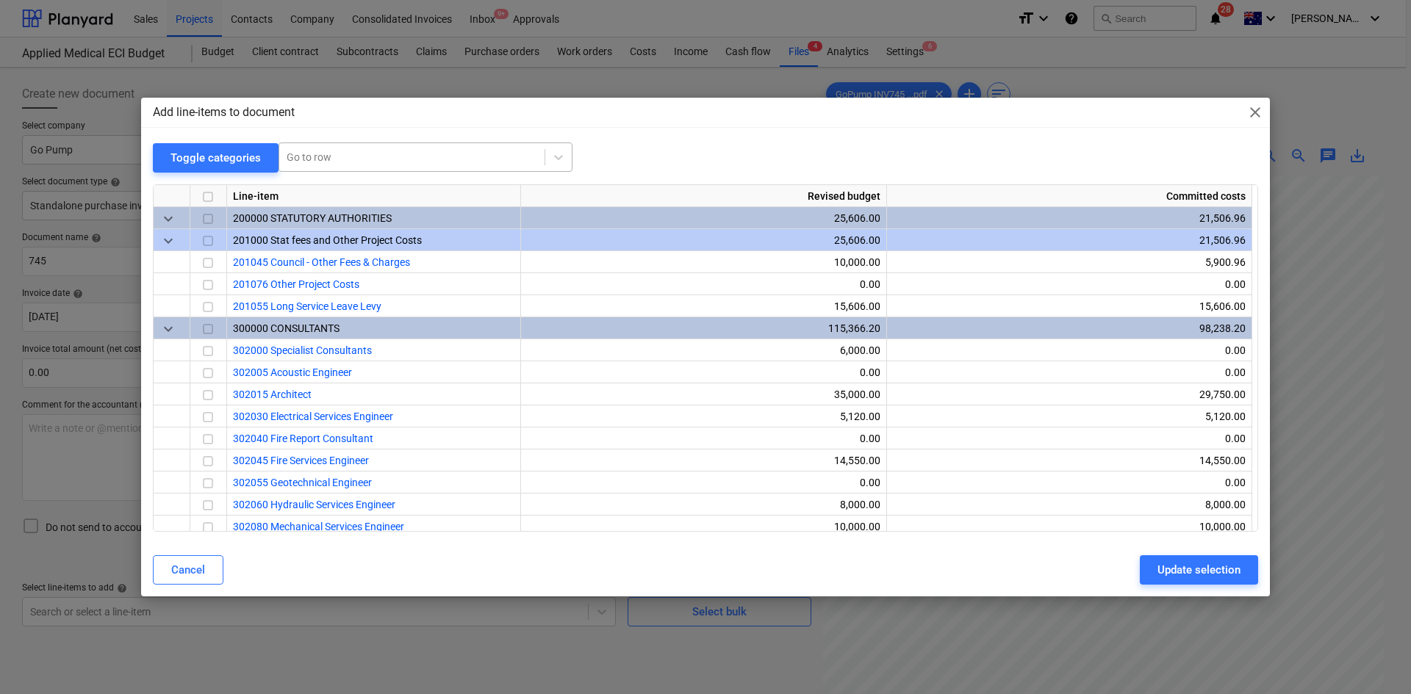
click at [368, 156] on div at bounding box center [412, 157] width 251 height 15
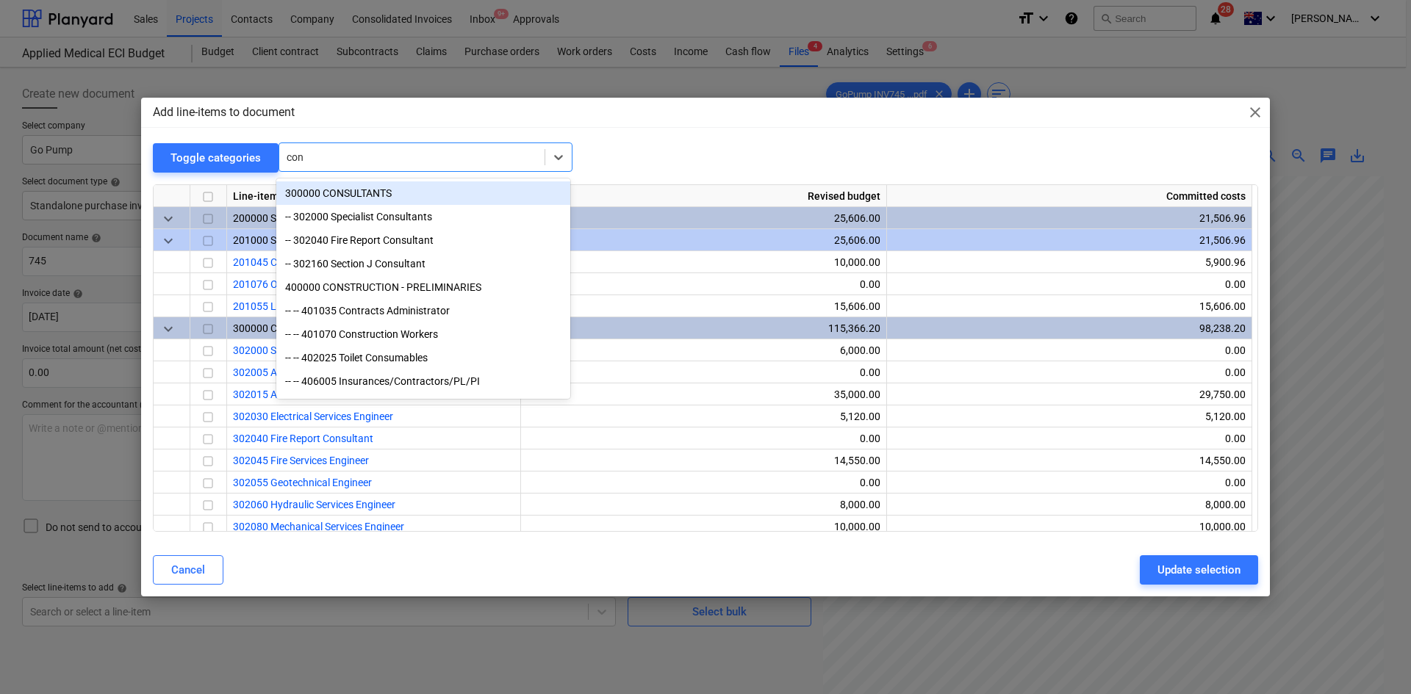
type input "conc"
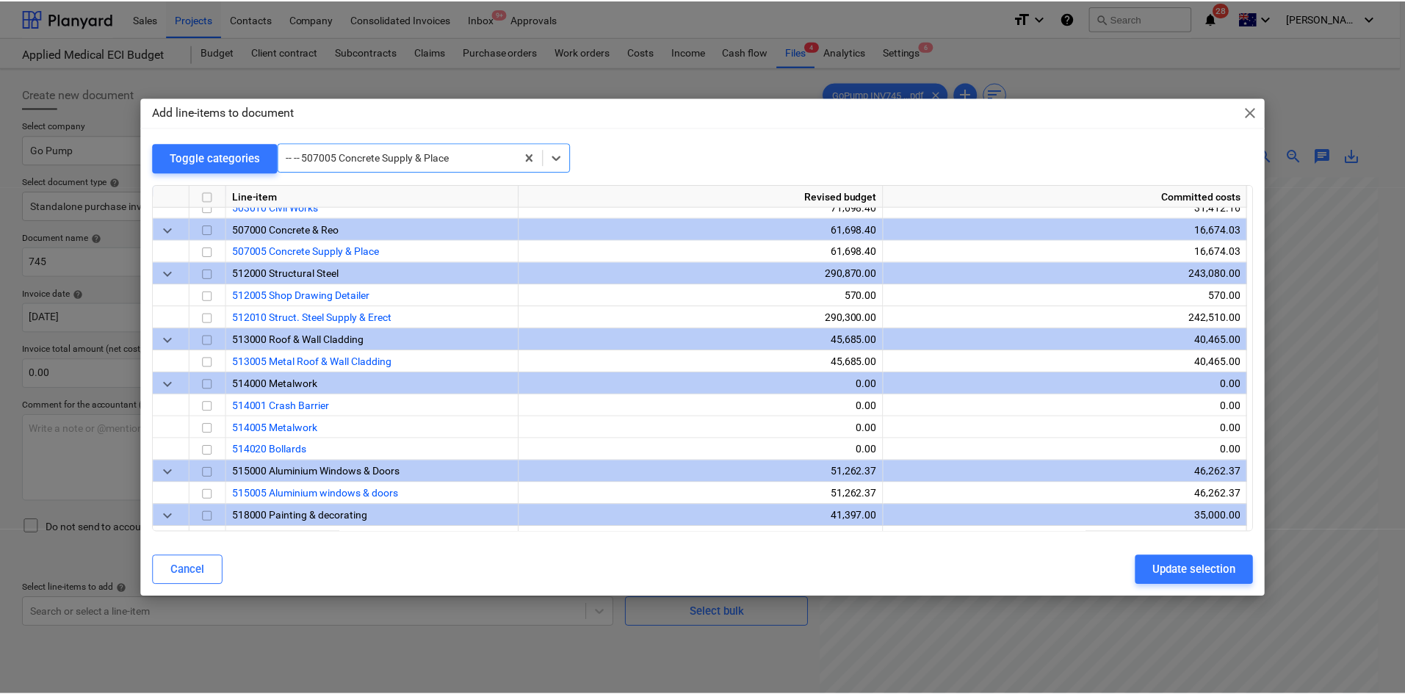
scroll to position [1080, 0]
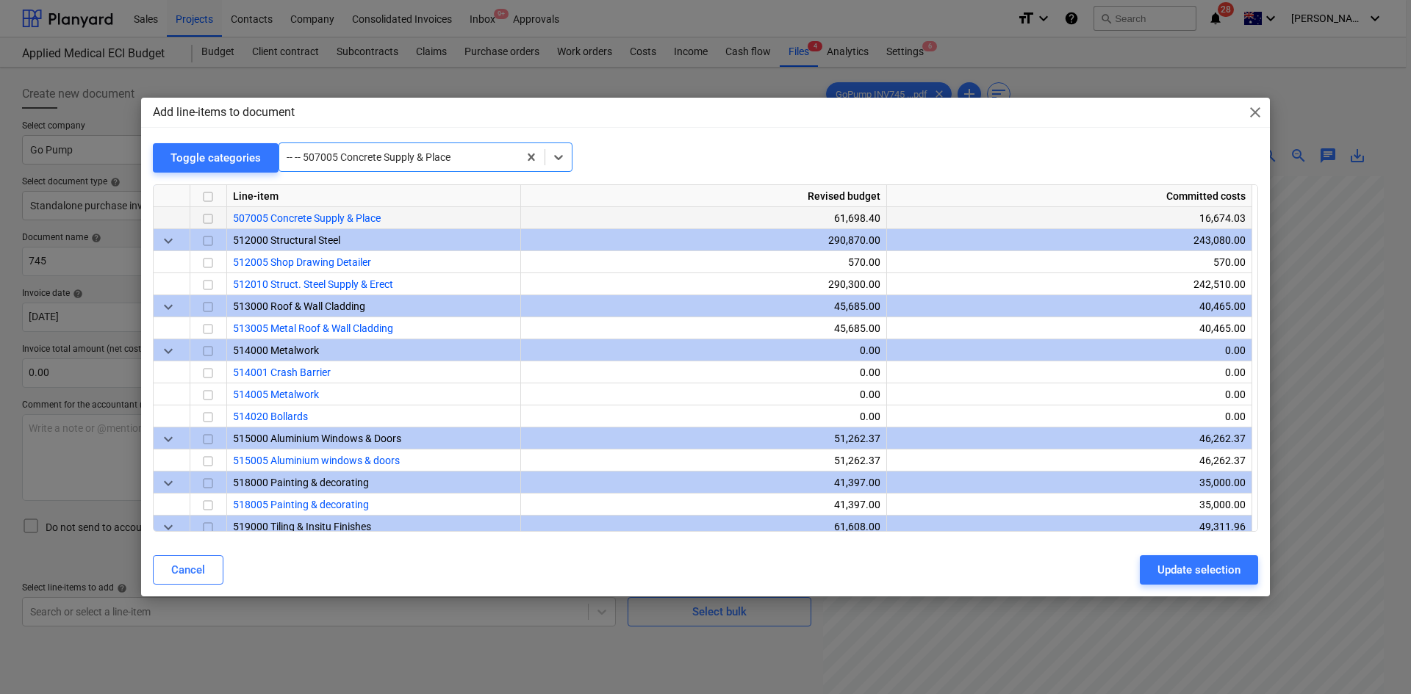
click at [215, 218] on input "checkbox" at bounding box center [208, 219] width 18 height 18
click at [1188, 569] on div "Update selection" at bounding box center [1198, 570] width 83 height 19
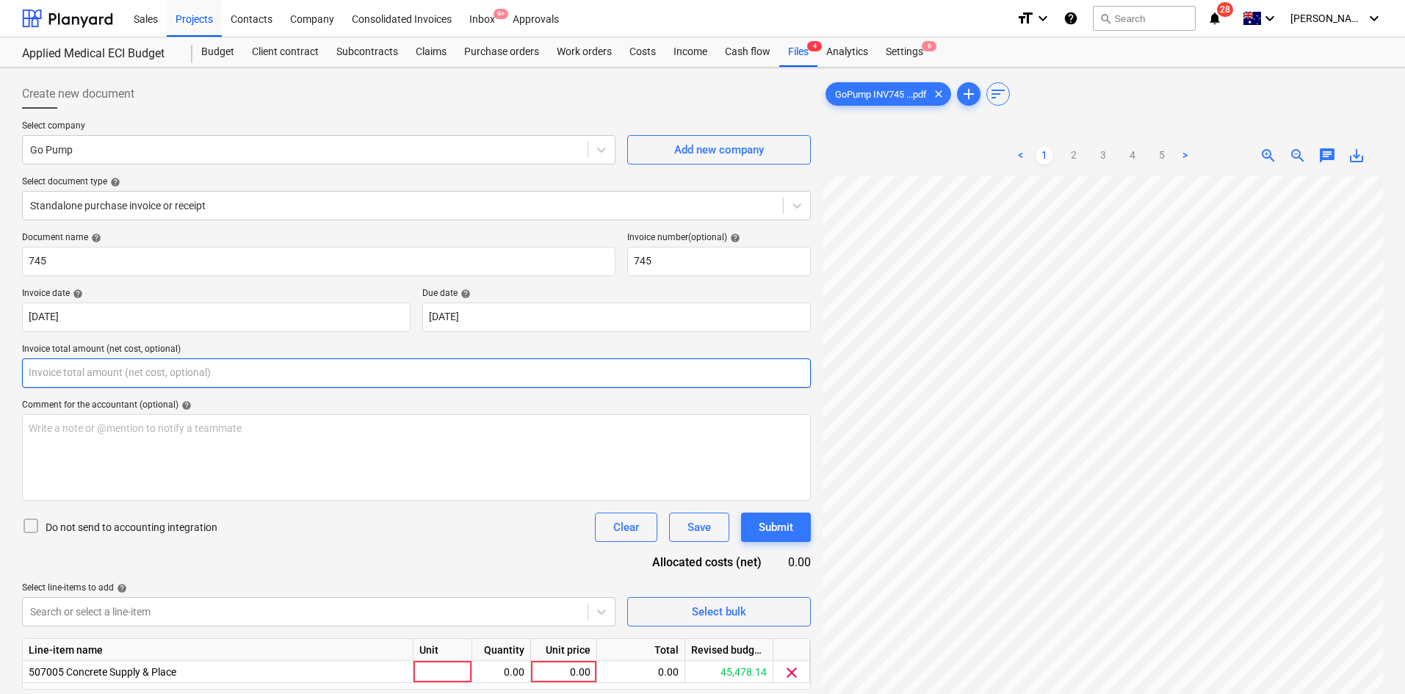
click at [191, 379] on input "text" at bounding box center [416, 373] width 789 height 29
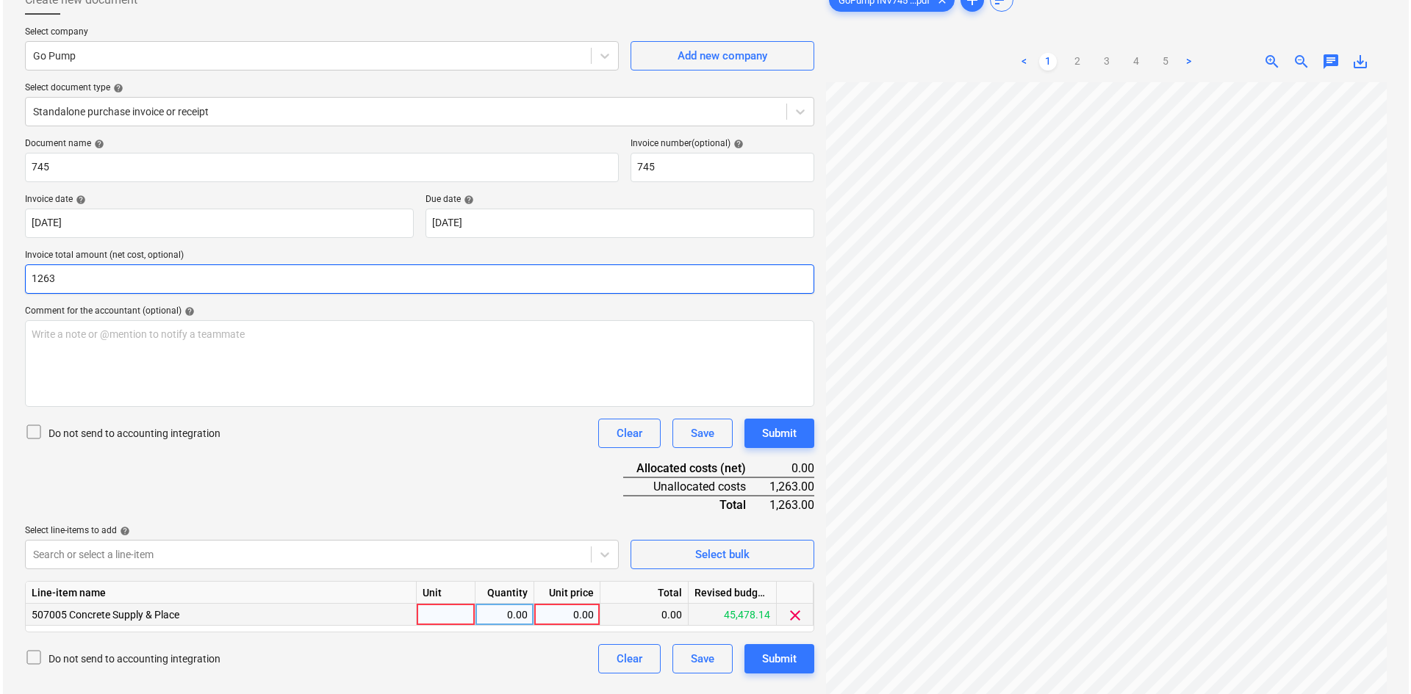
scroll to position [147, 0]
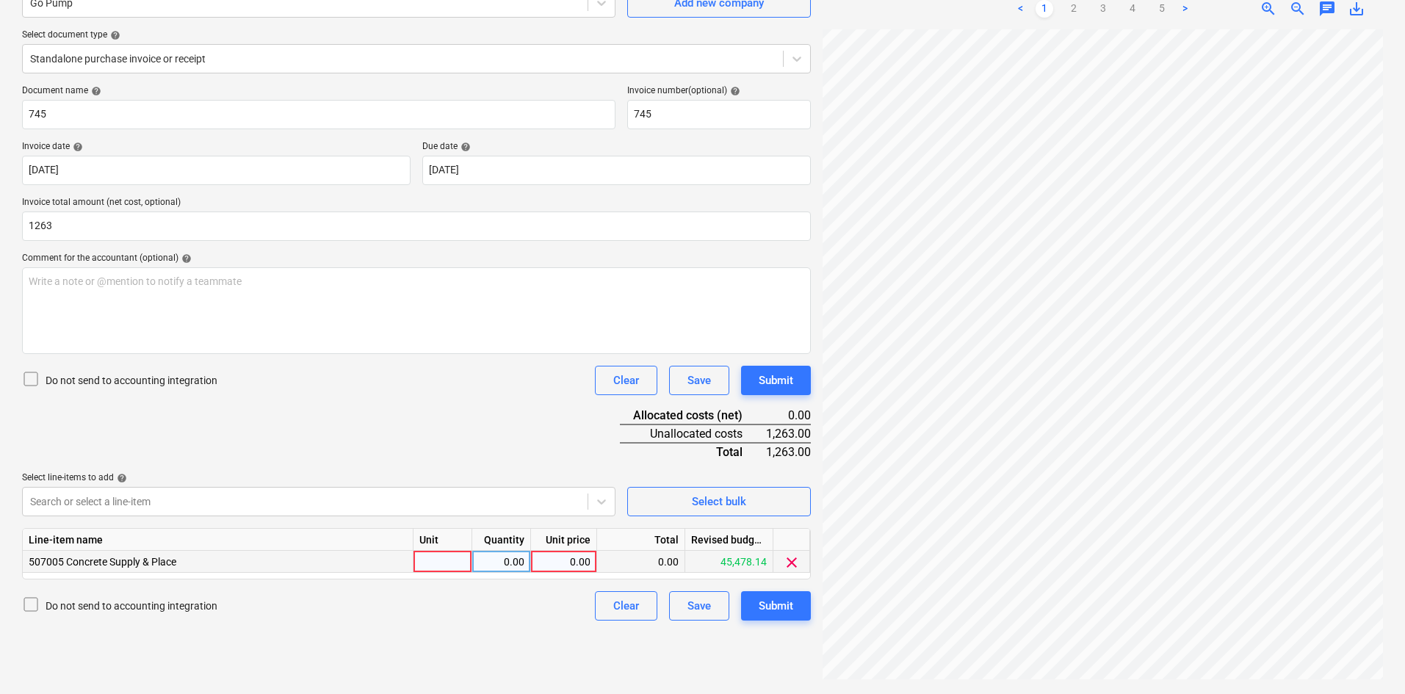
type input "1,263.00"
click at [414, 561] on div at bounding box center [443, 562] width 59 height 22
type input "item"
type input "1263"
click at [461, 425] on div "Document name help 745 Invoice number (optional) help 745 Invoice date help [DA…" at bounding box center [416, 353] width 789 height 536
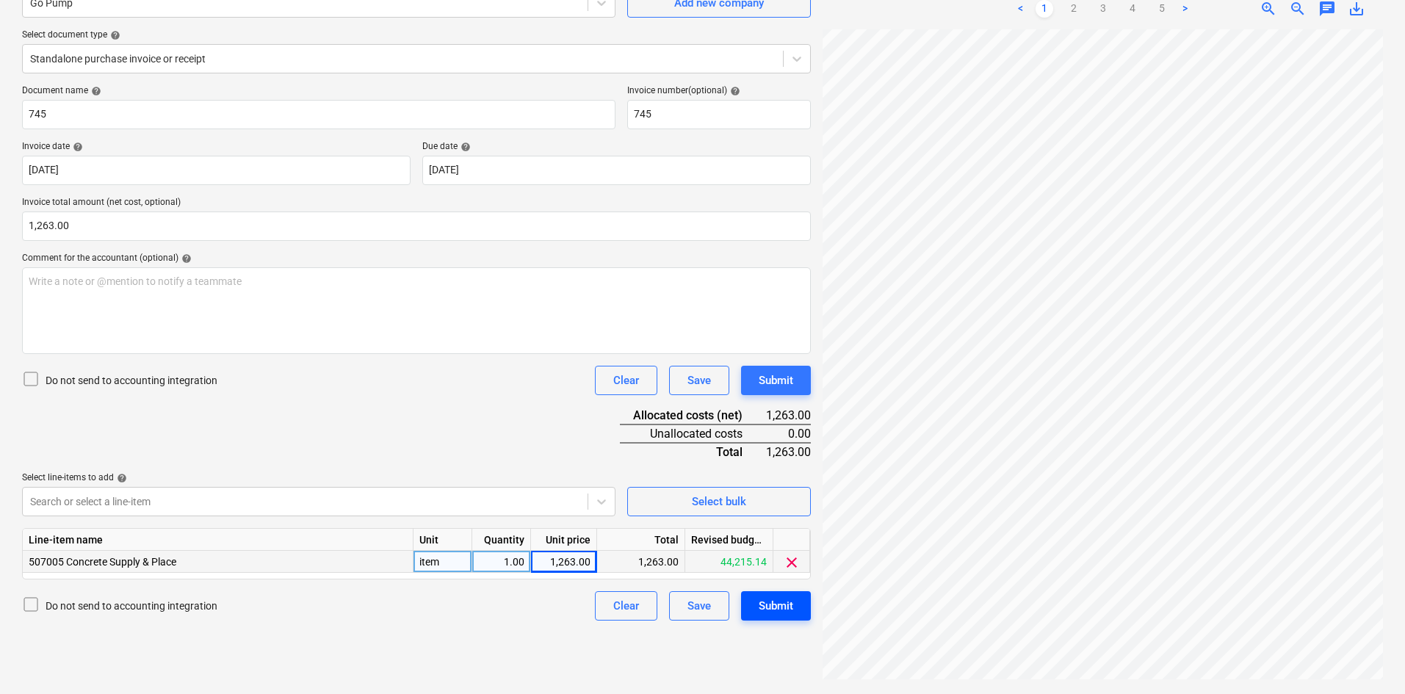
click at [763, 604] on div "Submit" at bounding box center [776, 606] width 35 height 19
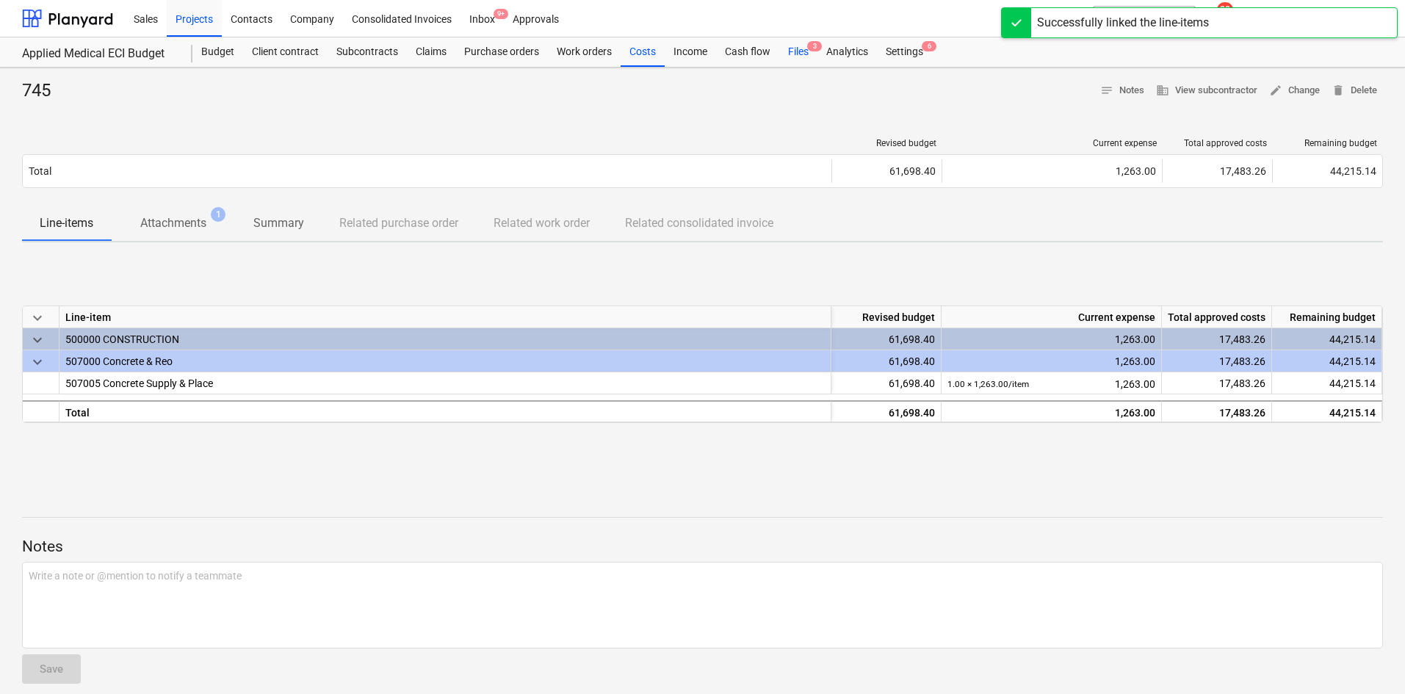
click at [805, 49] on div "Files 3" at bounding box center [798, 51] width 38 height 29
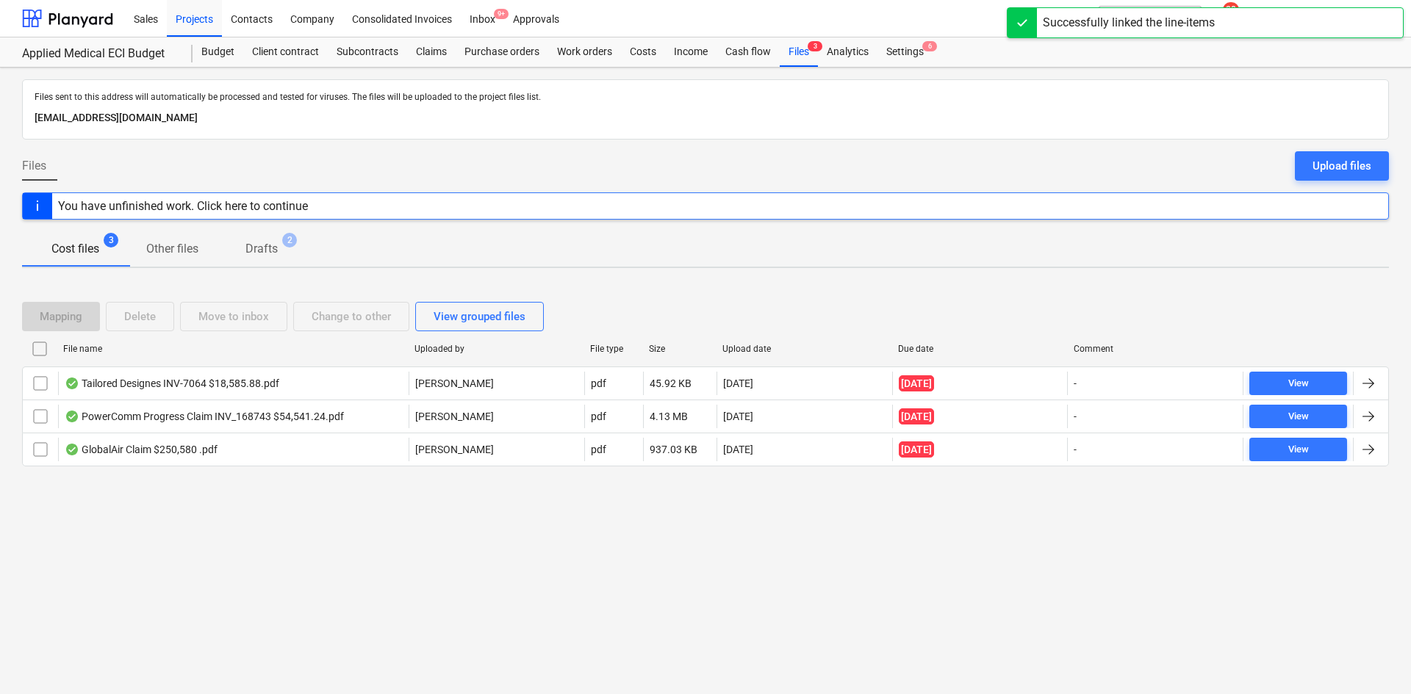
click at [390, 524] on div "Files sent to this address will automatically be processed and tested for virus…" at bounding box center [705, 381] width 1411 height 627
click at [209, 46] on div "Budget" at bounding box center [217, 51] width 51 height 29
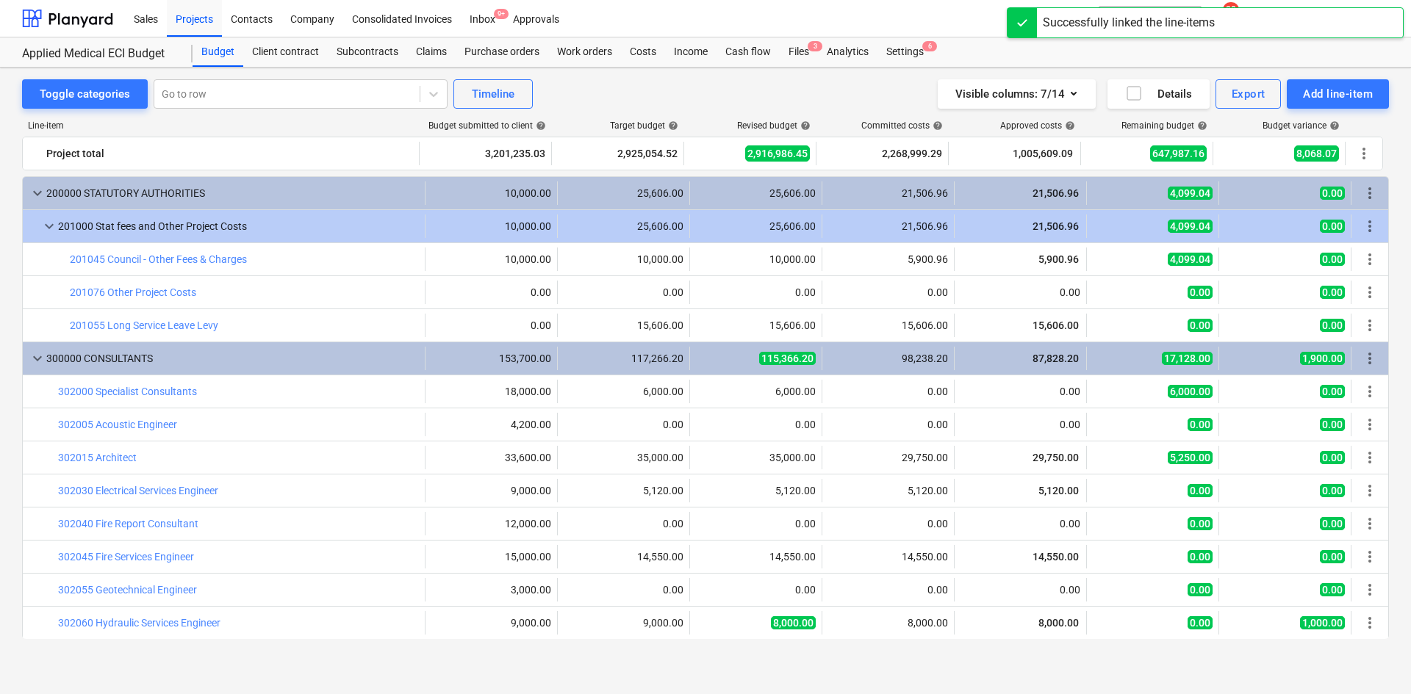
scroll to position [316, 0]
